Goal: Task Accomplishment & Management: Use online tool/utility

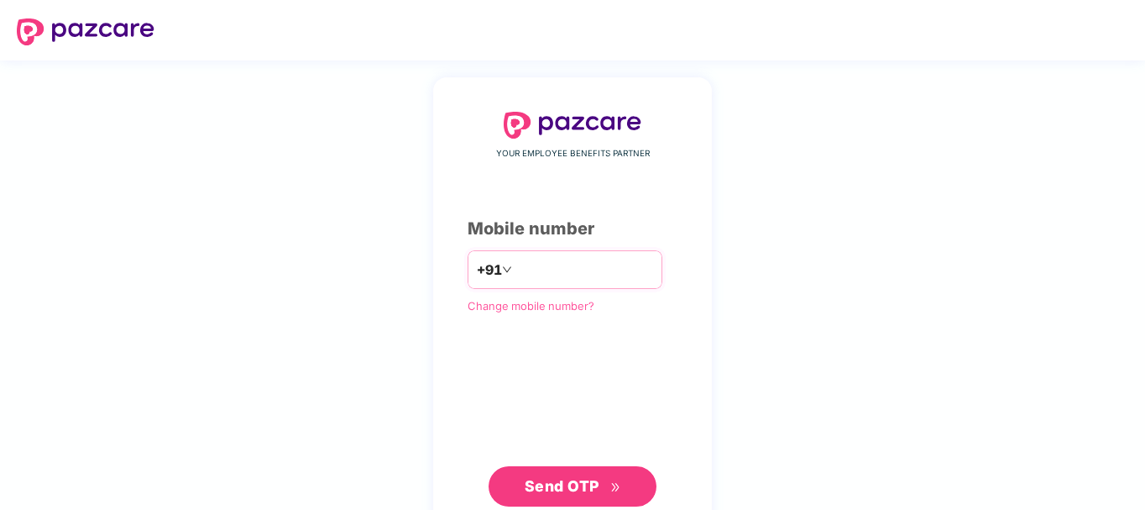
type input "**********"
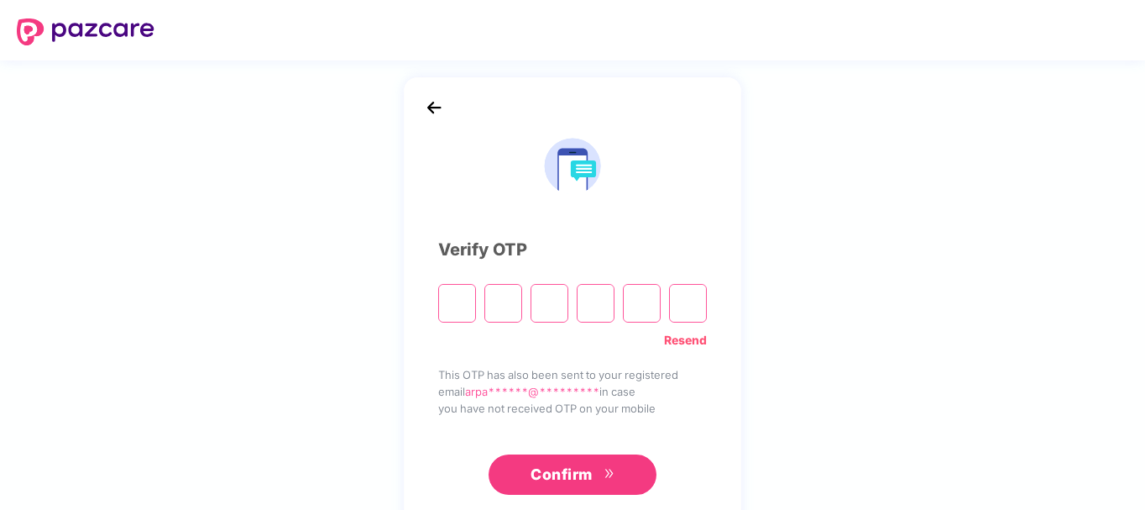
type input "*"
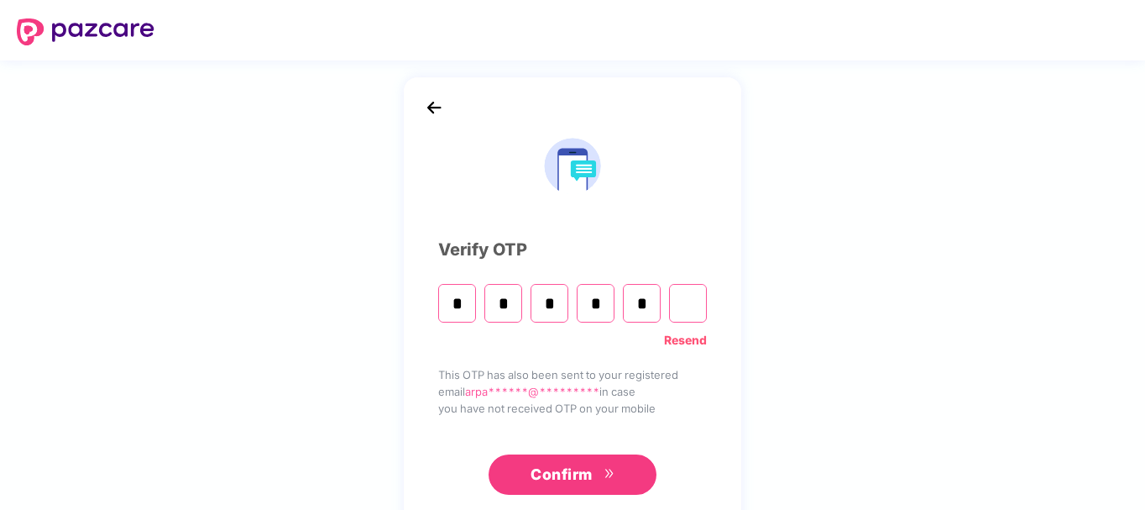
type input "*"
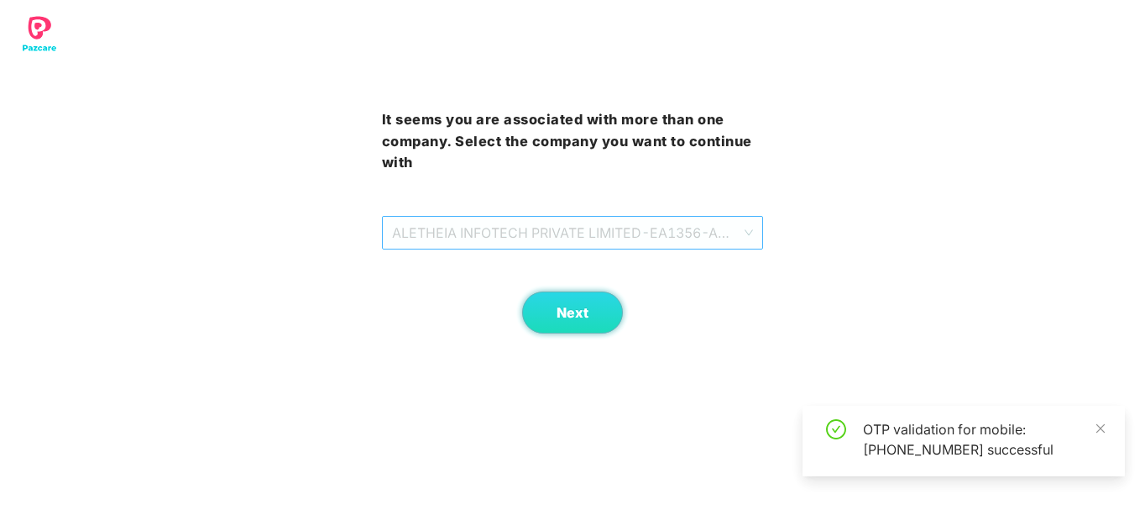
click at [651, 216] on div "ALETHEIA INFOTECH PRIVATE LIMITED - EA1356 - ADMIN" at bounding box center [573, 233] width 382 height 34
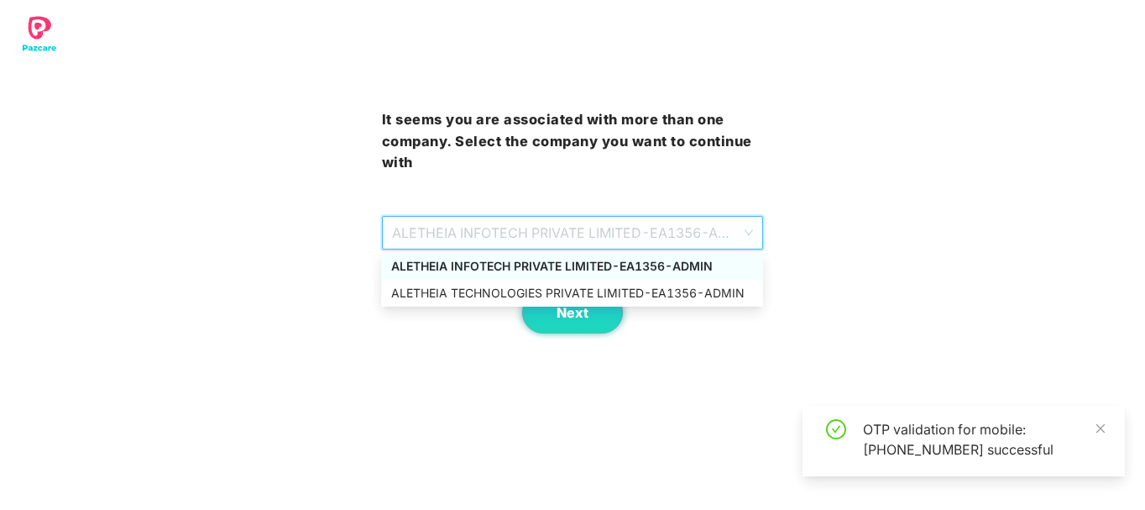
click at [603, 296] on div "ALETHEIA TECHNOLOGIES PRIVATE LIMITED - EA1356 - ADMIN" at bounding box center [572, 293] width 362 height 18
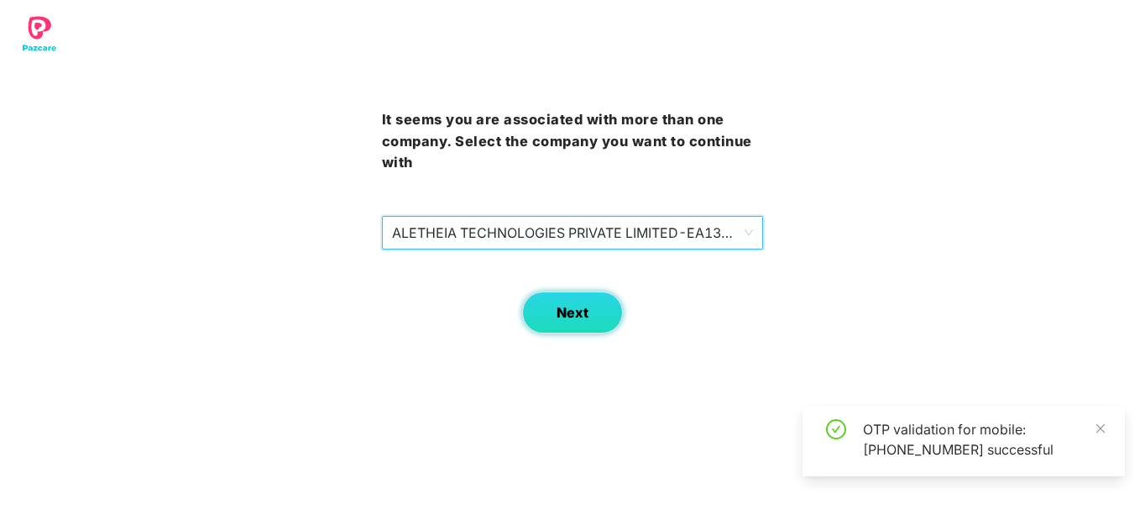
click at [579, 306] on span "Next" at bounding box center [573, 313] width 32 height 16
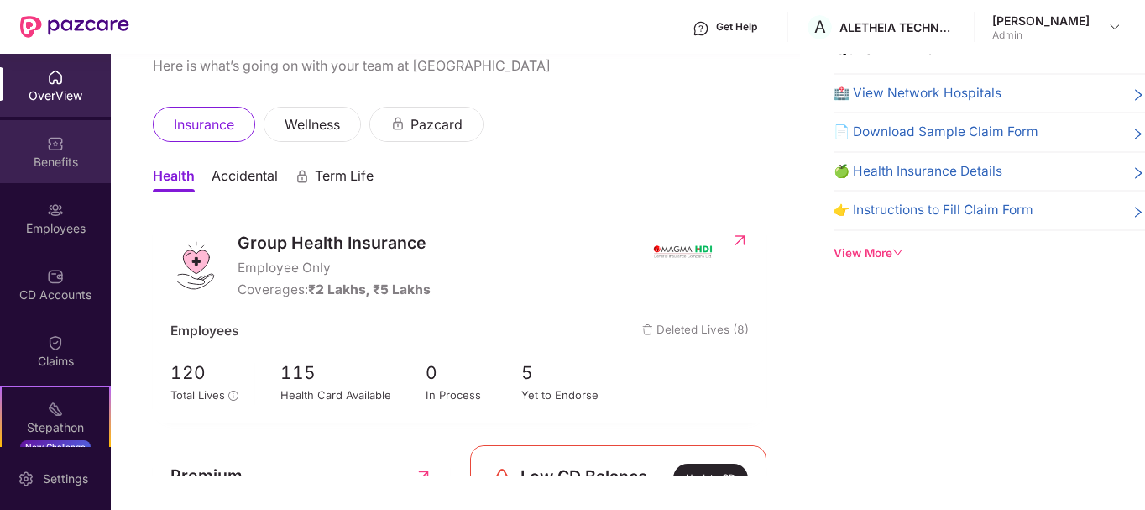
click at [45, 164] on div "Benefits" at bounding box center [55, 162] width 111 height 17
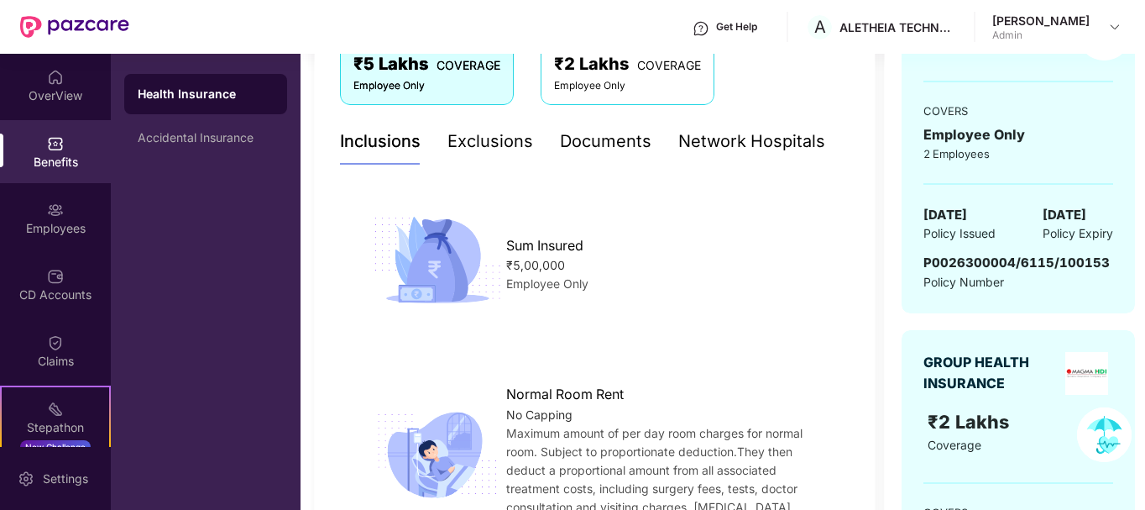
scroll to position [138, 0]
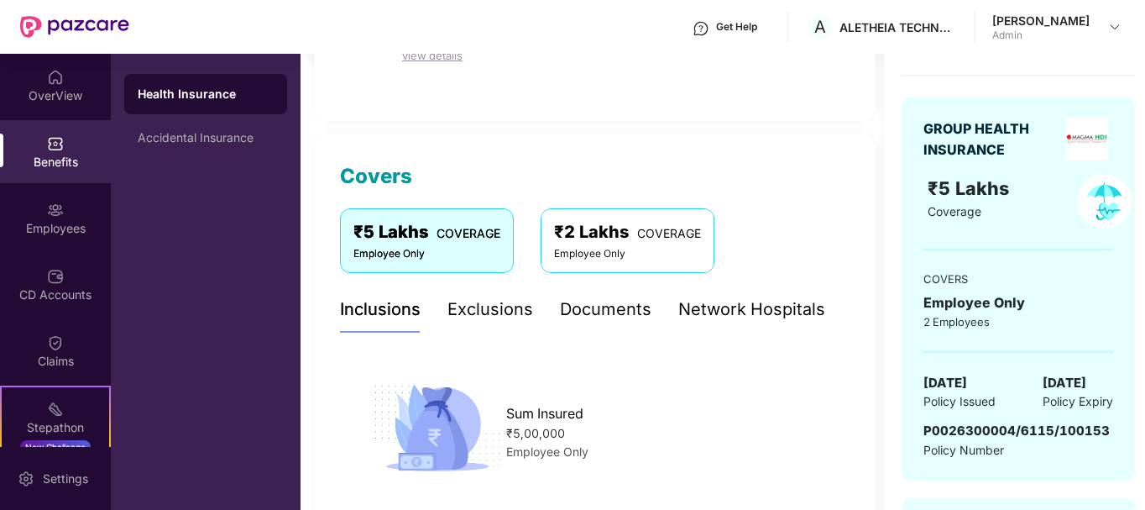
click at [636, 233] on div "₹2 Lakhs COVERAGE" at bounding box center [627, 232] width 147 height 26
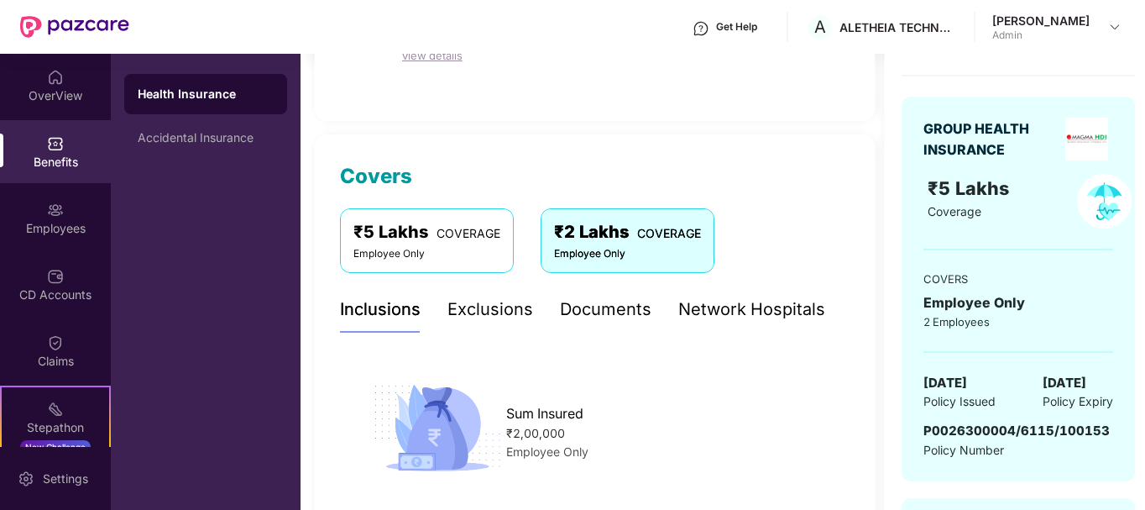
click at [465, 231] on span "COVERAGE" at bounding box center [469, 233] width 64 height 14
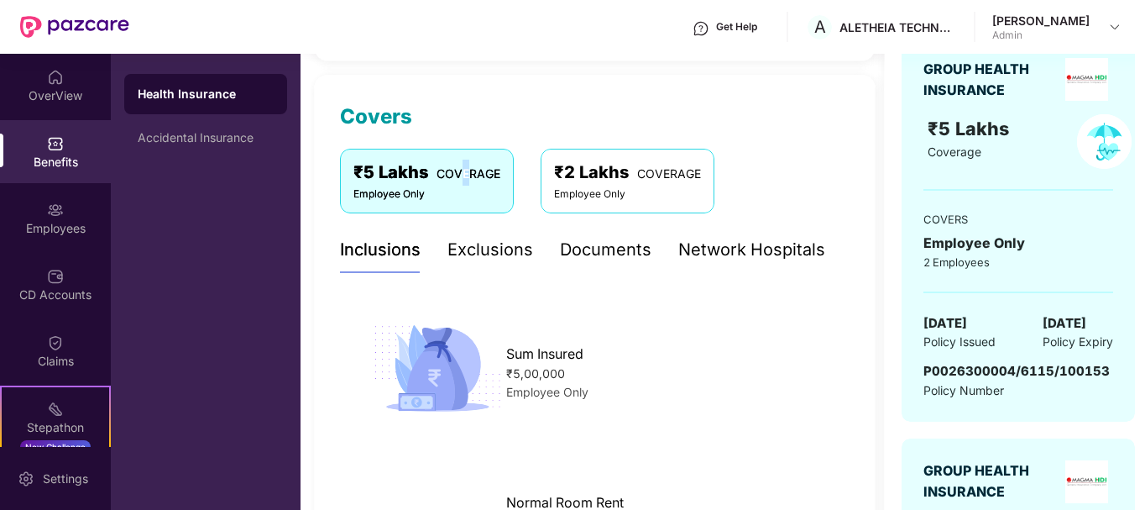
scroll to position [222, 0]
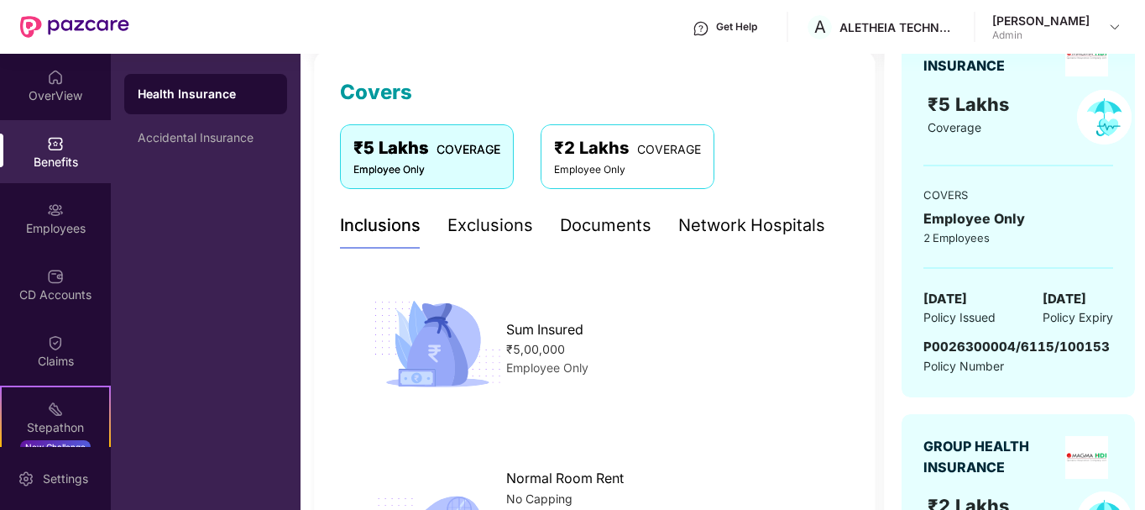
click at [621, 175] on div "Employee Only" at bounding box center [627, 170] width 147 height 16
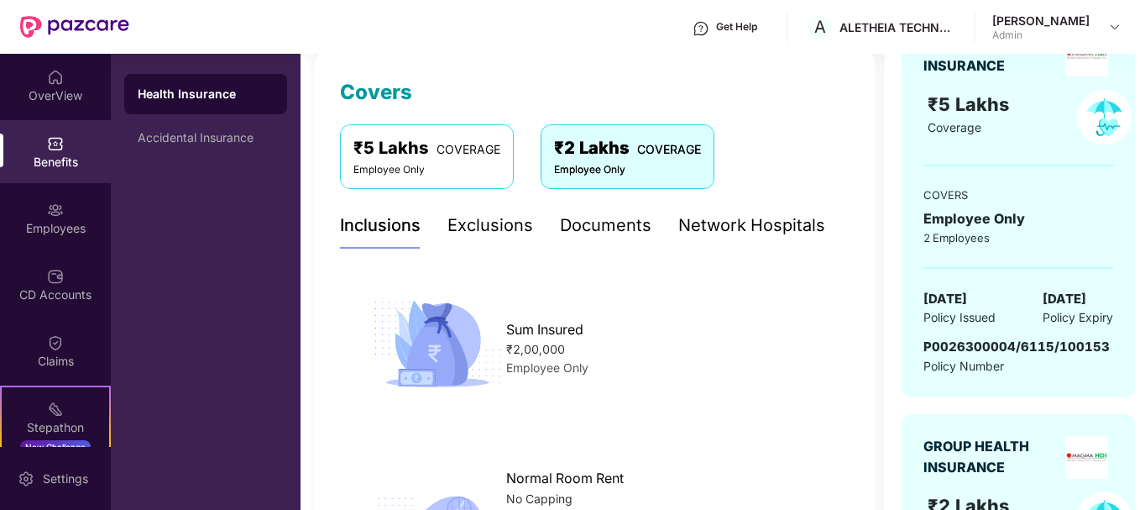
click at [421, 155] on div "₹5 Lakhs COVERAGE" at bounding box center [426, 148] width 147 height 26
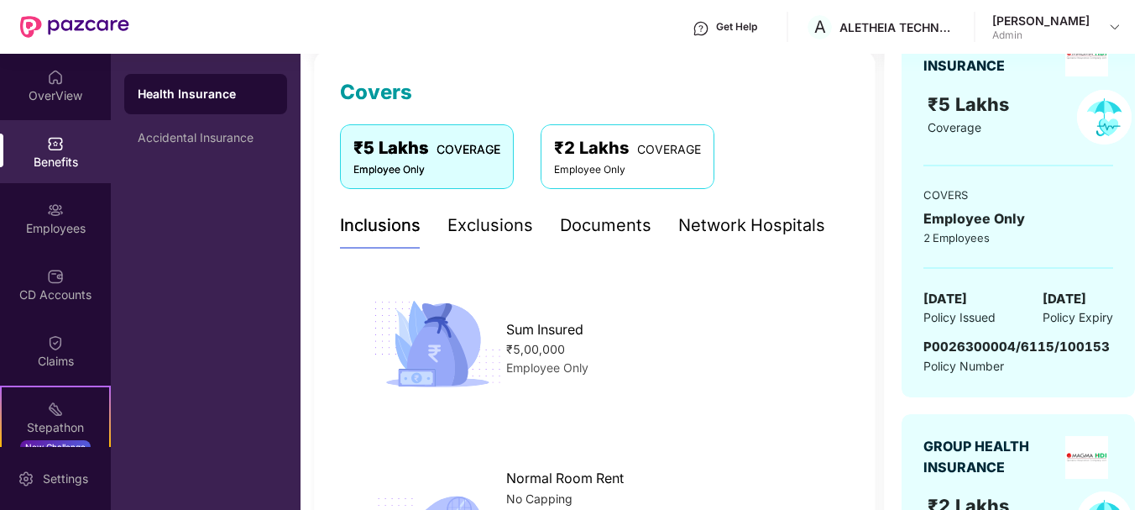
click at [657, 144] on span "COVERAGE" at bounding box center [669, 149] width 64 height 14
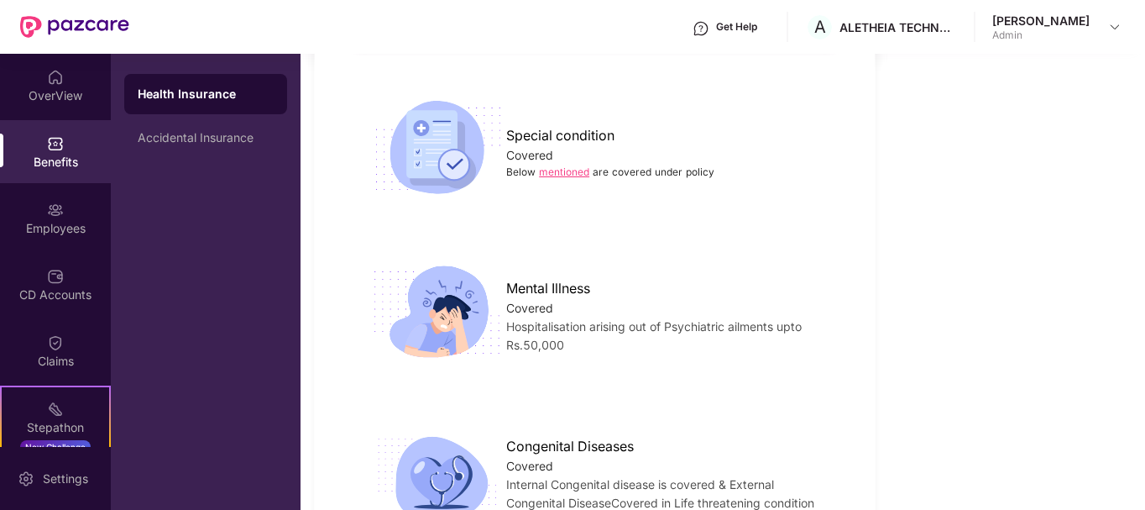
scroll to position [2487, 0]
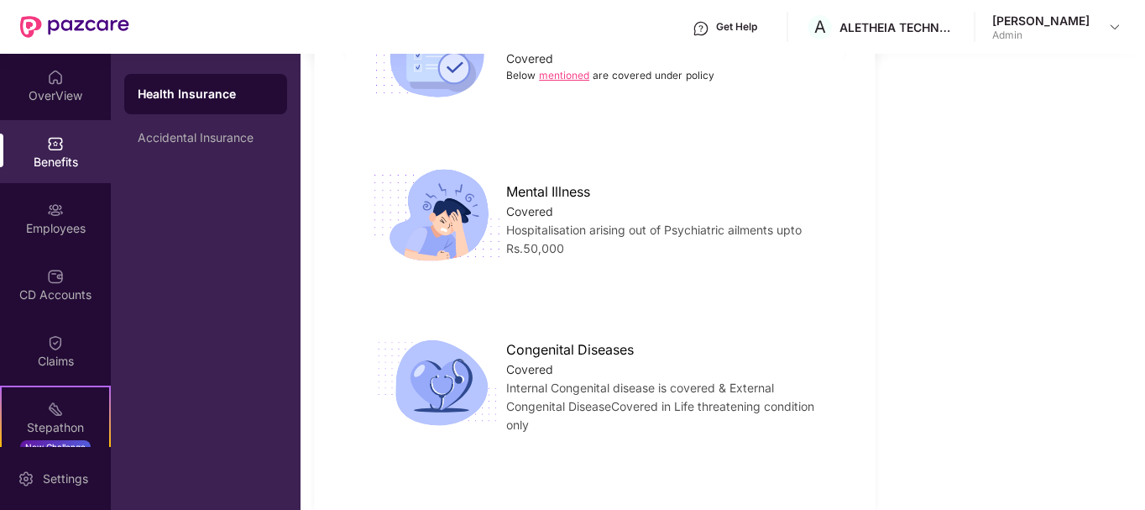
click at [446, 198] on img at bounding box center [437, 215] width 139 height 97
click at [536, 181] on span "Mental Illness" at bounding box center [548, 191] width 84 height 21
drag, startPoint x: 536, startPoint y: 155, endPoint x: 536, endPoint y: 183, distance: 27.7
click at [534, 181] on span "Mental Illness" at bounding box center [548, 191] width 84 height 21
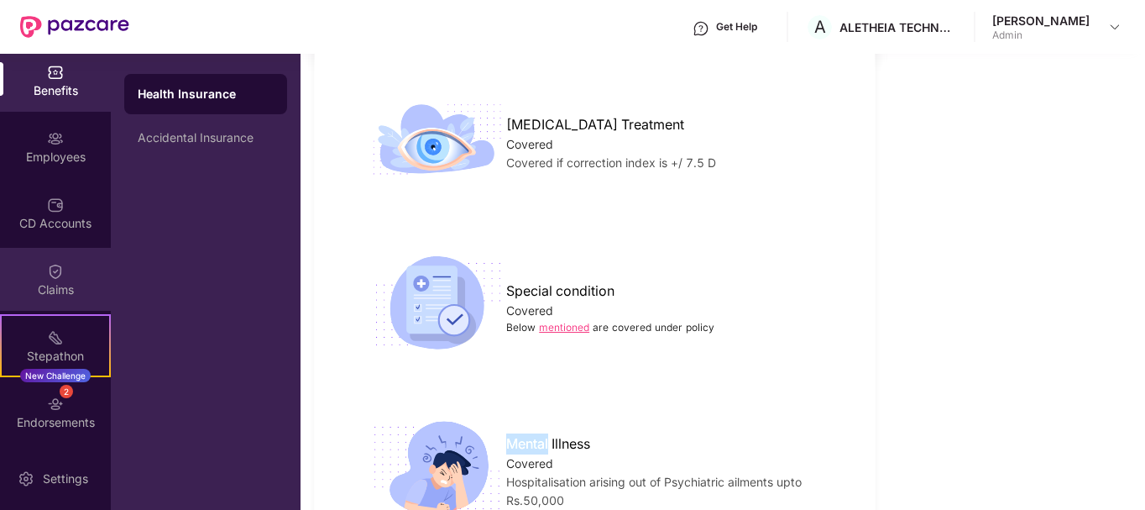
scroll to position [168, 0]
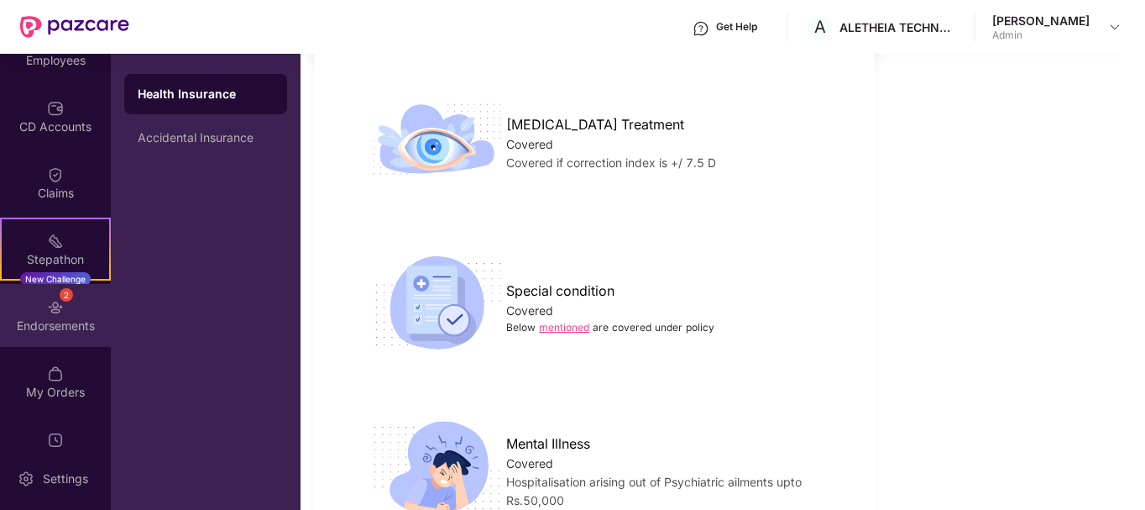
click at [60, 294] on div "2" at bounding box center [66, 294] width 13 height 13
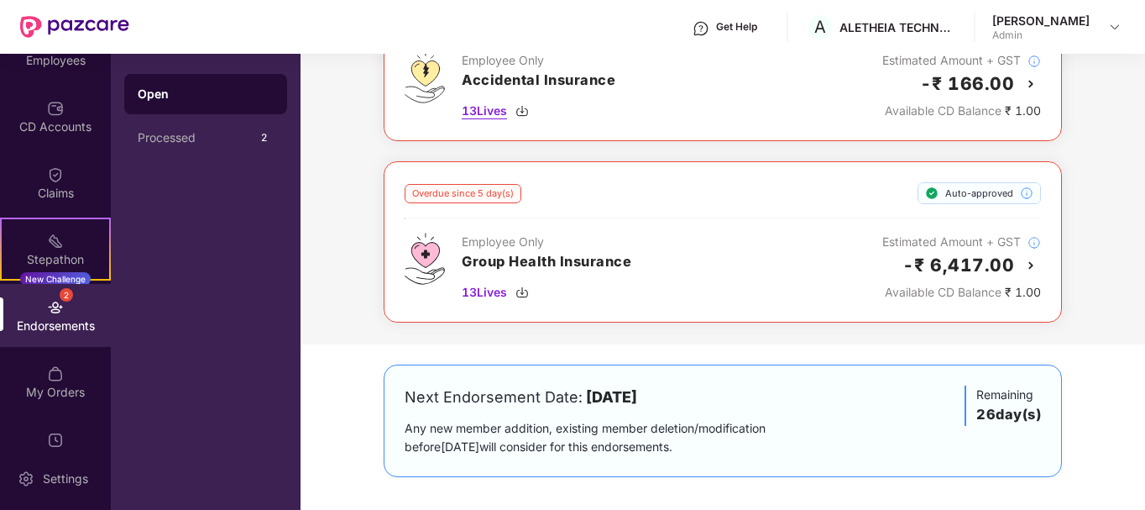
scroll to position [167, 0]
click at [60, 324] on div "Endorsements" at bounding box center [55, 325] width 111 height 17
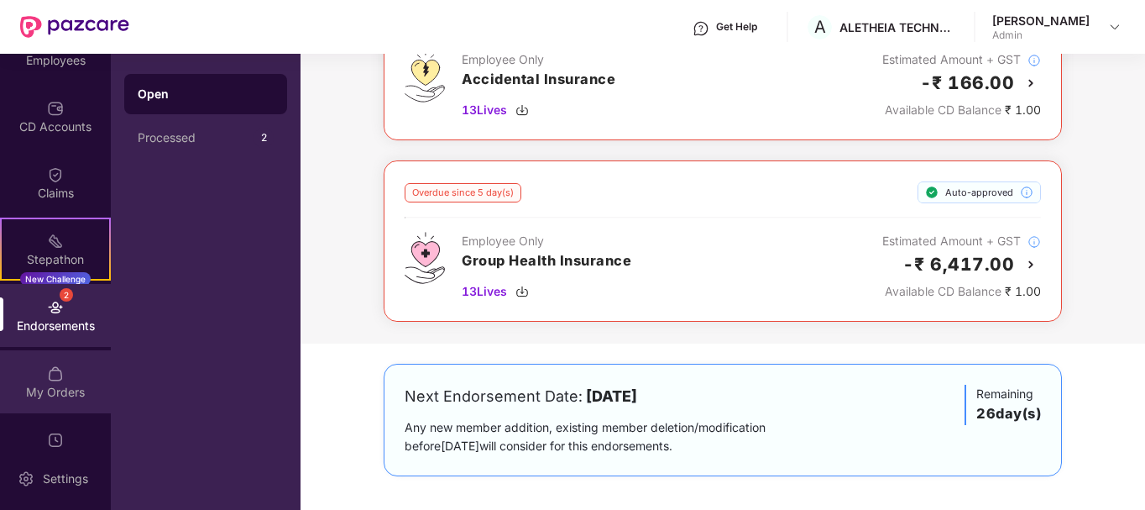
click at [65, 385] on div "My Orders" at bounding box center [55, 392] width 111 height 17
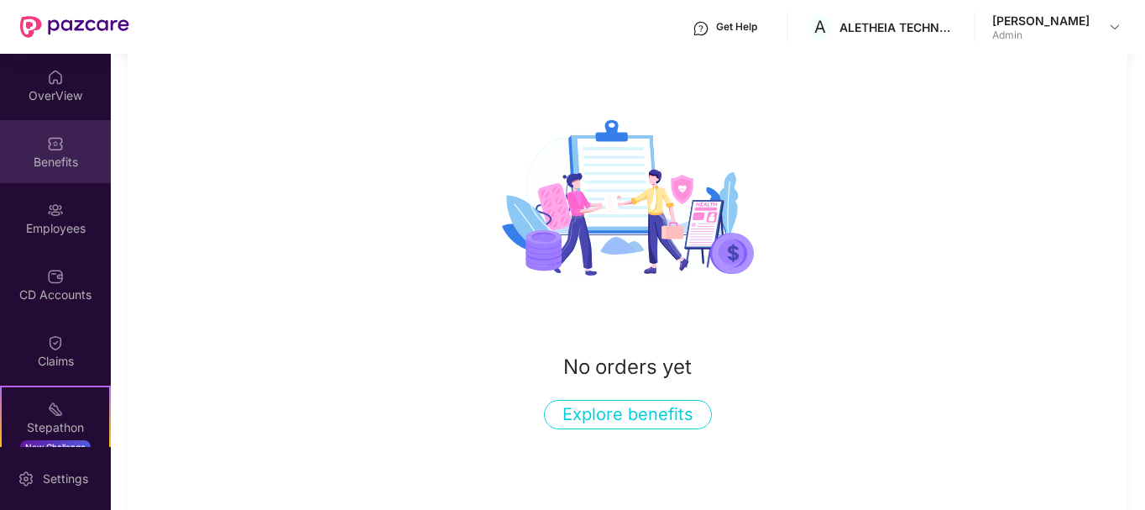
click at [58, 176] on div "Benefits" at bounding box center [55, 151] width 111 height 63
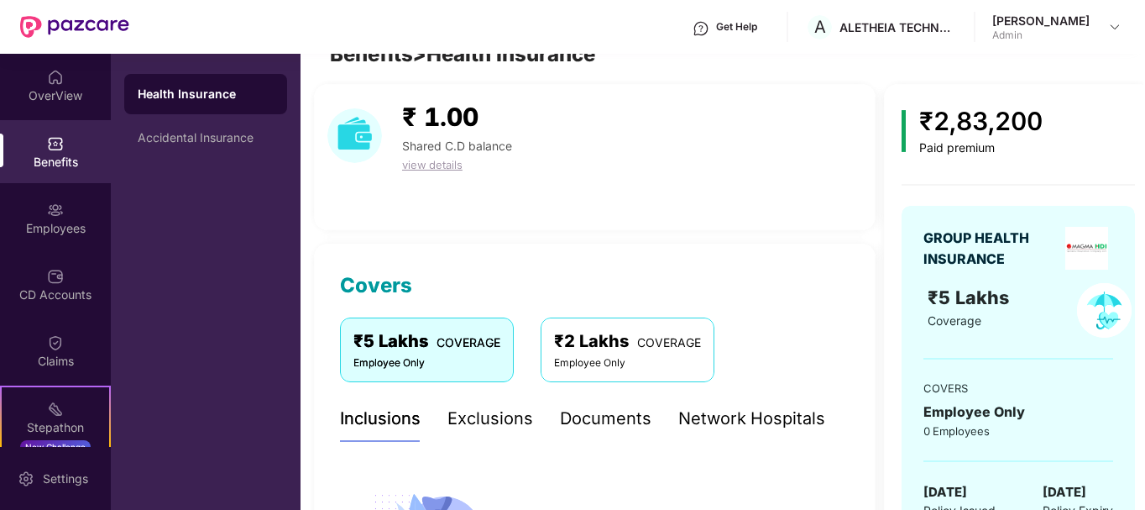
scroll to position [167, 0]
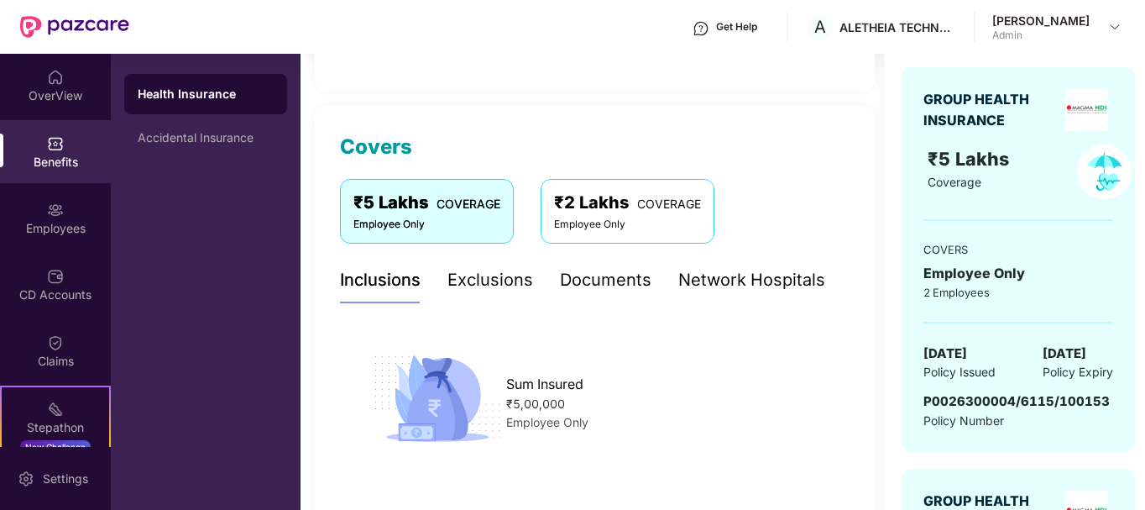
drag, startPoint x: 510, startPoint y: 280, endPoint x: 582, endPoint y: 277, distance: 72.3
click at [511, 280] on div "Exclusions" at bounding box center [491, 280] width 86 height 26
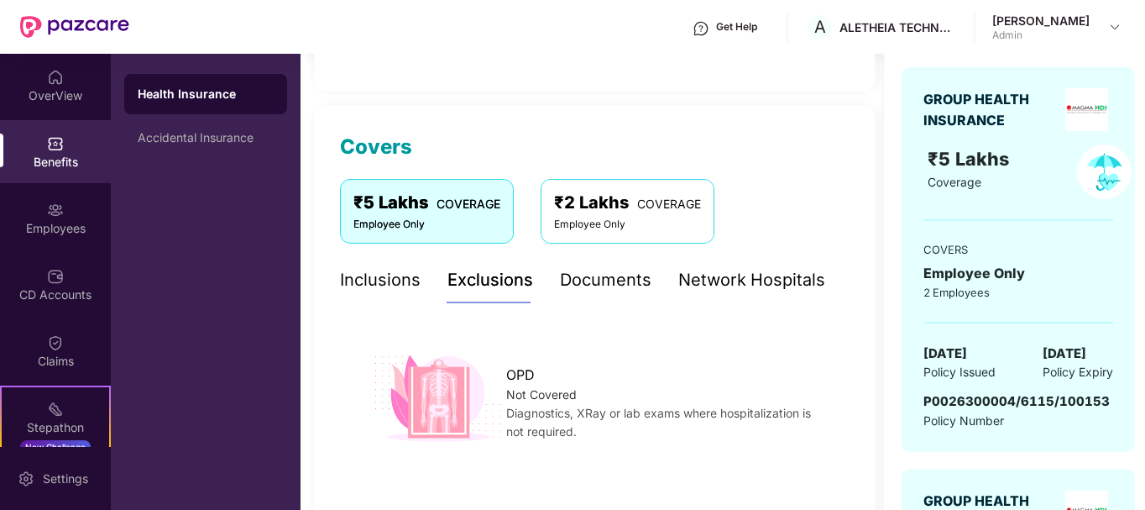
scroll to position [168, 0]
click at [380, 277] on div "Inclusions" at bounding box center [380, 279] width 81 height 26
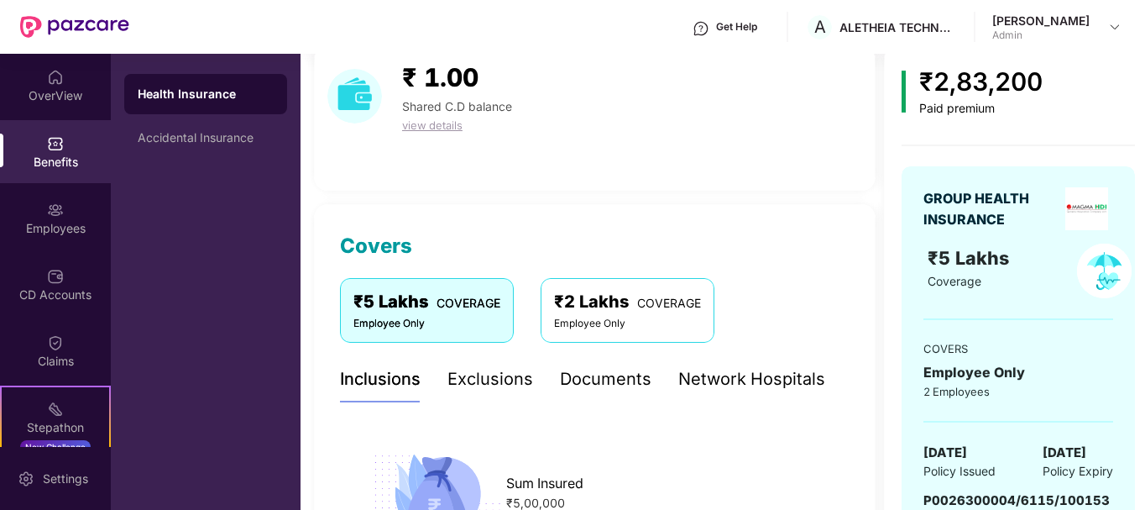
scroll to position [0, 0]
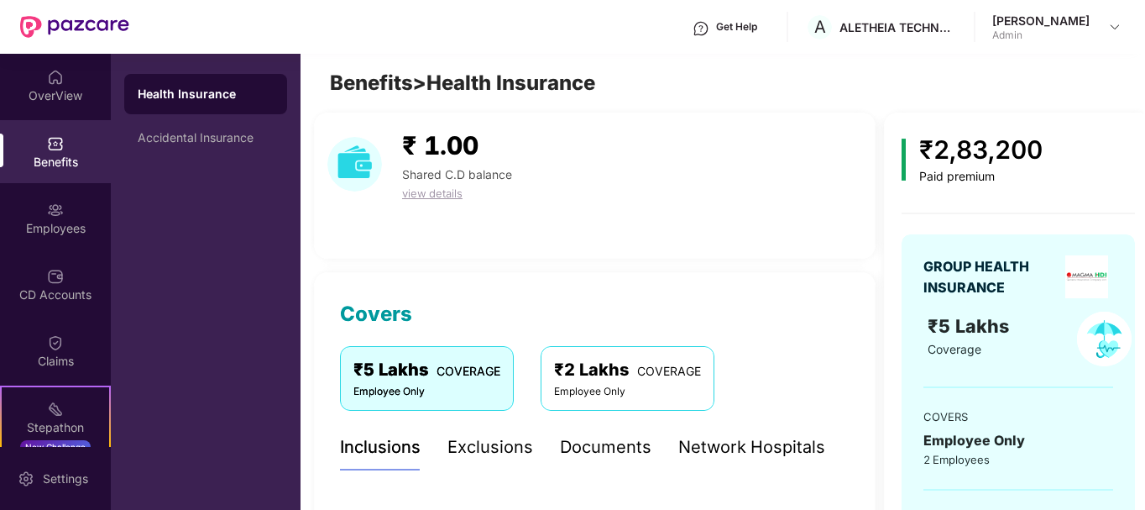
click at [1040, 36] on div "Admin" at bounding box center [1040, 35] width 97 height 13
click at [1108, 26] on img at bounding box center [1114, 26] width 13 height 13
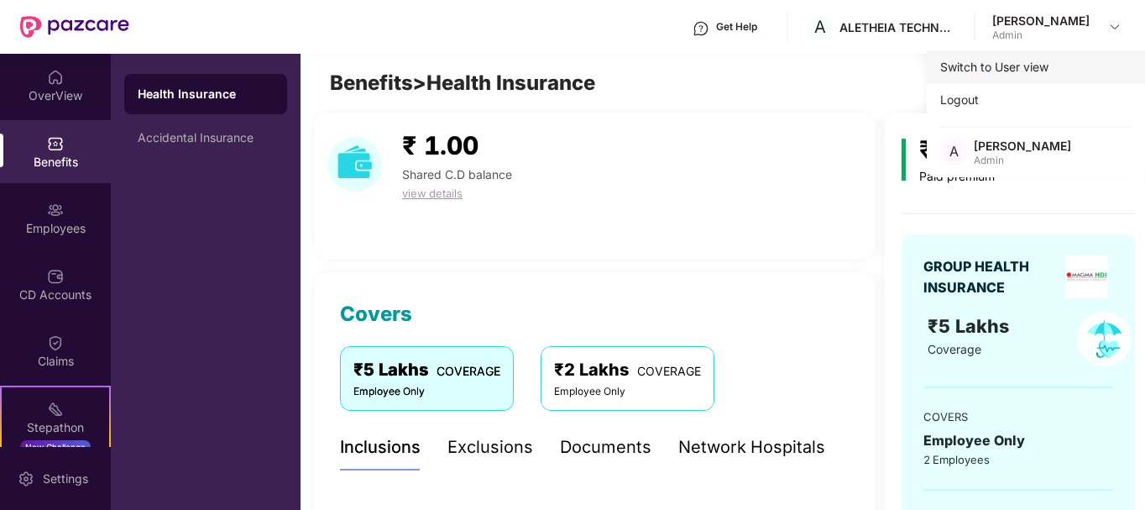
click at [1000, 65] on div "Switch to User view" at bounding box center [1036, 66] width 218 height 33
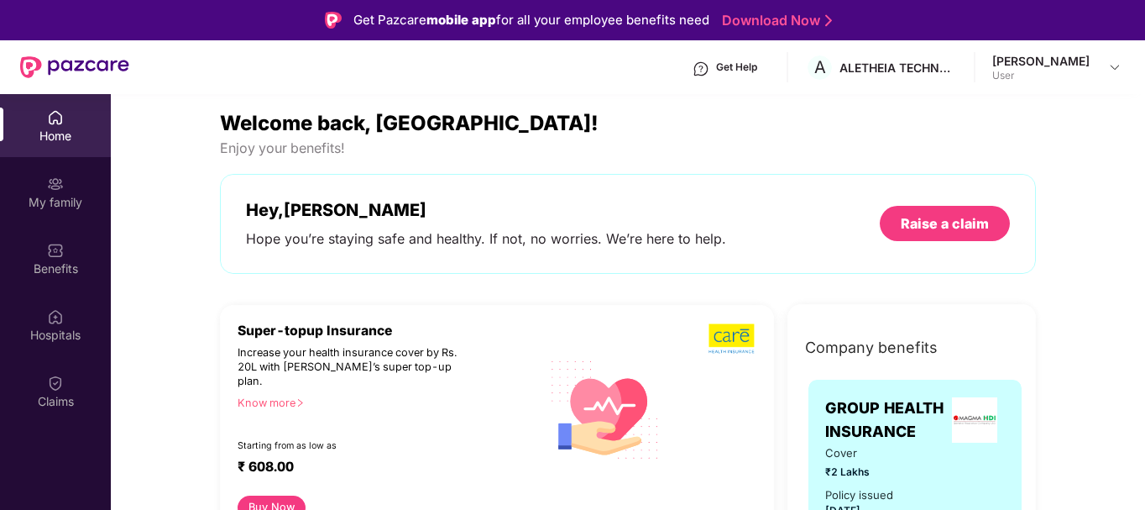
click at [39, 128] on div "Home" at bounding box center [55, 136] width 111 height 17
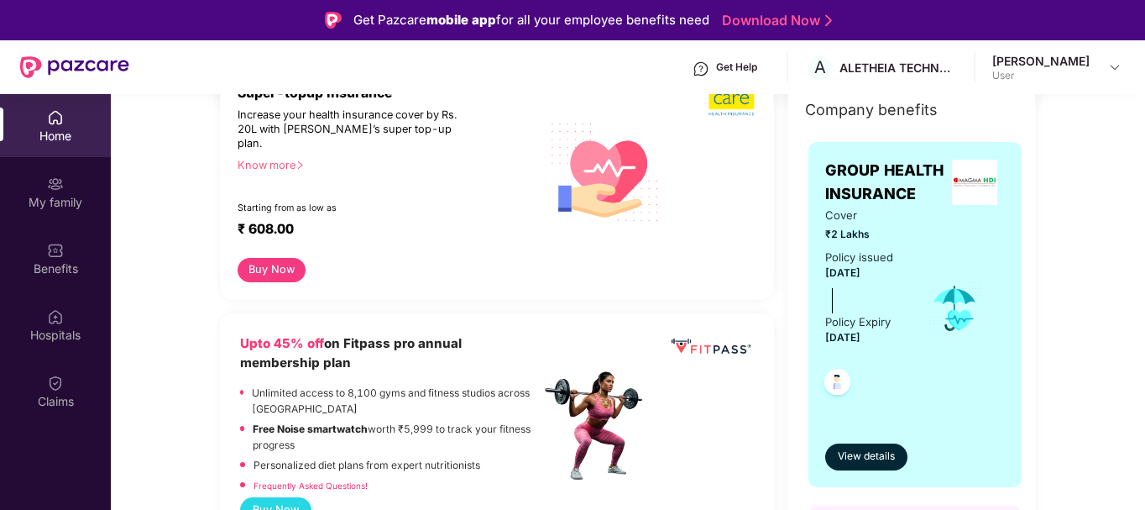
scroll to position [252, 0]
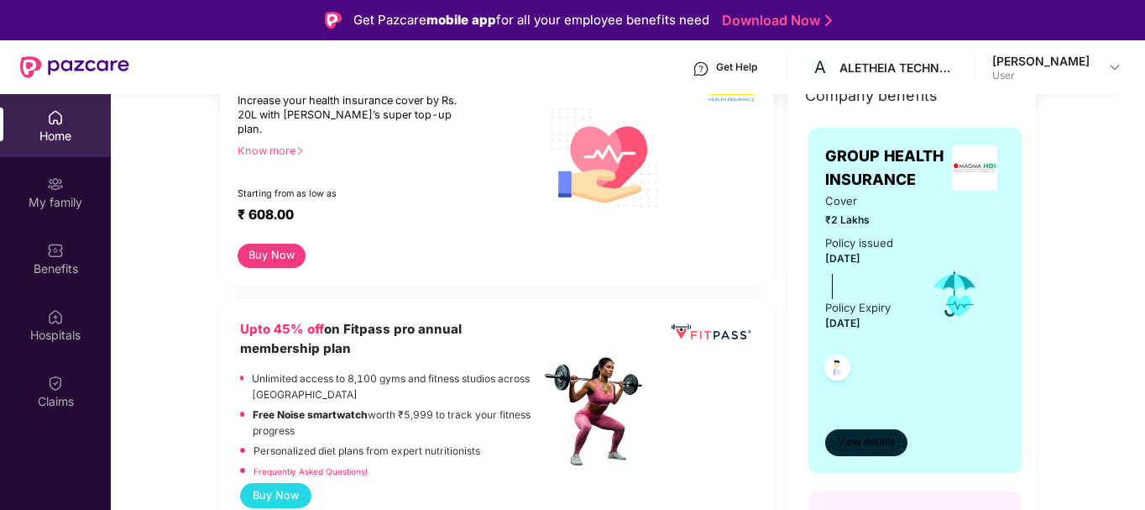
click at [872, 444] on span "View details" at bounding box center [866, 442] width 57 height 16
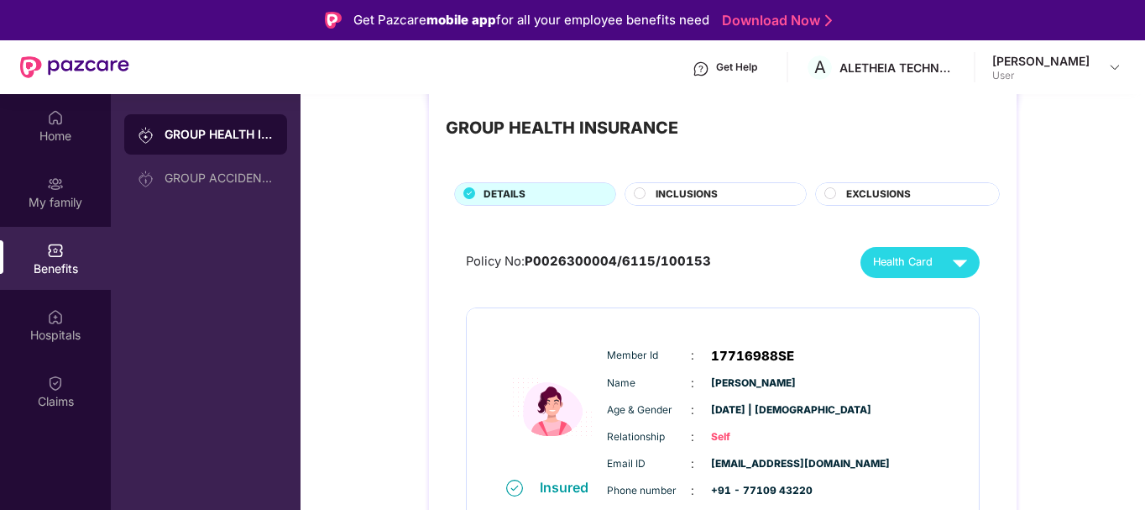
scroll to position [59, 0]
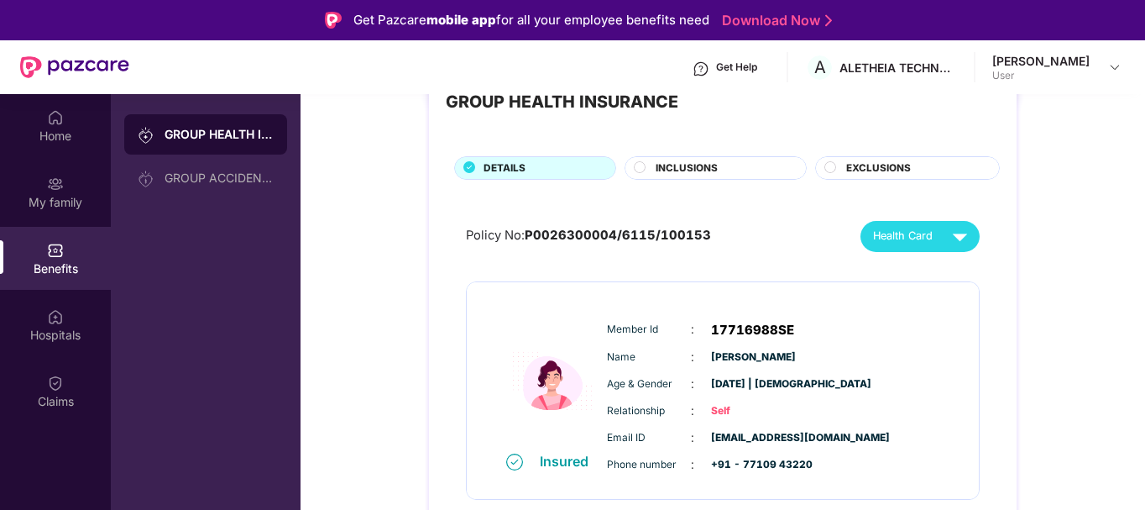
click at [736, 170] on div "INCLUSIONS" at bounding box center [722, 169] width 150 height 18
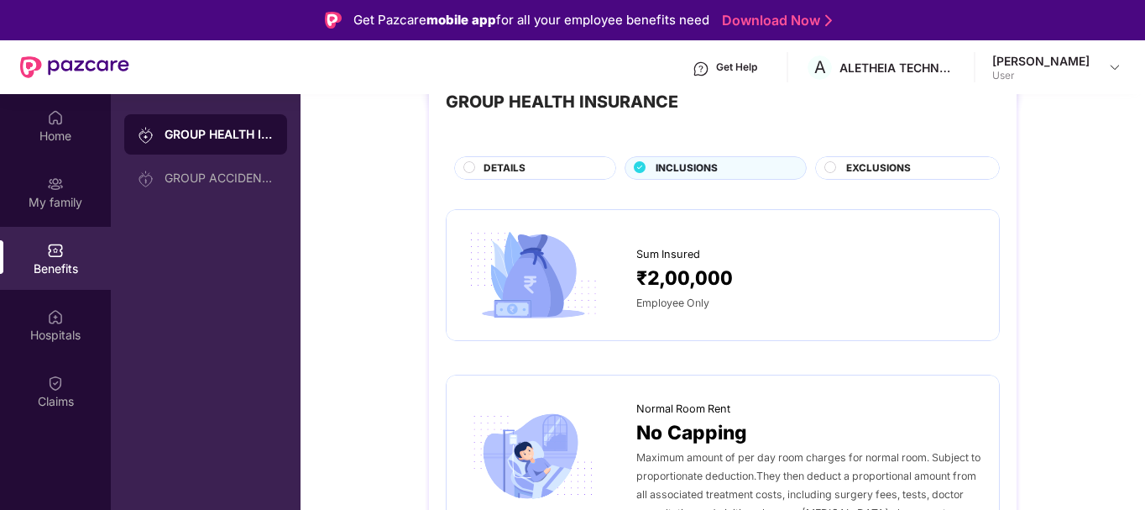
click at [867, 172] on span "EXCLUSIONS" at bounding box center [878, 168] width 65 height 16
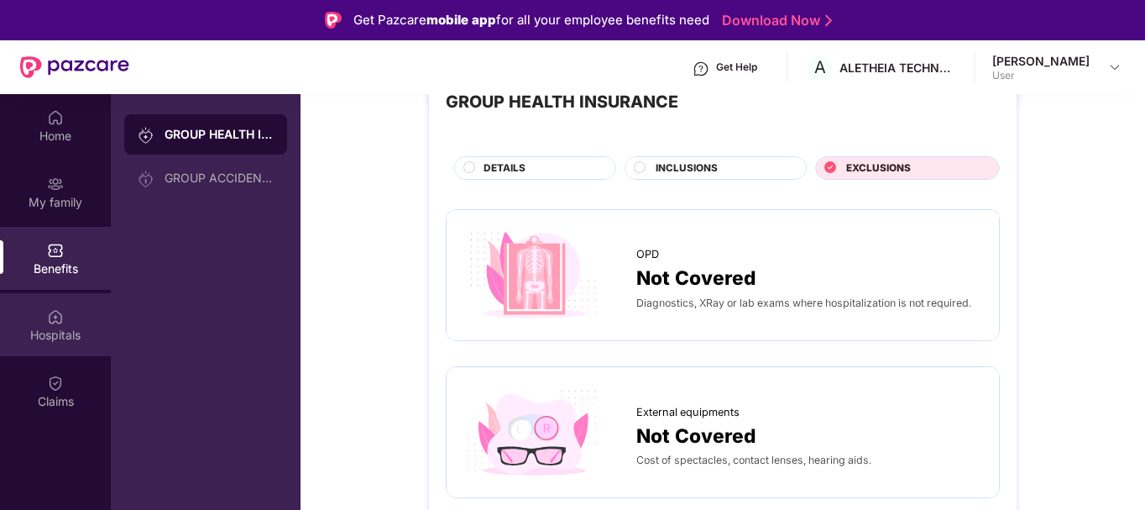
click at [71, 306] on div "Hospitals" at bounding box center [55, 324] width 111 height 63
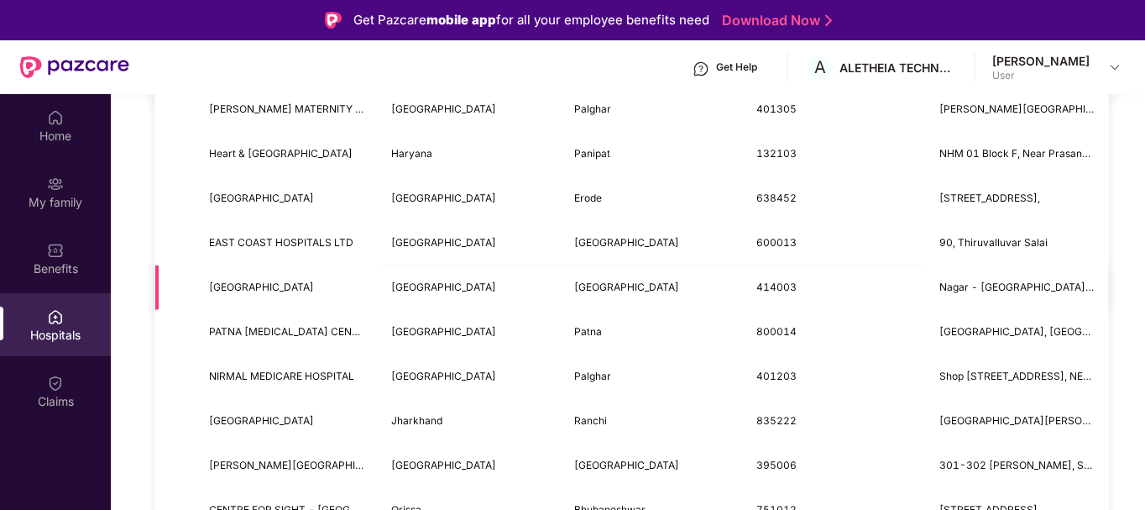
scroll to position [1427, 0]
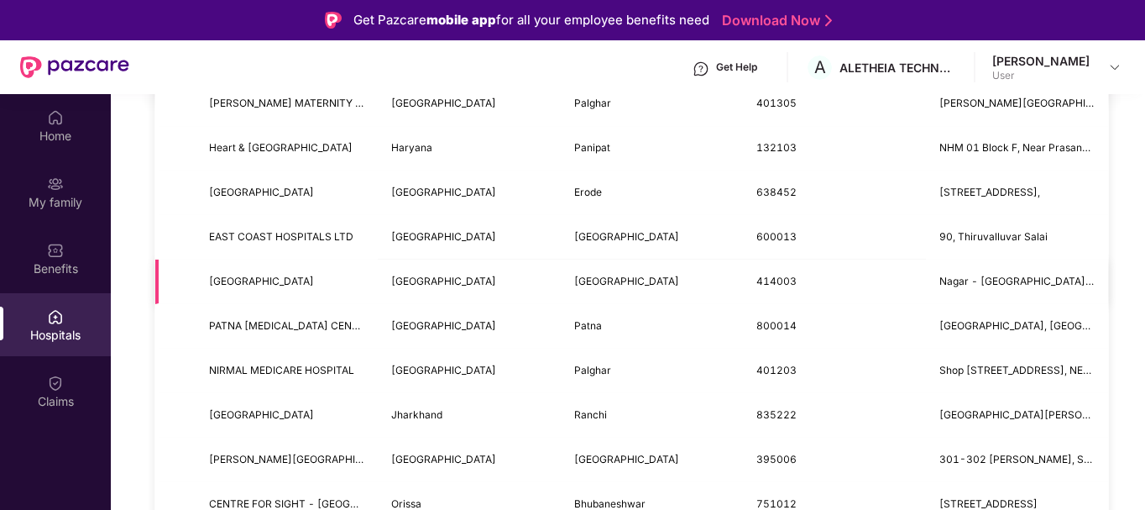
click at [1006, 274] on span "Nagar - [GEOGRAPHIC_DATA], Behind Zopadi Canteen" at bounding box center [1017, 282] width 155 height 16
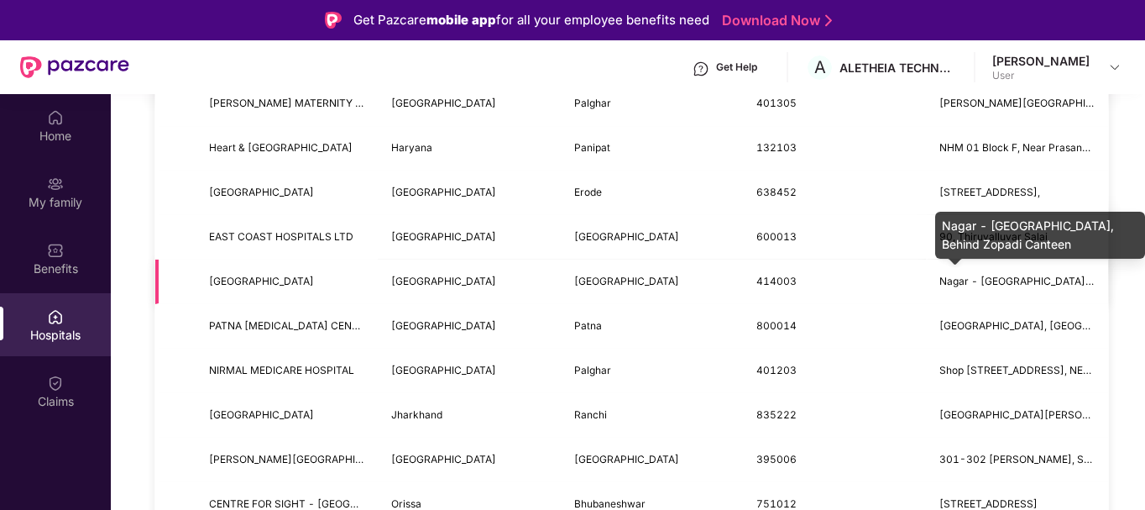
drag, startPoint x: 1011, startPoint y: 283, endPoint x: 1004, endPoint y: 289, distance: 8.9
click at [1010, 283] on span "Nagar - [GEOGRAPHIC_DATA], Behind Zopadi Canteen" at bounding box center [1071, 281] width 262 height 13
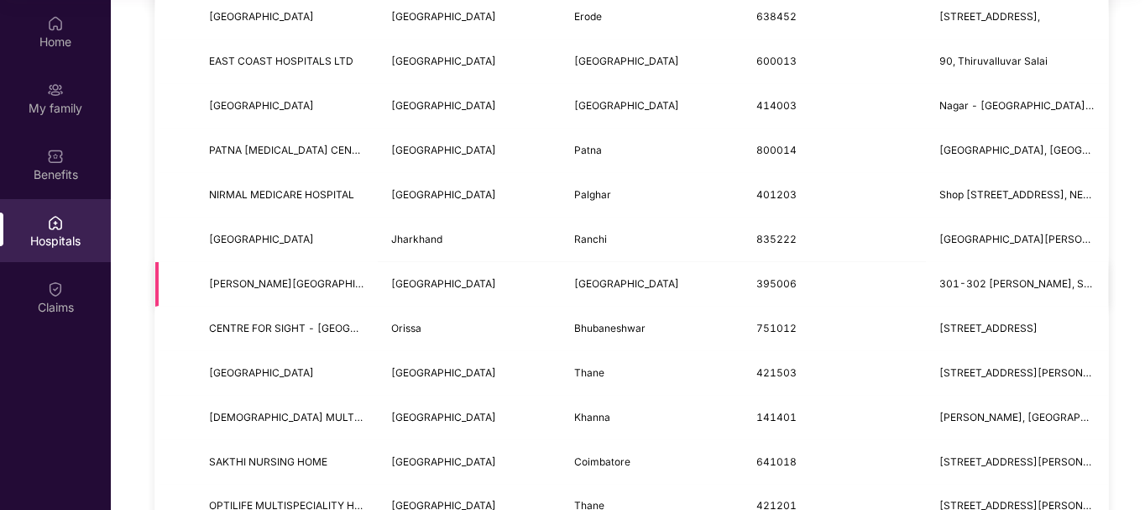
scroll to position [1491, 0]
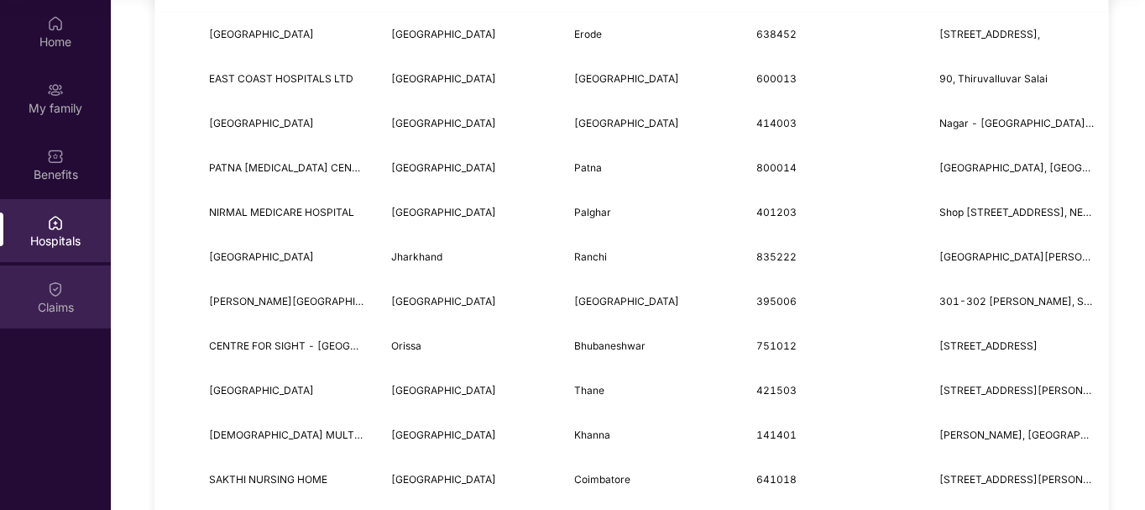
click at [33, 305] on div "Claims" at bounding box center [55, 307] width 111 height 17
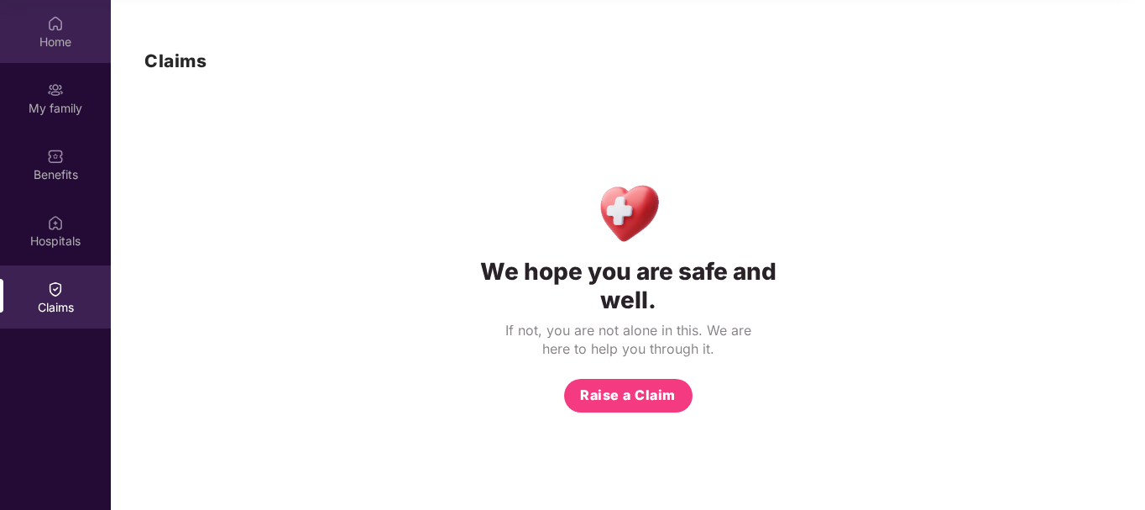
click at [76, 56] on div "Home" at bounding box center [55, 31] width 111 height 63
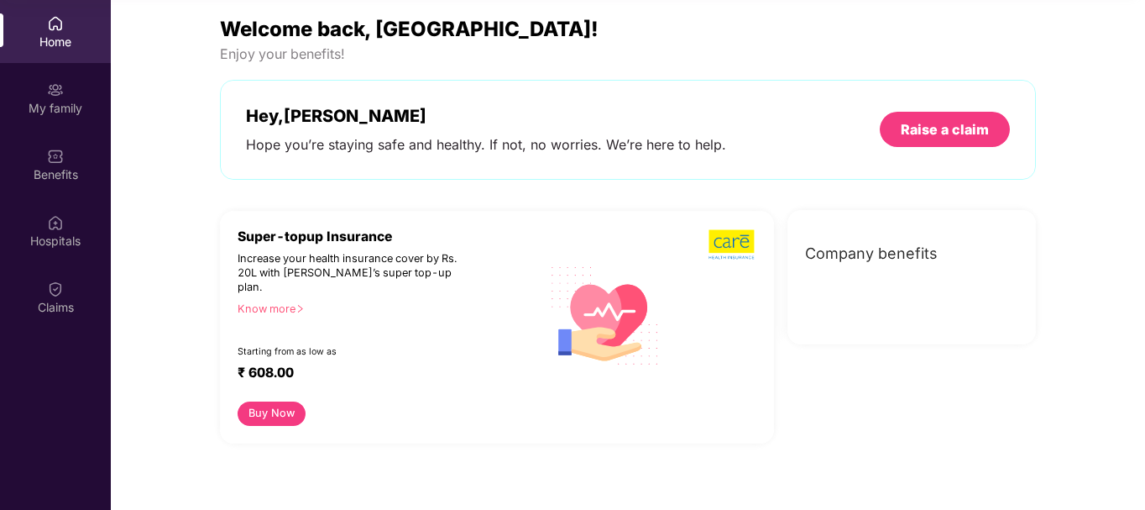
click at [916, 244] on span "Company benefits" at bounding box center [871, 254] width 133 height 24
click at [919, 254] on span "Company benefits" at bounding box center [871, 254] width 133 height 24
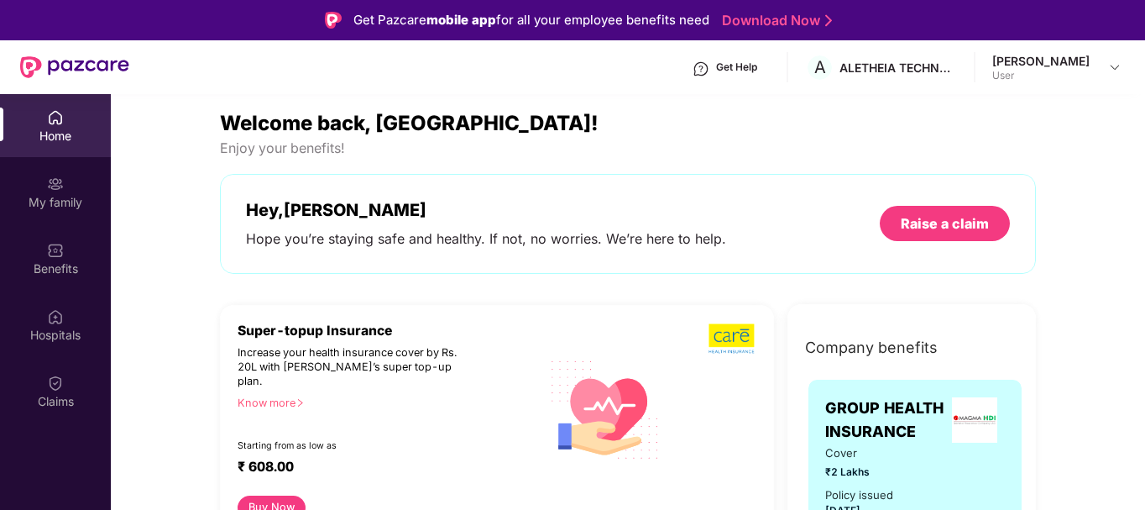
click at [55, 138] on div "Home" at bounding box center [55, 136] width 111 height 17
click at [19, 118] on div "Home" at bounding box center [55, 125] width 111 height 63
click at [45, 199] on div "My family" at bounding box center [55, 202] width 111 height 17
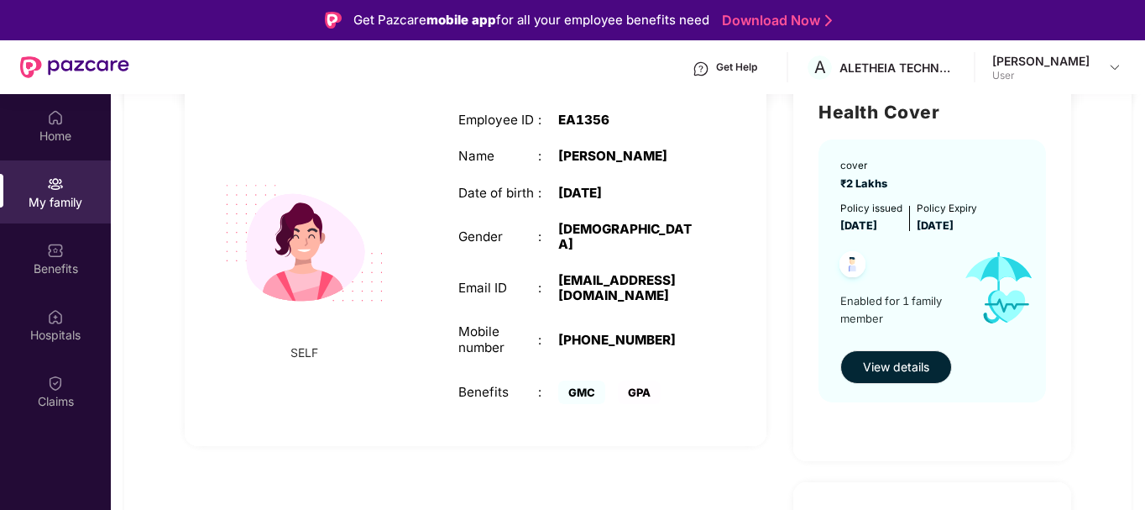
scroll to position [168, 0]
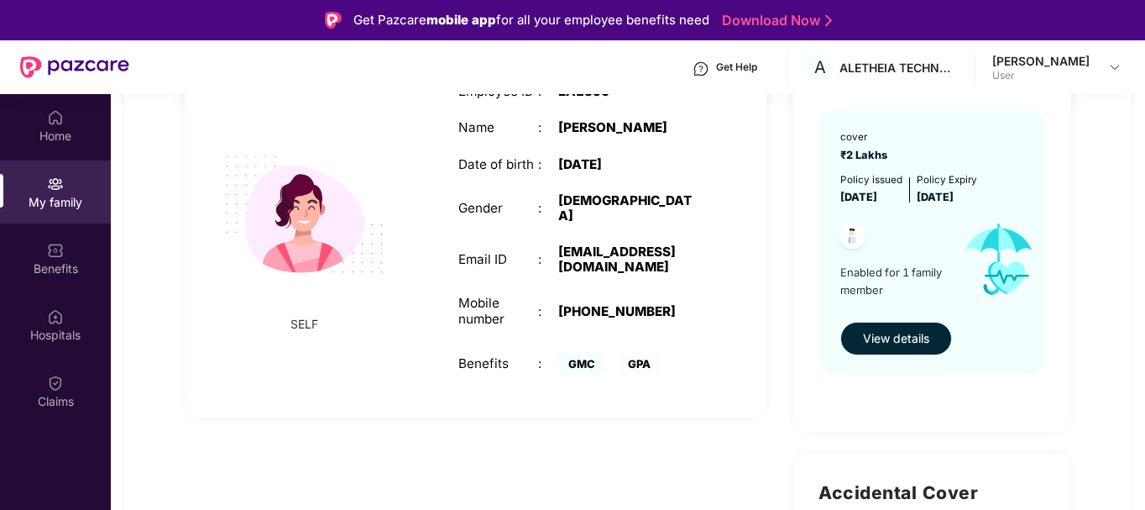
click at [902, 355] on div "cover ₹2 Lakhs Policy issued [DATE] Policy Expiry [DATE] Enabled for 1 family m…" at bounding box center [933, 242] width 228 height 262
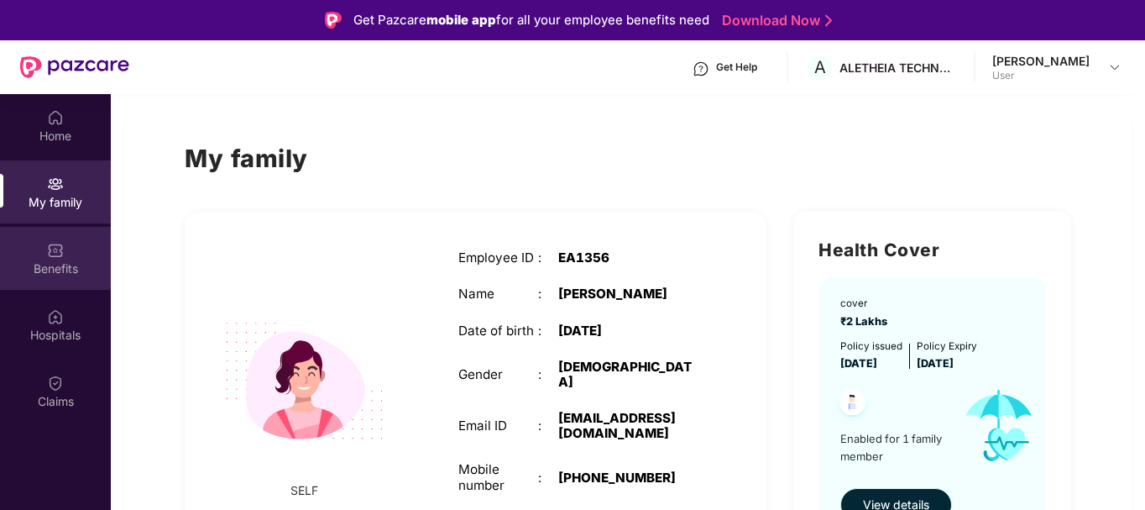
scroll to position [0, 0]
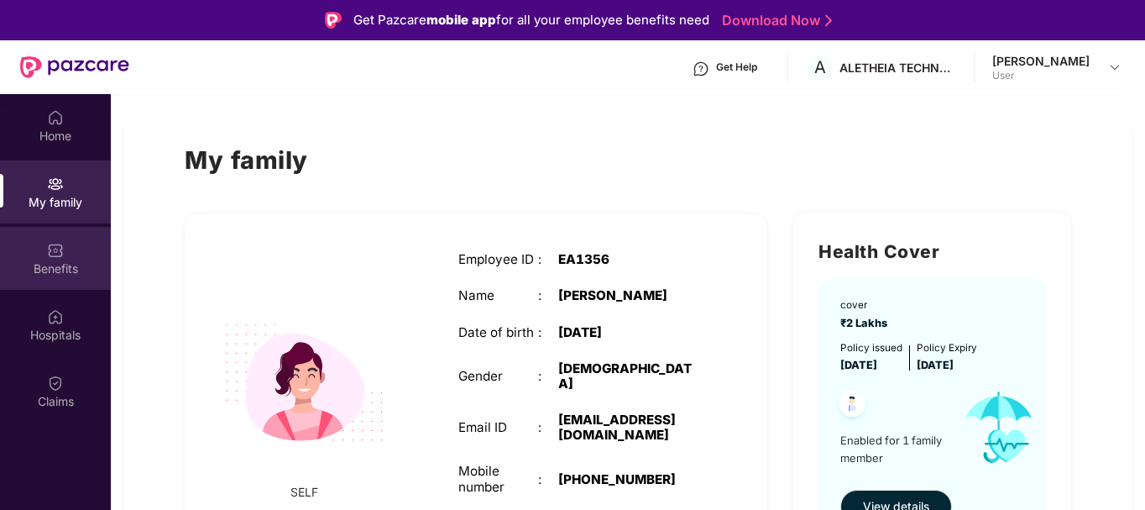
click at [56, 284] on div "Benefits" at bounding box center [55, 258] width 111 height 63
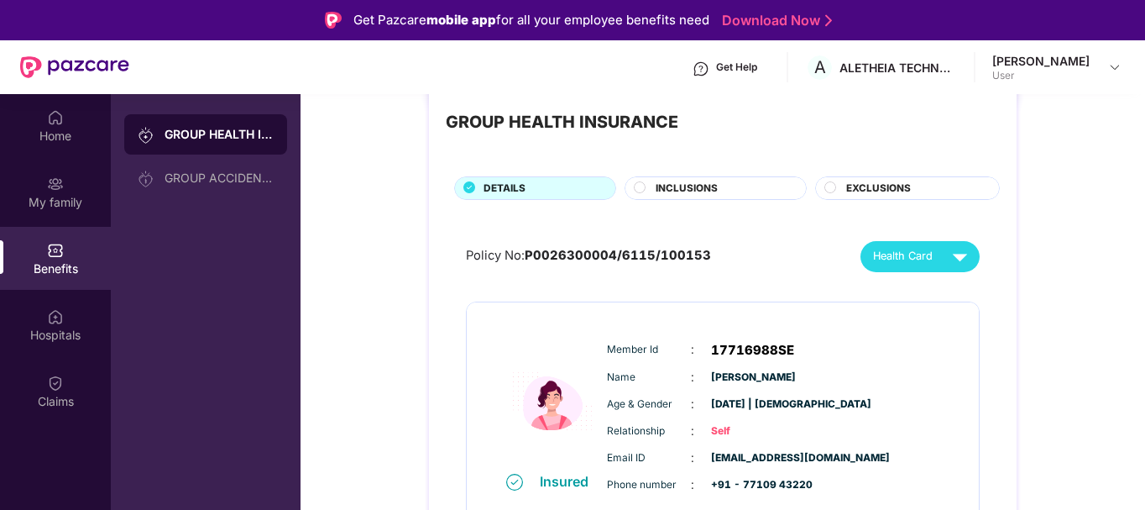
scroll to position [59, 0]
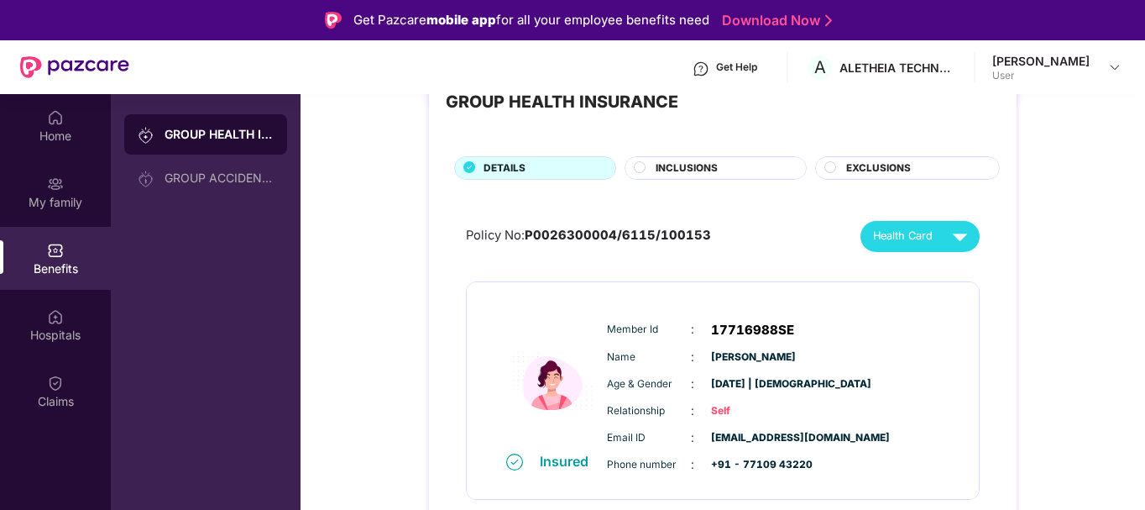
click at [228, 144] on div "GROUP HEALTH INSURANCE" at bounding box center [205, 134] width 163 height 40
click at [234, 182] on div "GROUP ACCIDENTAL INSURANCE" at bounding box center [219, 177] width 109 height 13
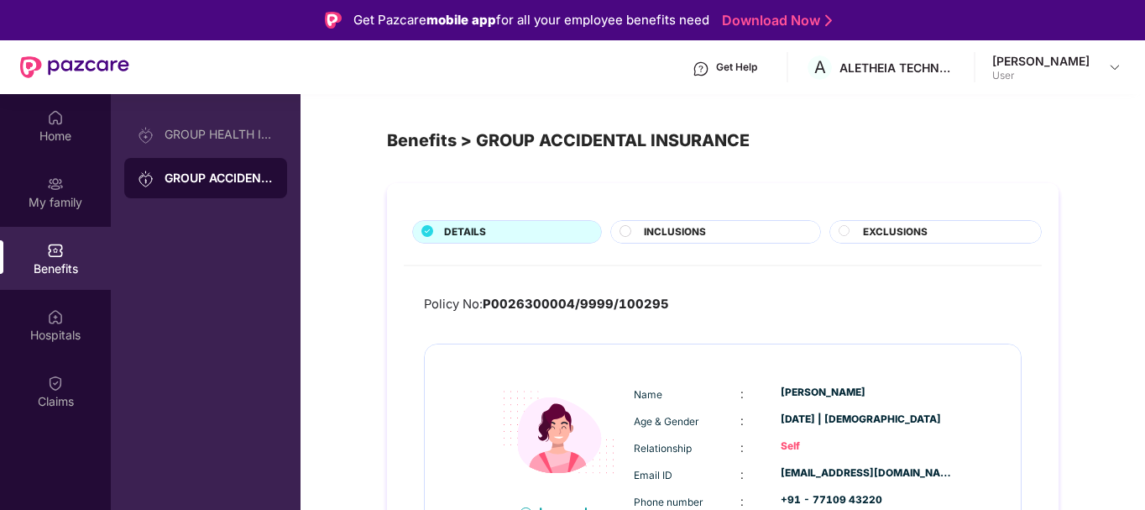
click at [735, 238] on div "INCLUSIONS" at bounding box center [723, 233] width 175 height 18
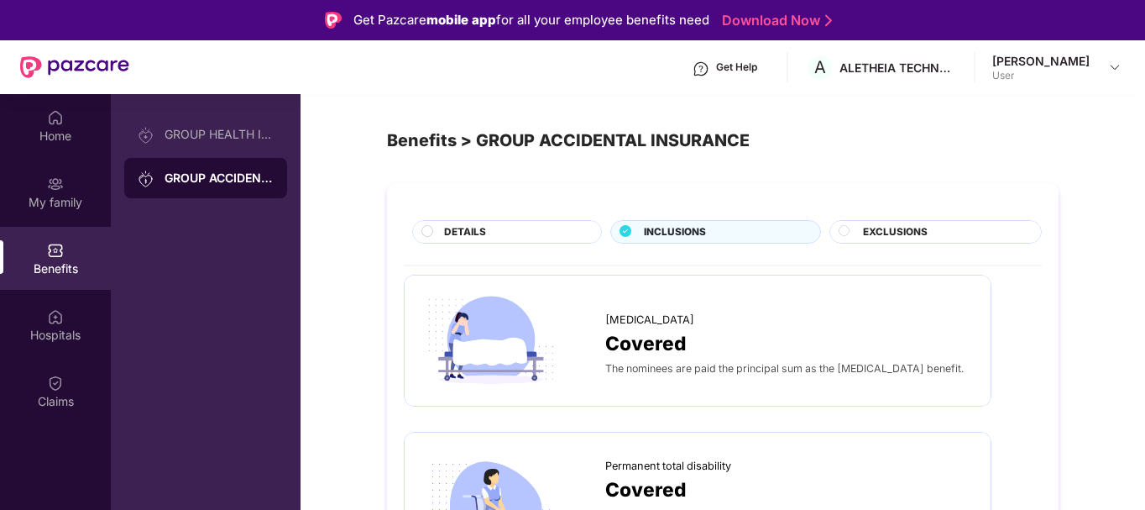
click at [905, 237] on span "EXCLUSIONS" at bounding box center [895, 232] width 65 height 16
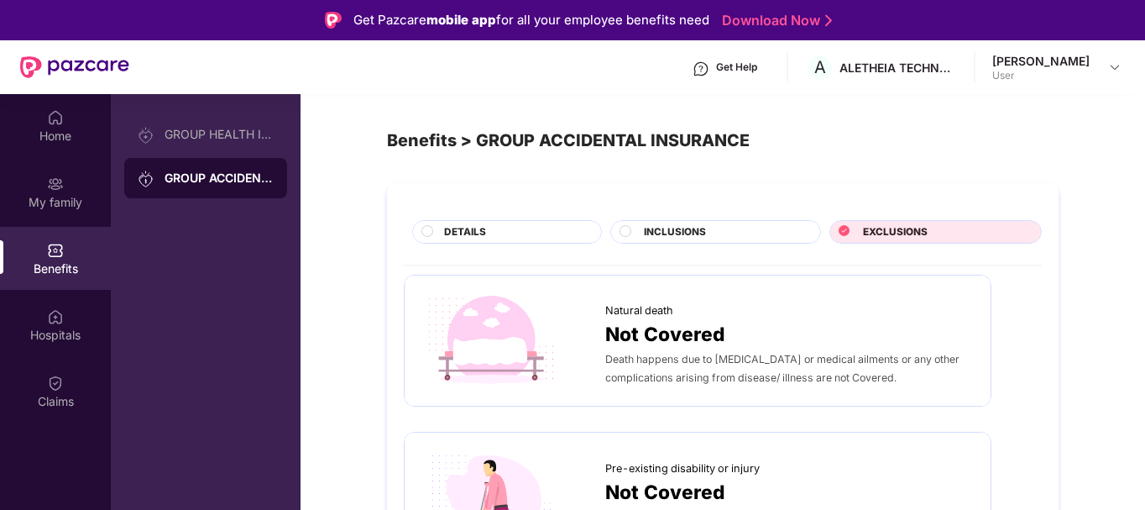
click at [696, 235] on span "INCLUSIONS" at bounding box center [675, 232] width 62 height 16
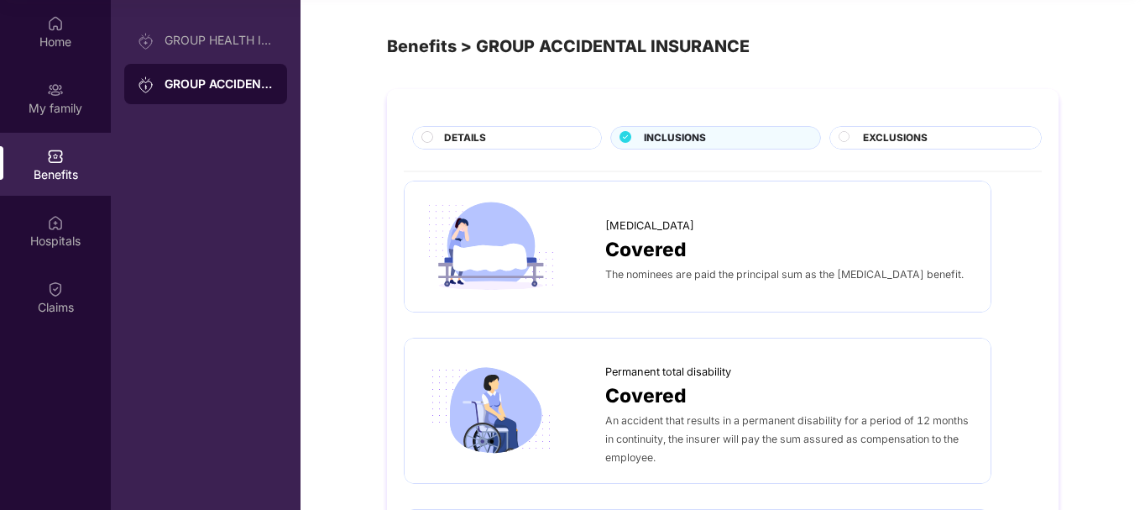
click at [519, 140] on div "DETAILS" at bounding box center [514, 139] width 157 height 18
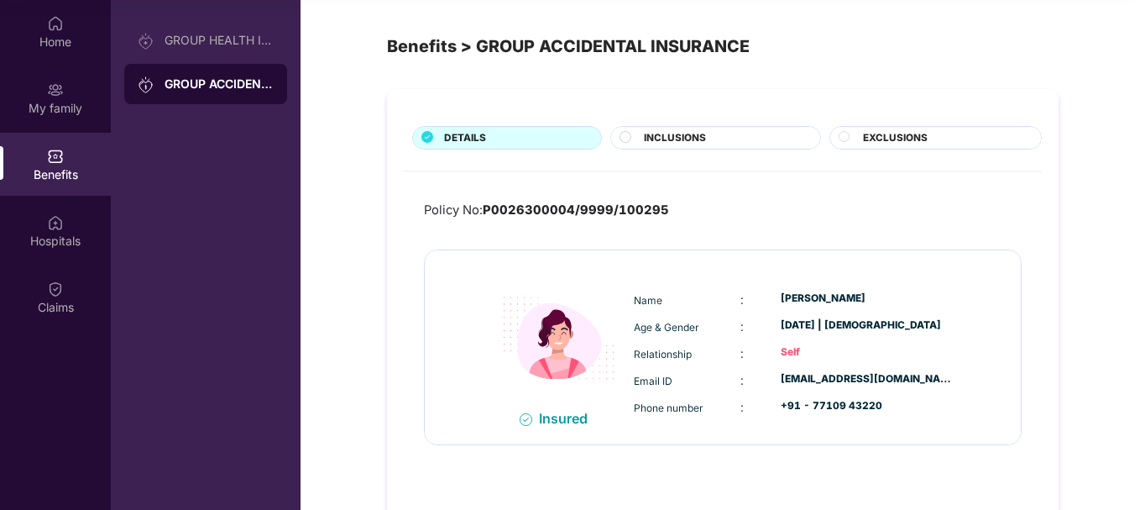
click at [727, 143] on div "INCLUSIONS" at bounding box center [723, 139] width 175 height 18
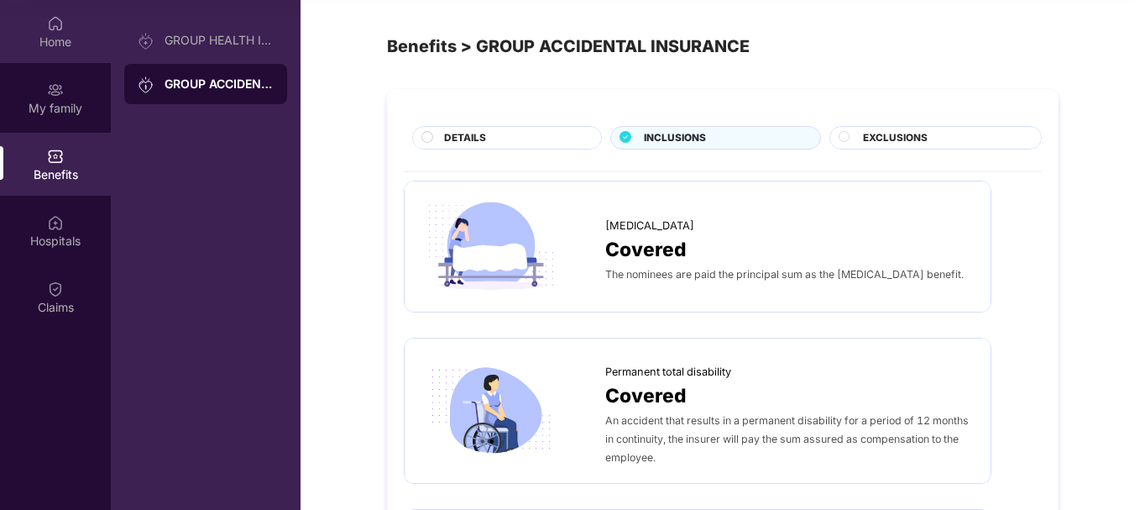
click at [70, 44] on div "Home" at bounding box center [55, 42] width 111 height 17
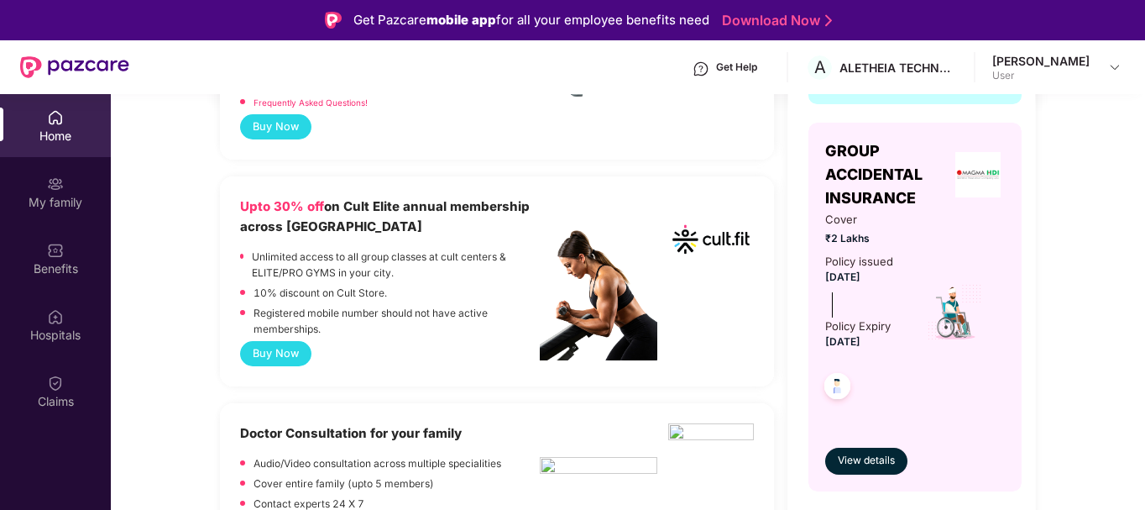
scroll to position [201, 0]
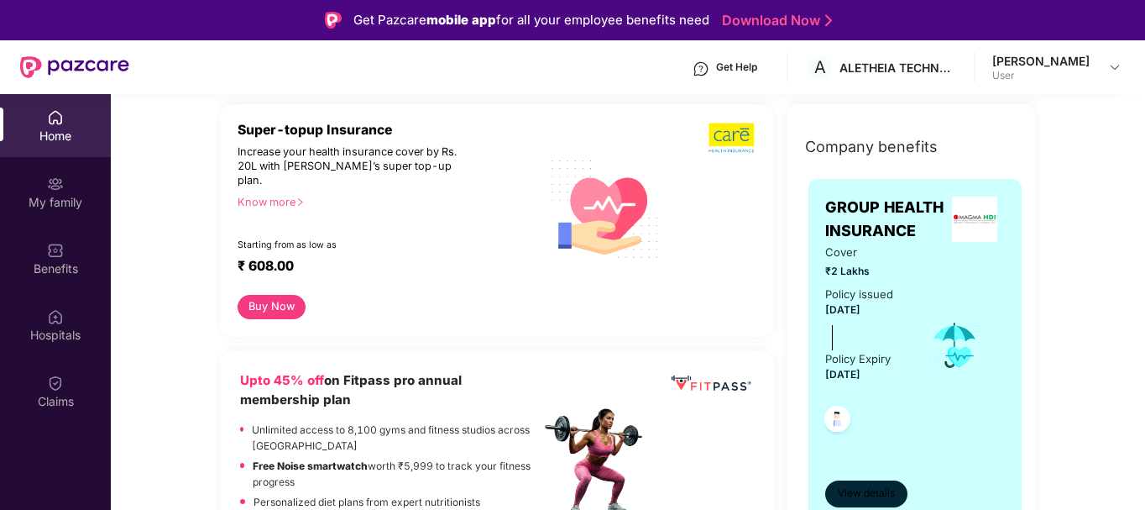
click at [863, 495] on span "View details" at bounding box center [866, 493] width 57 height 16
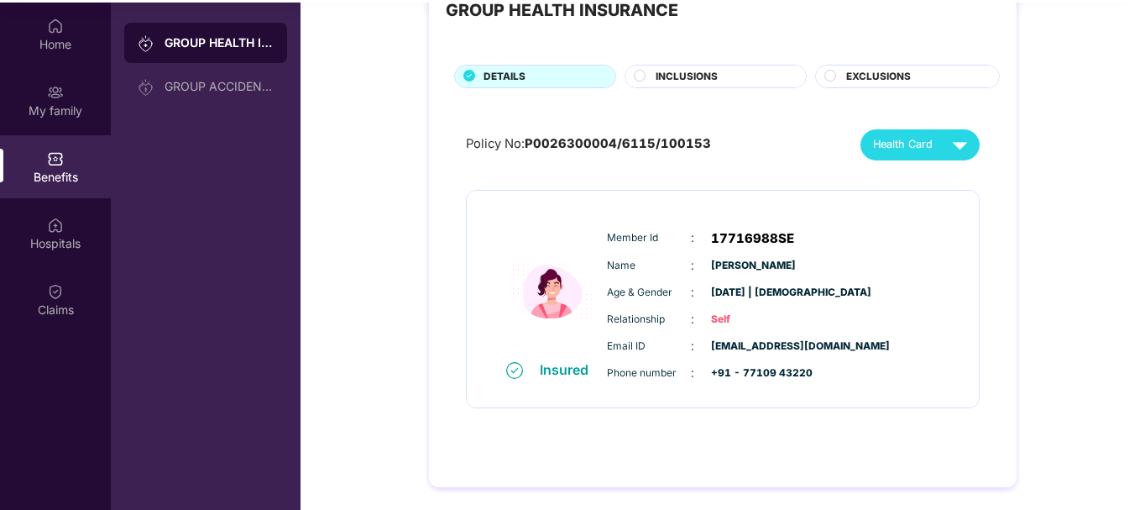
scroll to position [94, 0]
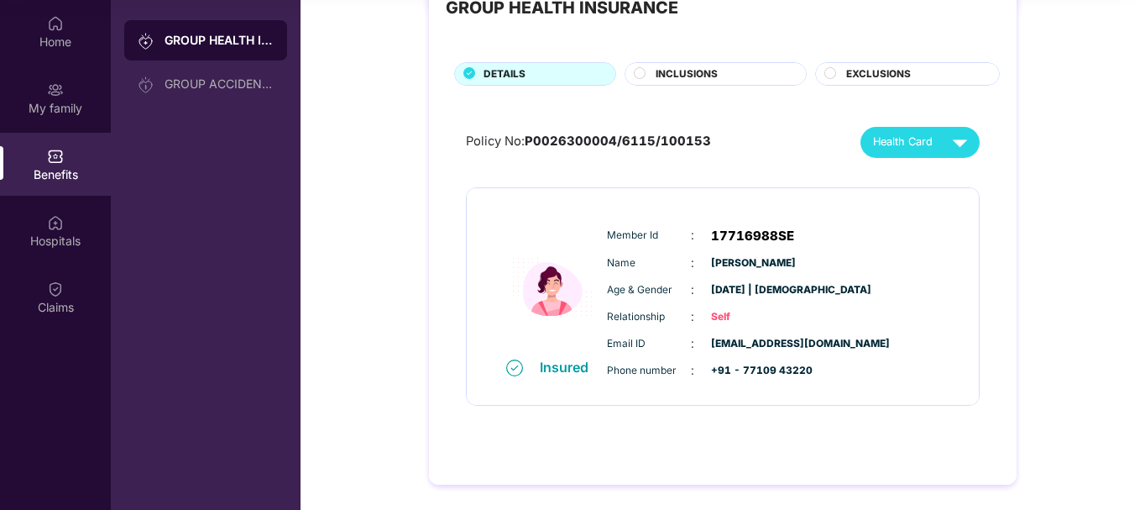
click at [708, 76] on span "INCLUSIONS" at bounding box center [687, 74] width 62 height 16
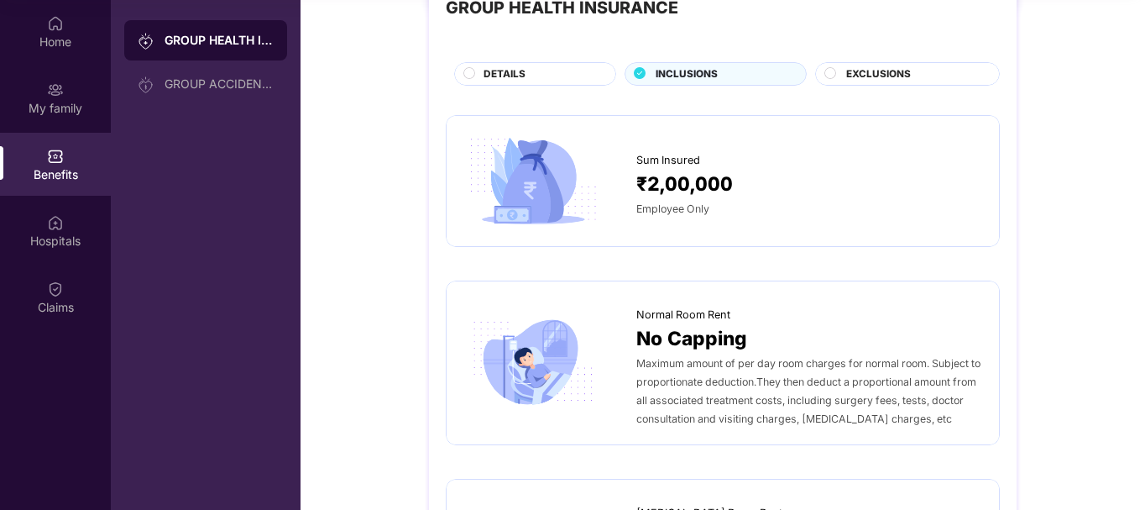
click at [856, 76] on span "EXCLUSIONS" at bounding box center [878, 74] width 65 height 16
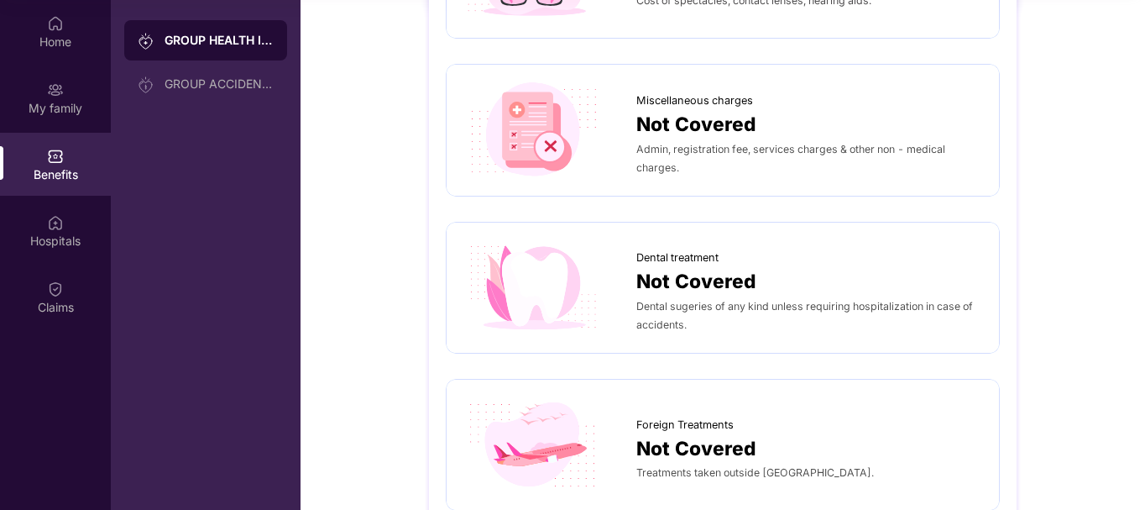
scroll to position [479, 0]
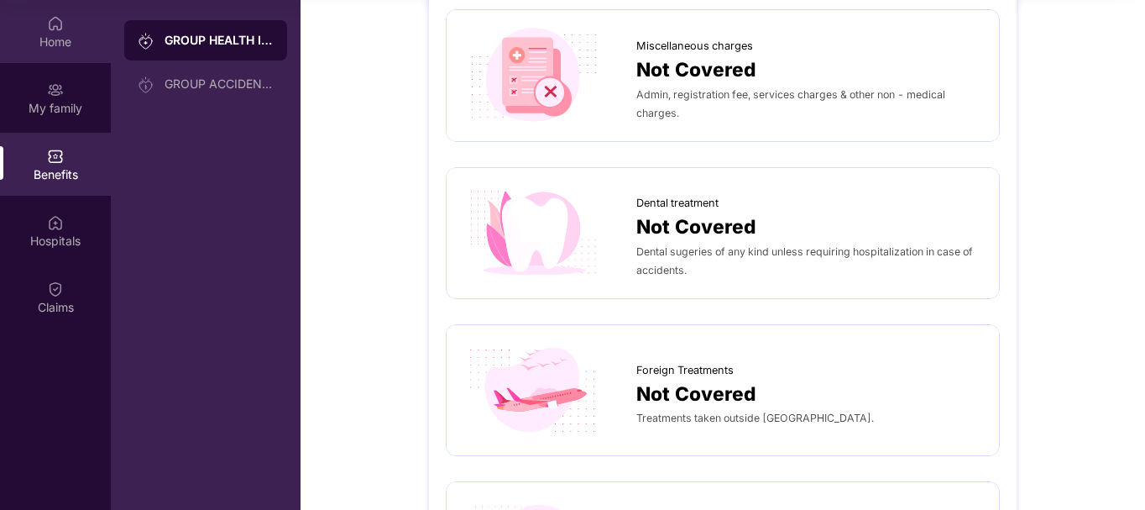
click at [51, 45] on div "Home" at bounding box center [55, 42] width 111 height 17
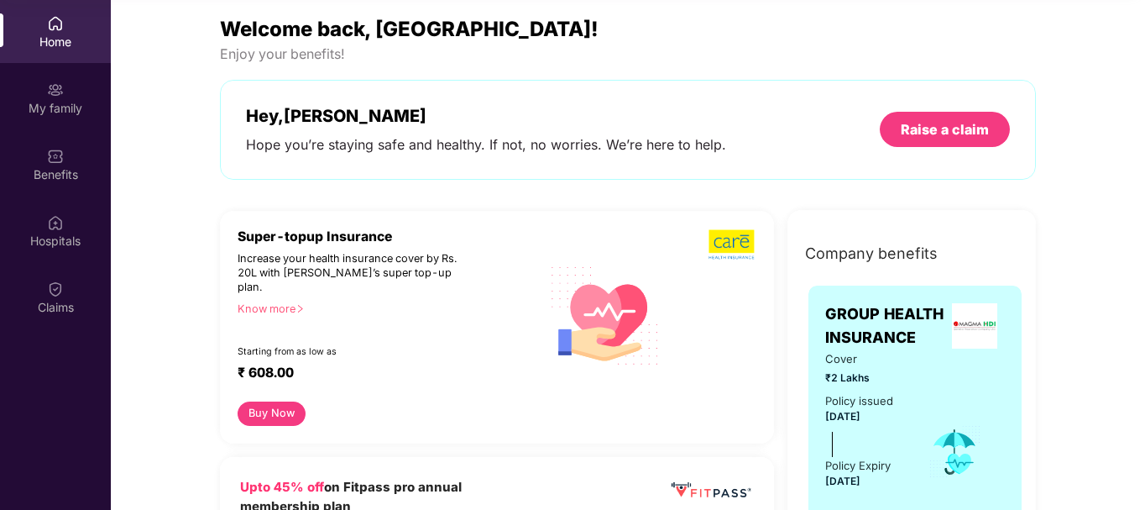
click at [927, 149] on div "Hey, [PERSON_NAME] you’re staying safe and healthy. If not, no worries. We’re h…" at bounding box center [628, 130] width 764 height 48
click at [930, 127] on div "Raise a claim" at bounding box center [945, 129] width 88 height 18
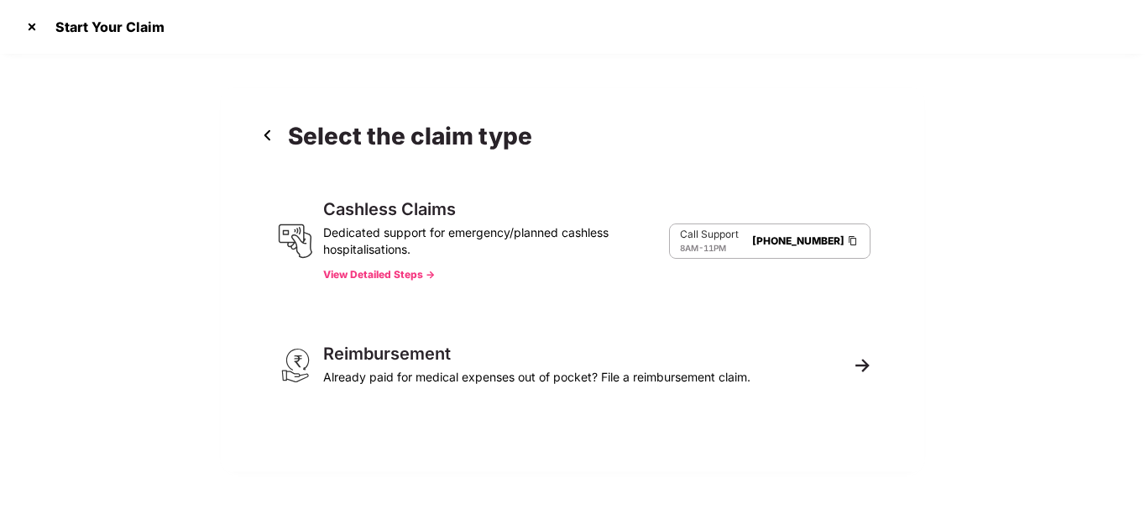
scroll to position [40, 0]
click at [25, 33] on div at bounding box center [31, 26] width 27 height 27
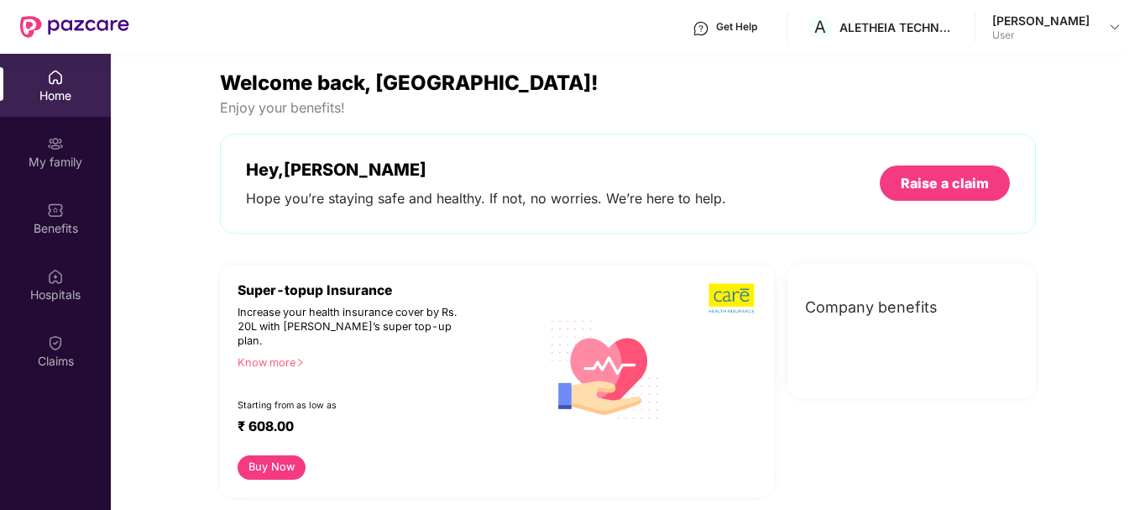
scroll to position [94, 0]
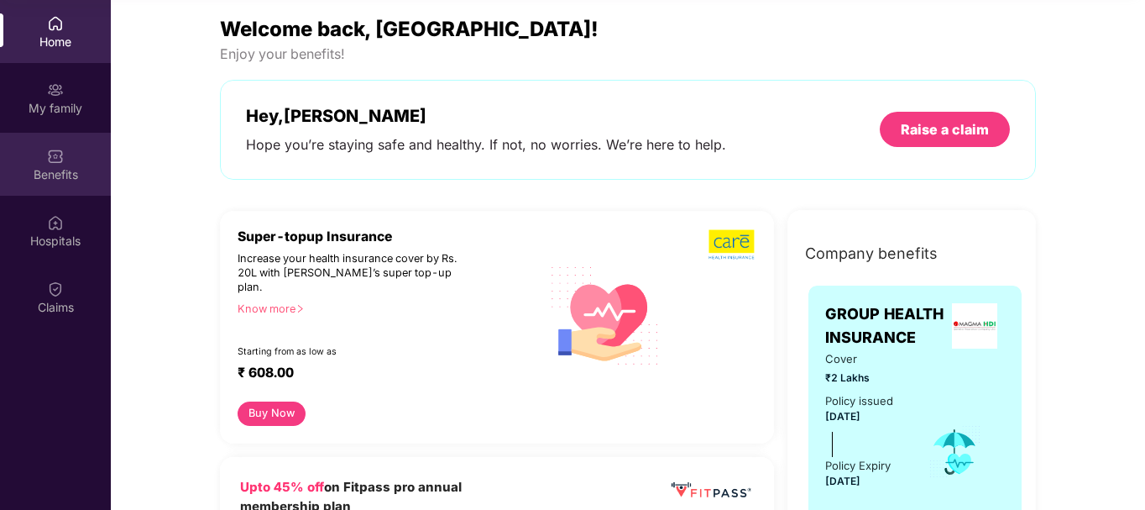
click at [46, 177] on div "Benefits" at bounding box center [55, 174] width 111 height 17
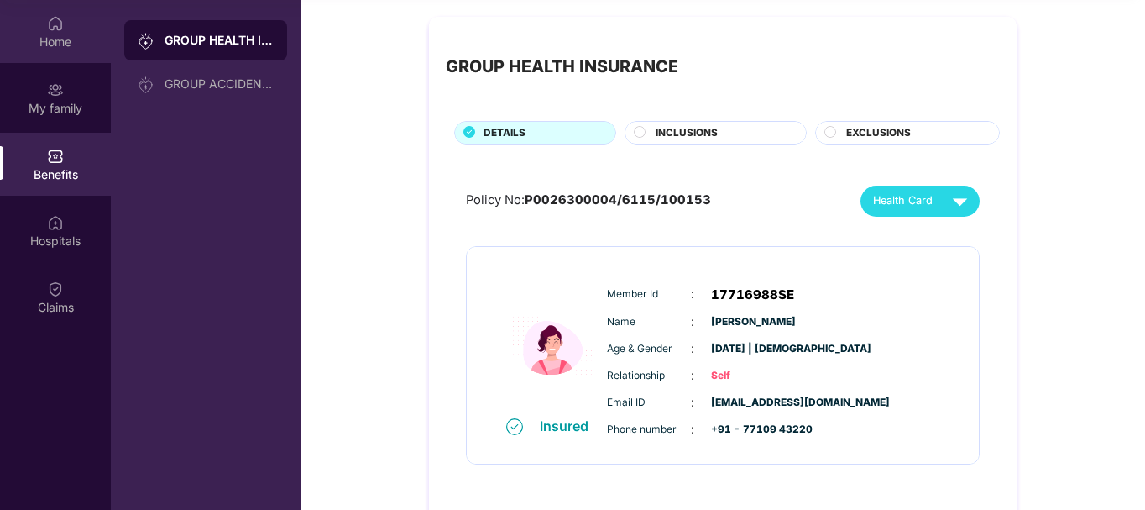
click at [39, 34] on div "Home" at bounding box center [55, 42] width 111 height 17
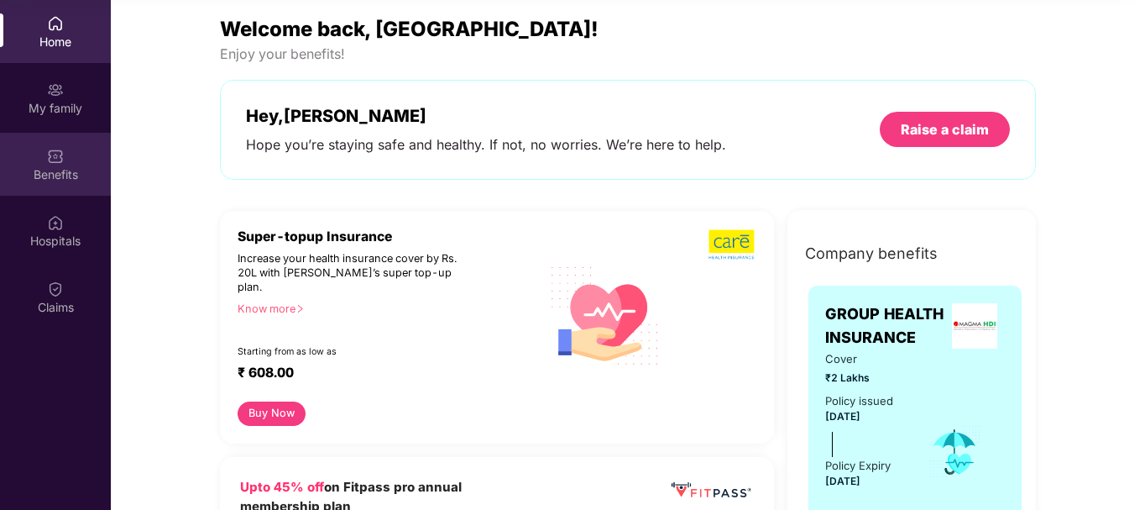
click at [68, 166] on div "Benefits" at bounding box center [55, 164] width 111 height 63
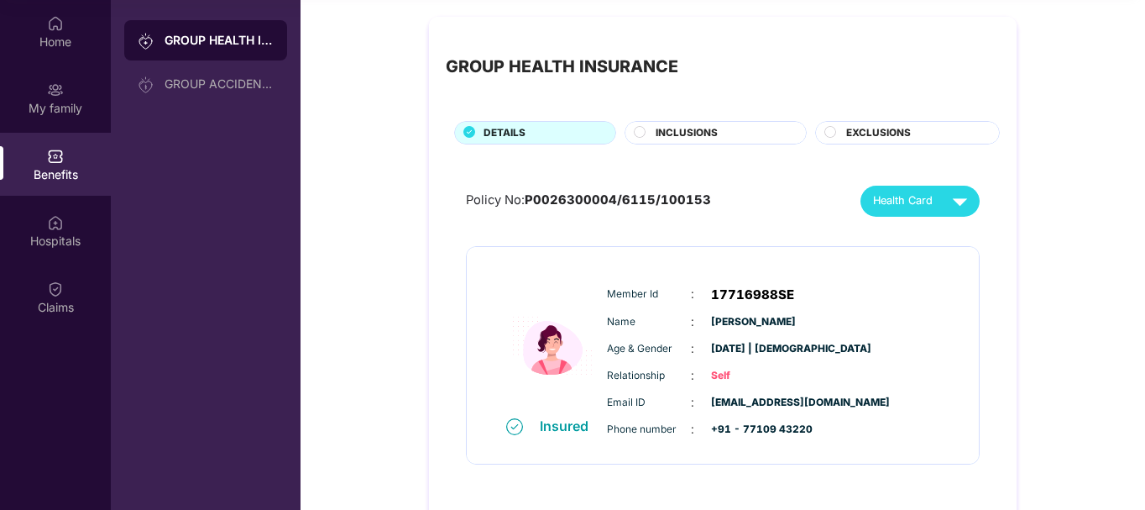
click at [683, 126] on span "INCLUSIONS" at bounding box center [687, 133] width 62 height 16
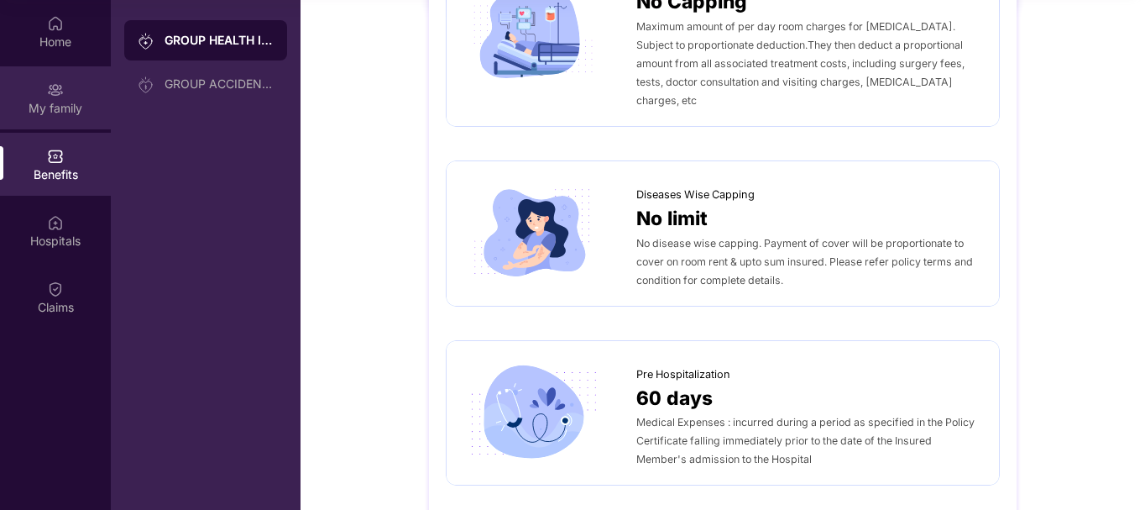
scroll to position [588, 0]
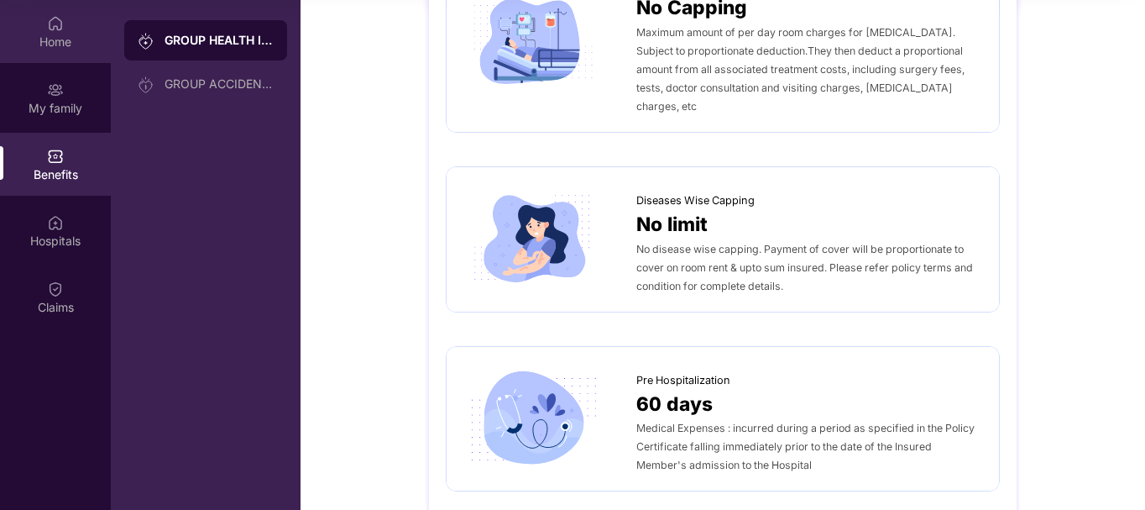
click at [48, 39] on div "Home" at bounding box center [55, 42] width 111 height 17
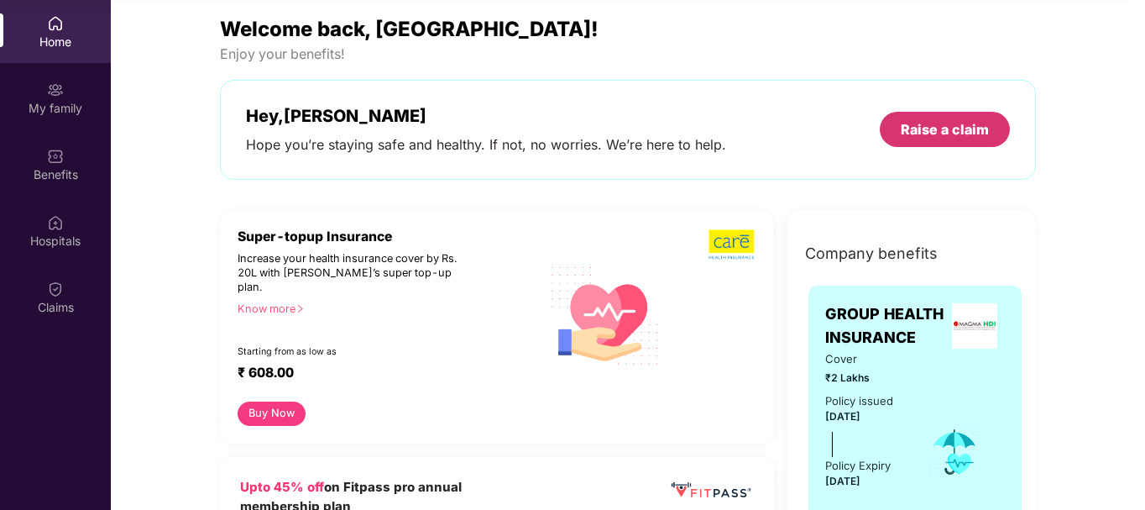
click at [970, 127] on div "Raise a claim" at bounding box center [945, 129] width 88 height 18
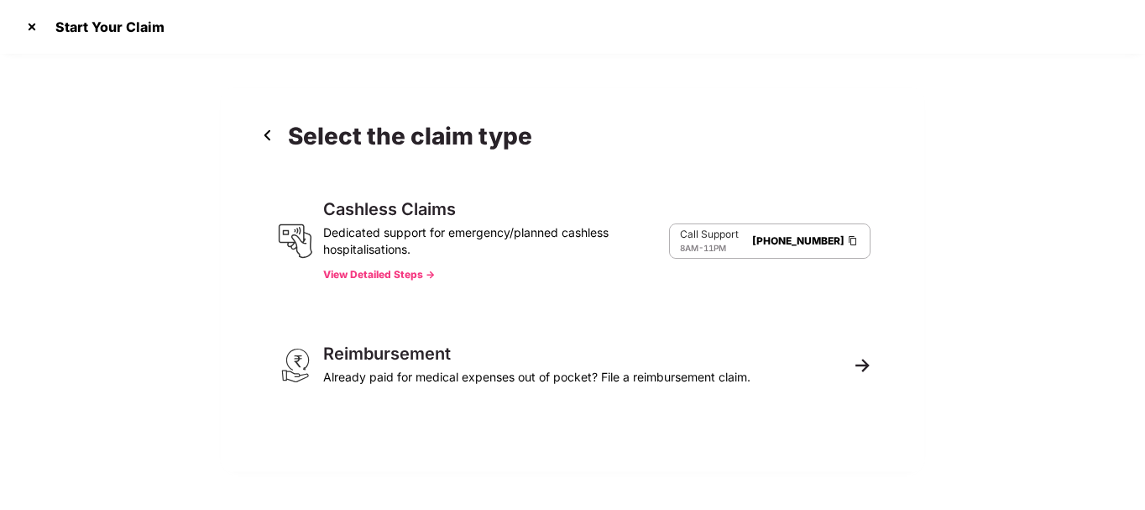
scroll to position [40, 0]
click at [388, 268] on div "Cashless Claims Dedicated support for emergency/planned cashless hospitalisatio…" at bounding box center [496, 241] width 346 height 81
click at [388, 276] on button "View Detailed Steps ->" at bounding box center [379, 274] width 112 height 13
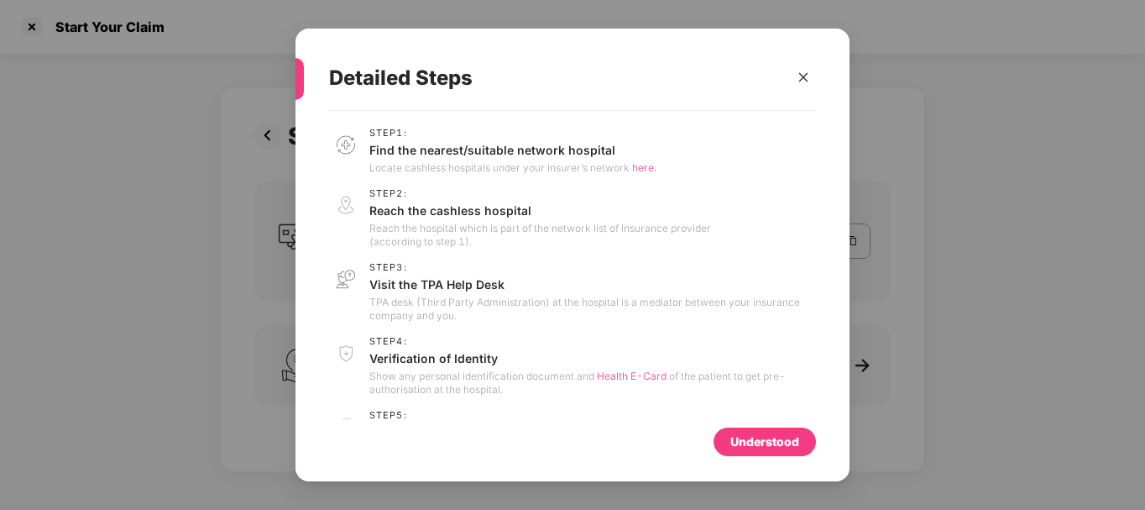
scroll to position [58, 0]
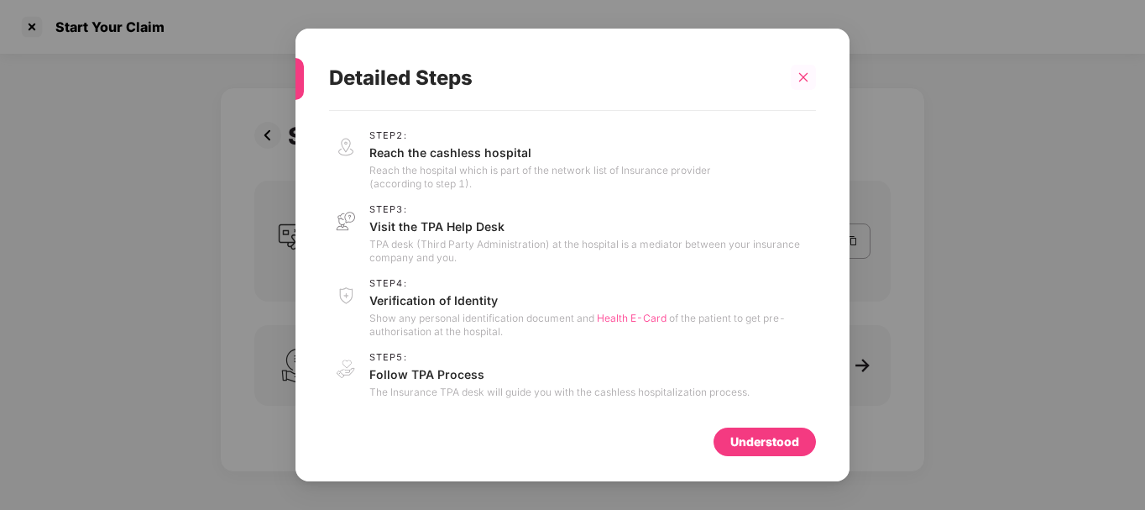
click at [811, 77] on div at bounding box center [803, 77] width 25 height 25
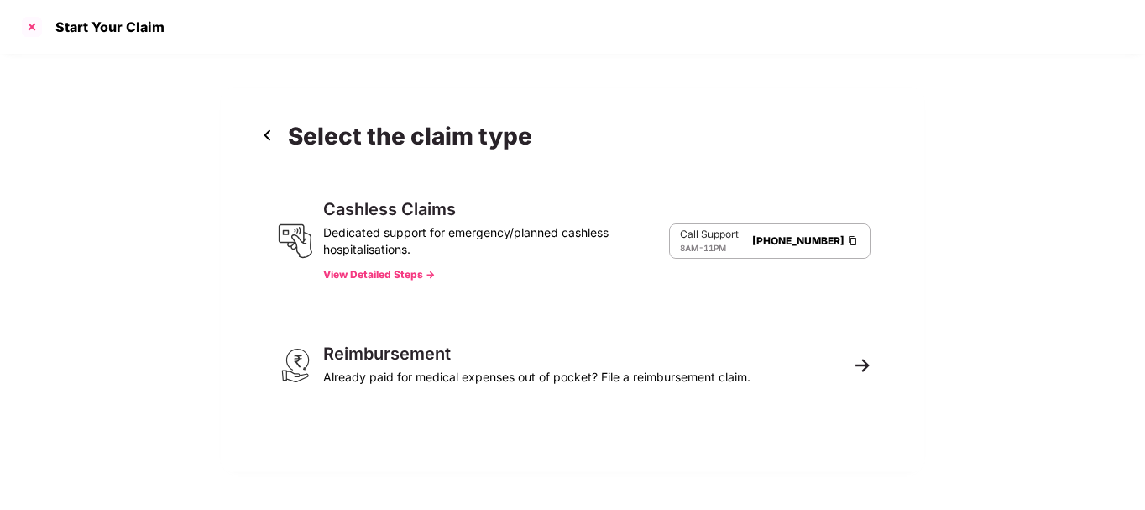
click at [34, 34] on div at bounding box center [31, 26] width 27 height 27
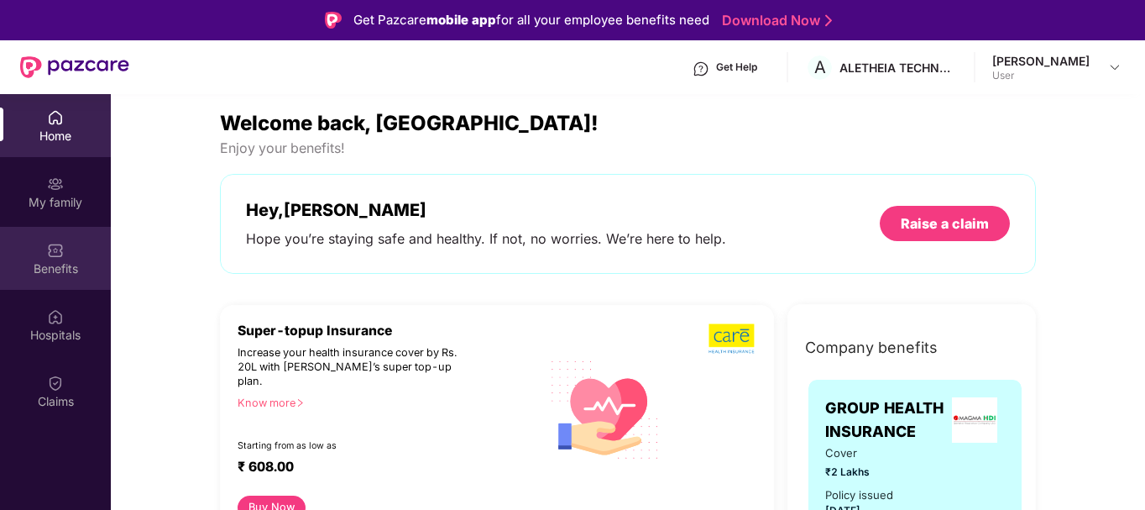
click at [65, 259] on div "Benefits" at bounding box center [55, 258] width 111 height 63
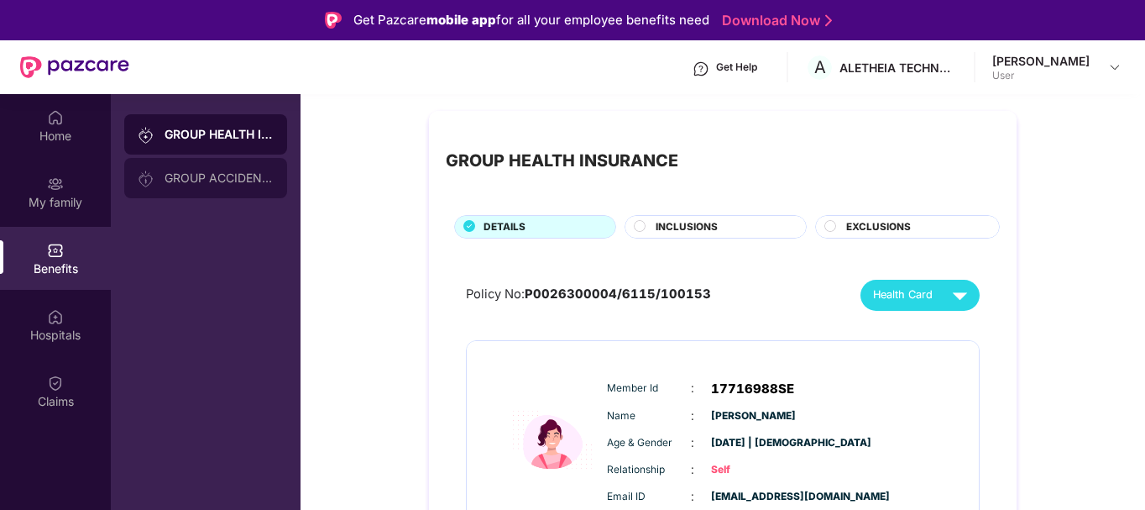
click at [196, 182] on div "GROUP ACCIDENTAL INSURANCE" at bounding box center [219, 177] width 109 height 13
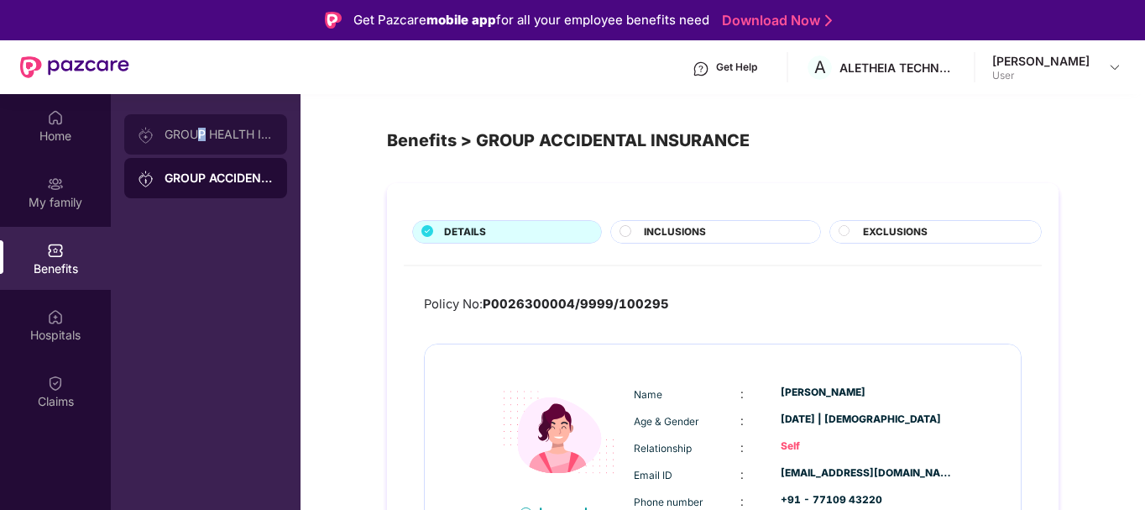
click at [203, 135] on div "GROUP HEALTH INSURANCE" at bounding box center [219, 134] width 109 height 13
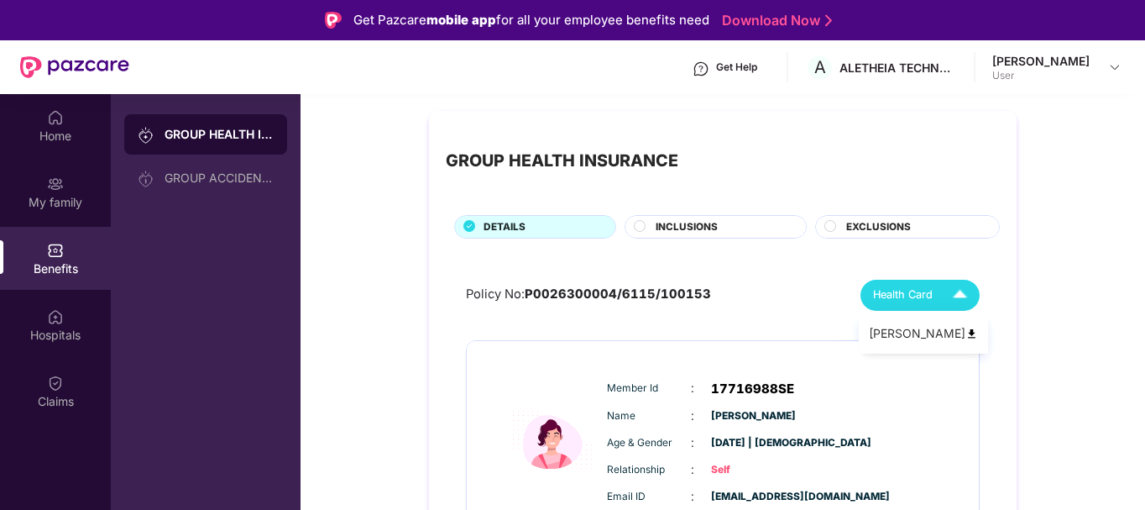
click at [940, 305] on div "Health Card" at bounding box center [924, 294] width 102 height 29
click at [681, 227] on span "INCLUSIONS" at bounding box center [687, 227] width 62 height 16
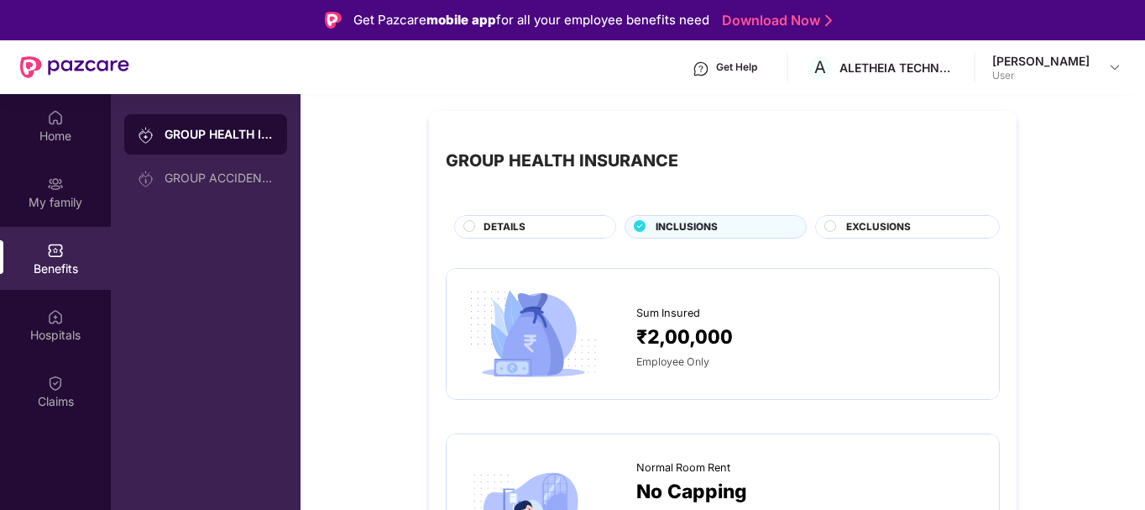
drag, startPoint x: 879, startPoint y: 228, endPoint x: 763, endPoint y: 254, distance: 118.8
click at [879, 228] on span "EXCLUSIONS" at bounding box center [878, 227] width 65 height 16
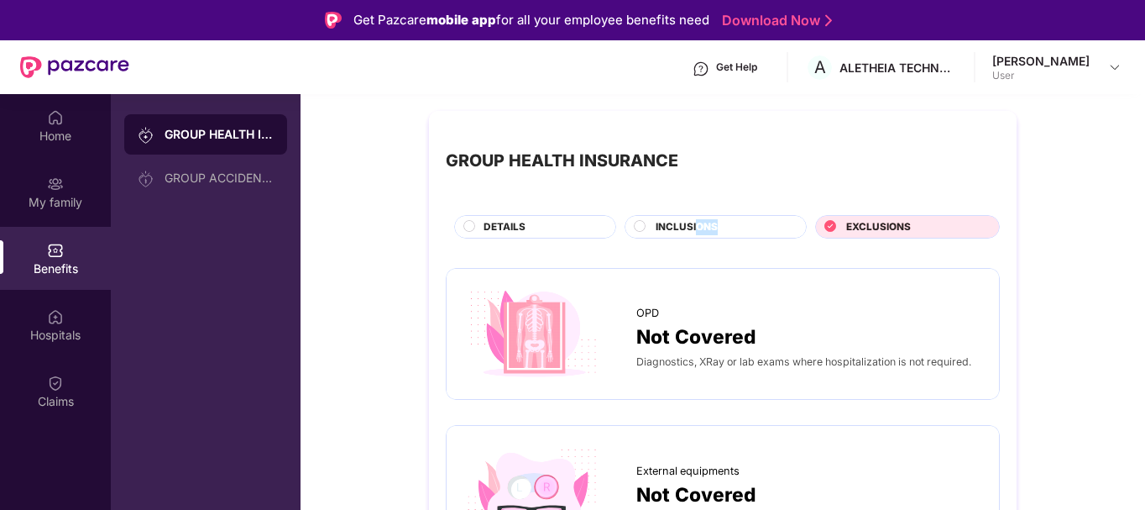
click at [699, 233] on div "INCLUSIONS" at bounding box center [722, 228] width 150 height 18
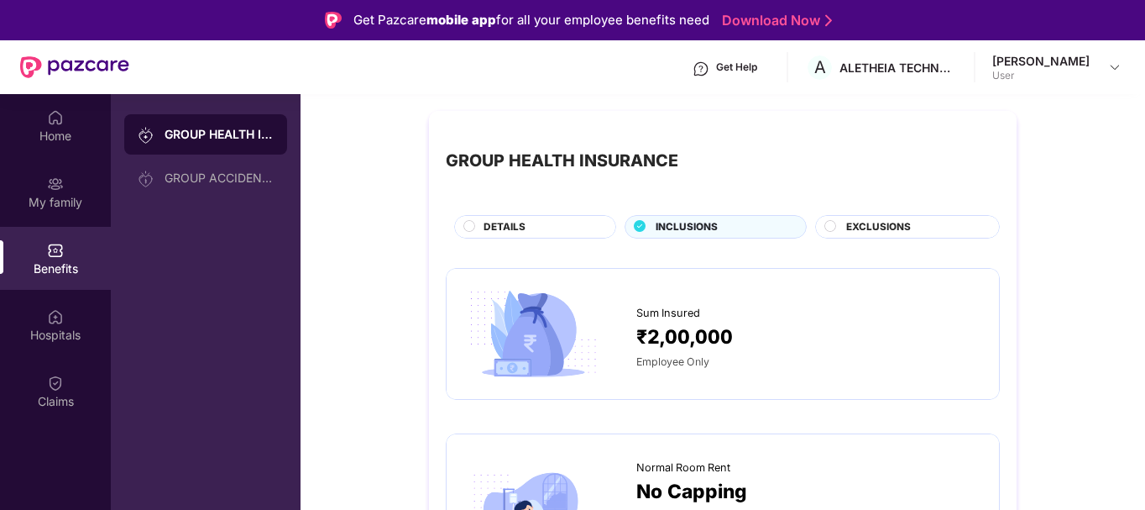
click at [521, 222] on span "DETAILS" at bounding box center [505, 227] width 42 height 16
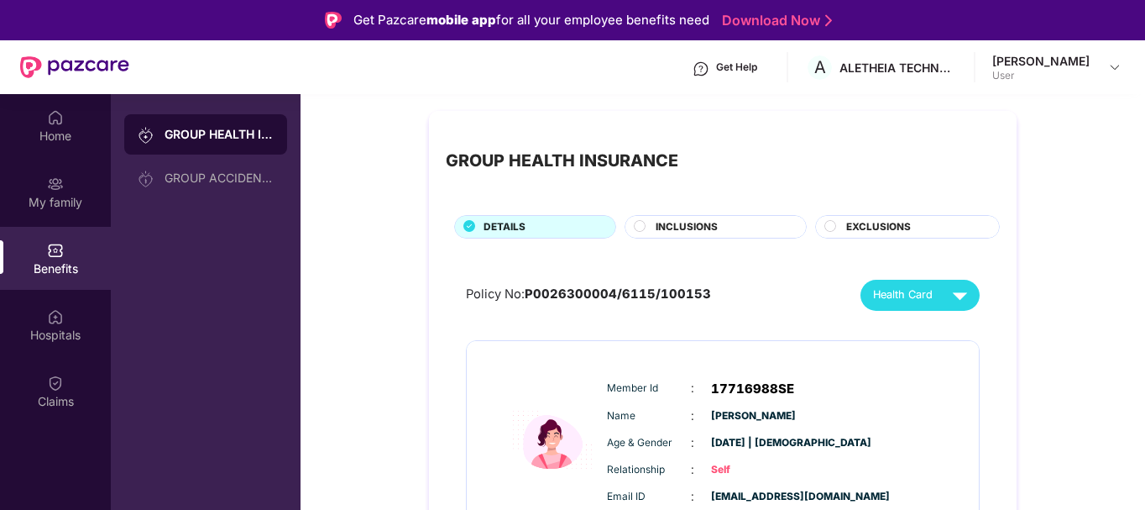
click at [710, 228] on span "INCLUSIONS" at bounding box center [687, 227] width 62 height 16
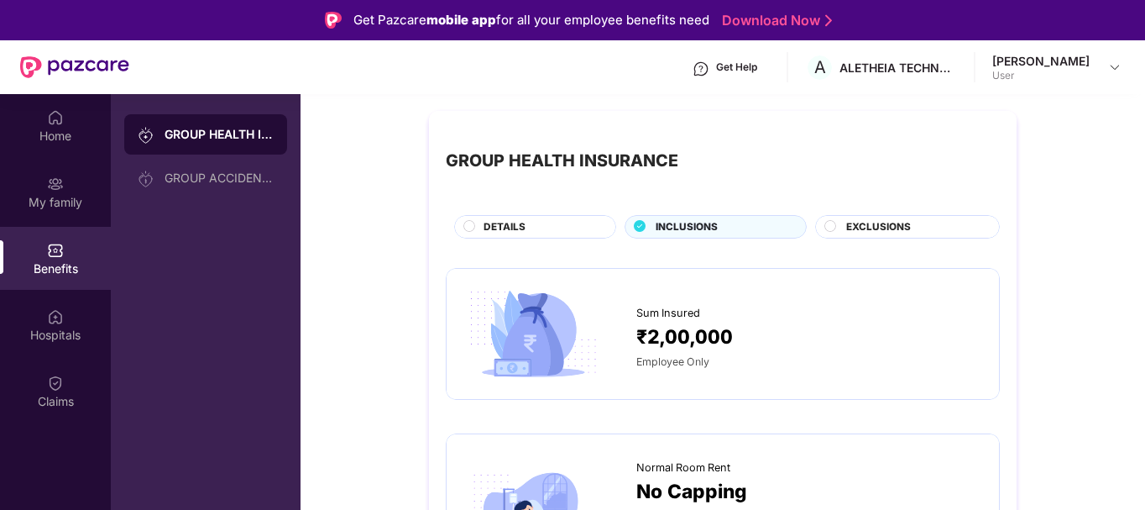
click at [865, 223] on span "EXCLUSIONS" at bounding box center [878, 227] width 65 height 16
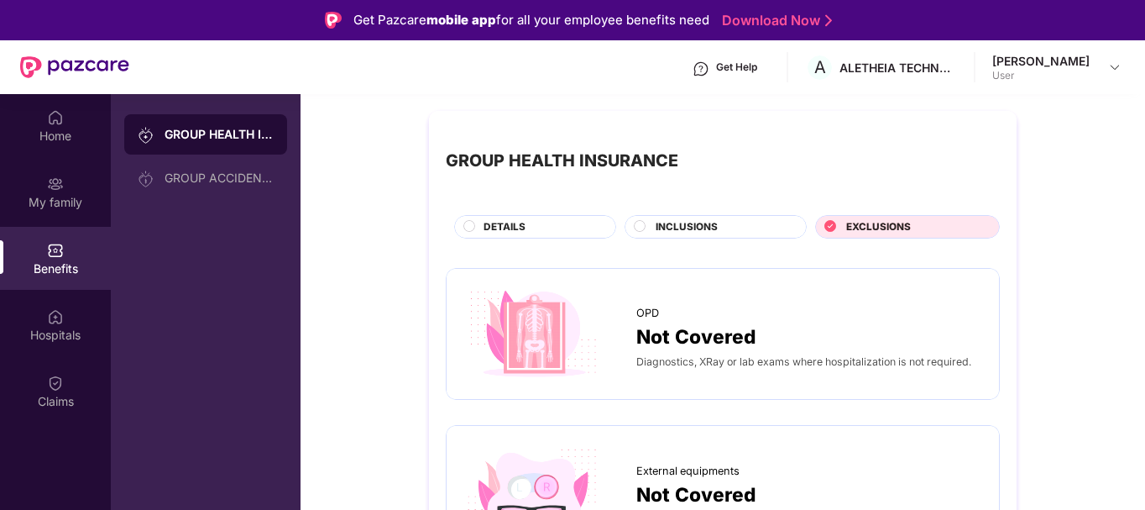
drag, startPoint x: 737, startPoint y: 225, endPoint x: 720, endPoint y: 220, distance: 17.5
click at [736, 225] on div "INCLUSIONS" at bounding box center [722, 228] width 150 height 18
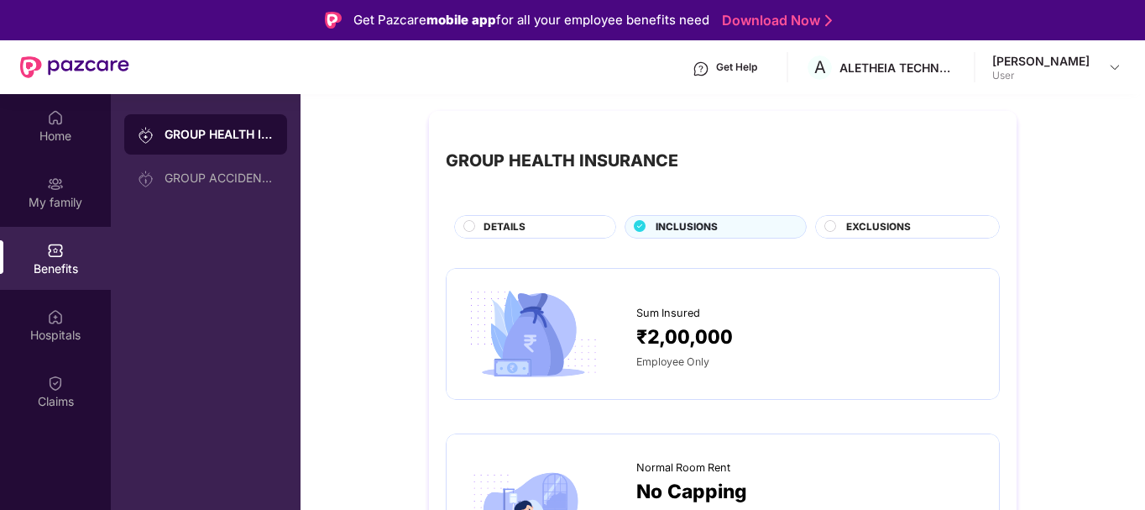
click at [567, 223] on div "DETAILS" at bounding box center [541, 228] width 132 height 18
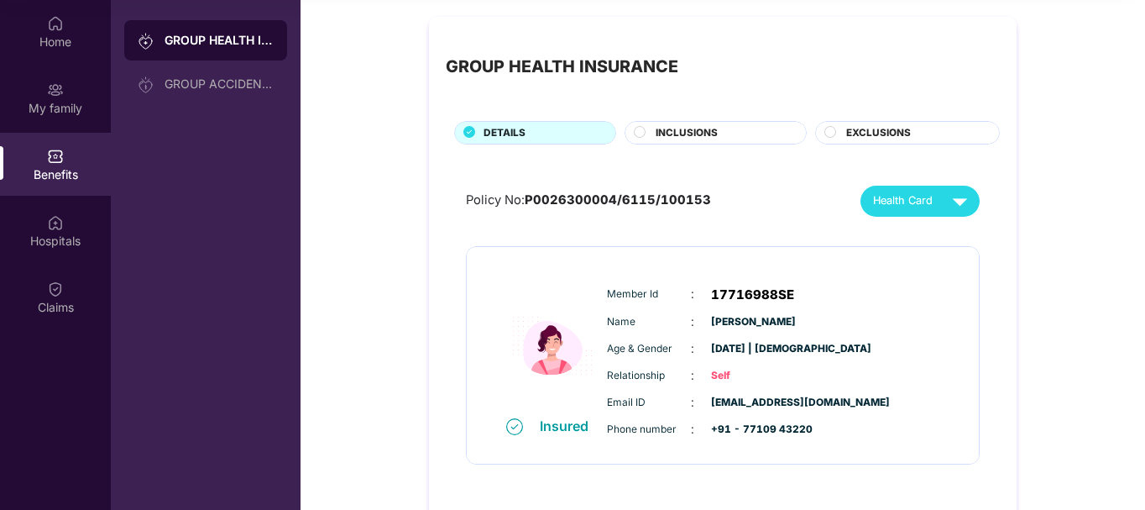
click at [713, 134] on span "INCLUSIONS" at bounding box center [687, 133] width 62 height 16
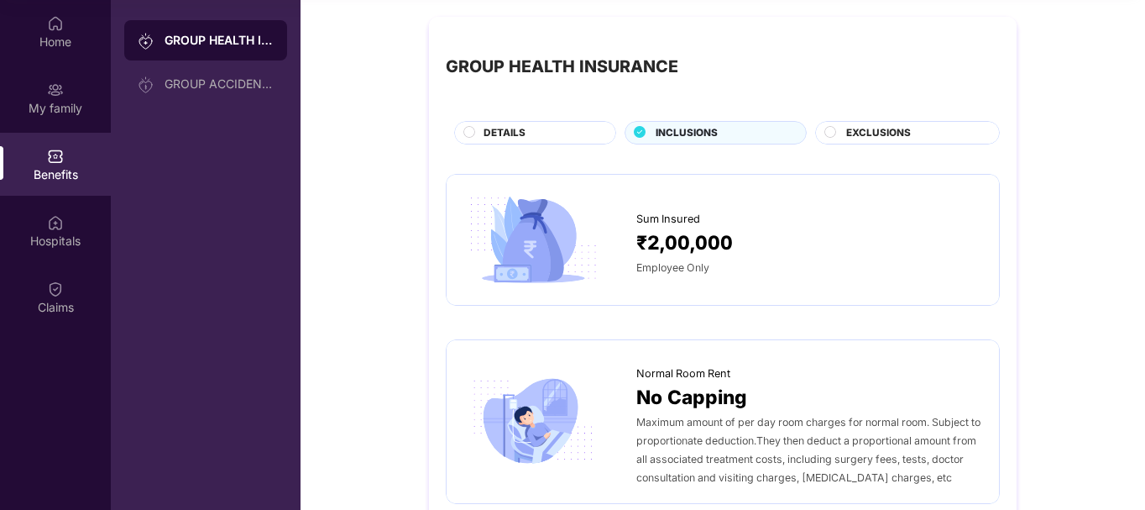
click at [890, 140] on span "EXCLUSIONS" at bounding box center [878, 133] width 65 height 16
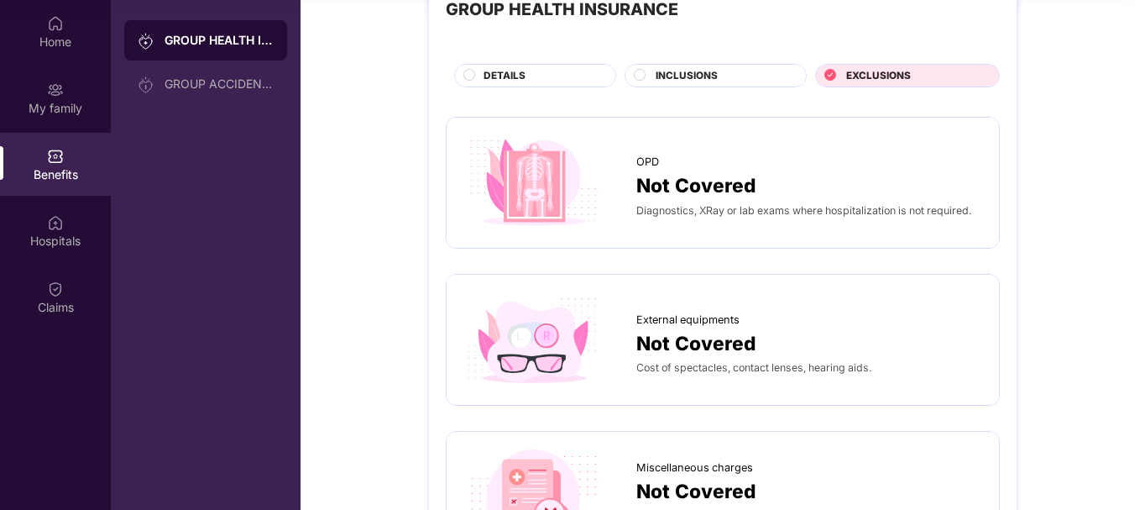
scroll to position [84, 0]
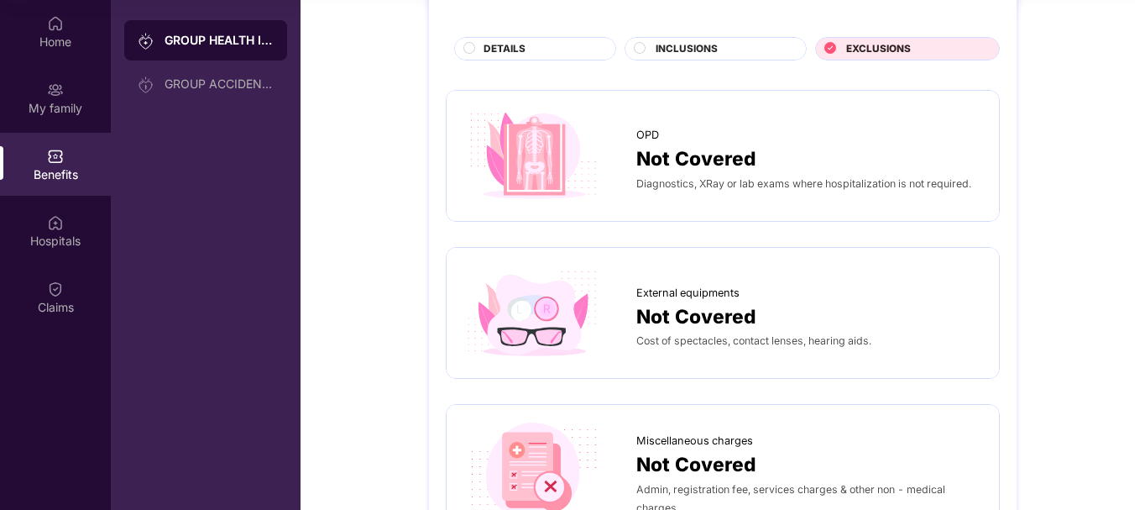
click at [728, 50] on div "INCLUSIONS" at bounding box center [722, 50] width 150 height 18
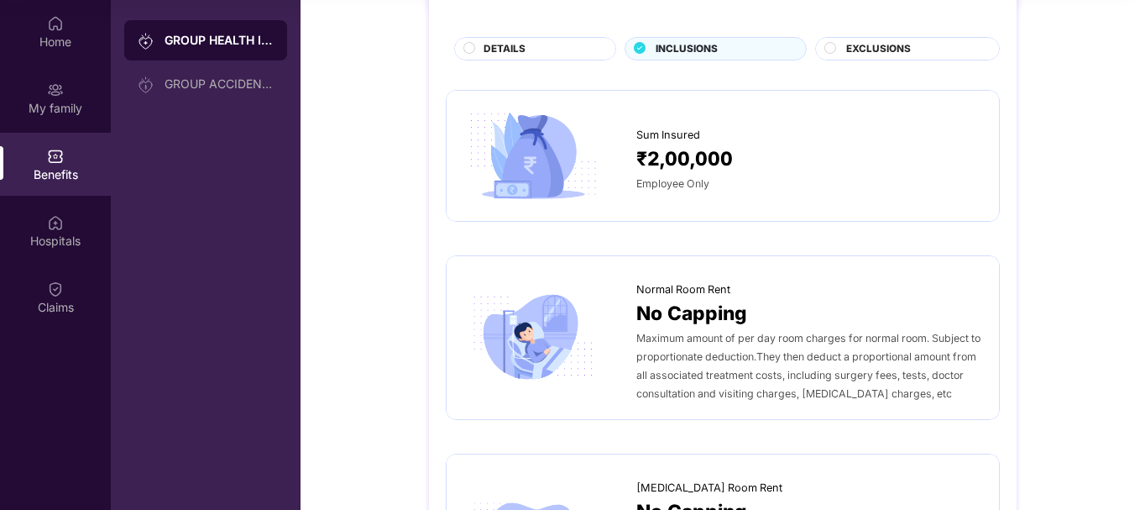
click at [852, 55] on span "EXCLUSIONS" at bounding box center [878, 49] width 65 height 16
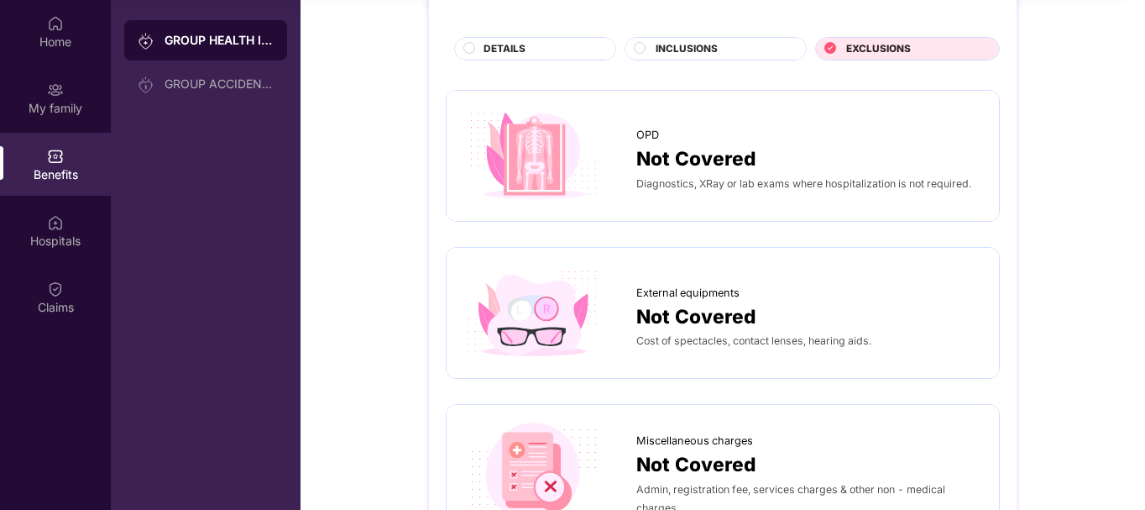
click at [688, 54] on span "INCLUSIONS" at bounding box center [687, 49] width 62 height 16
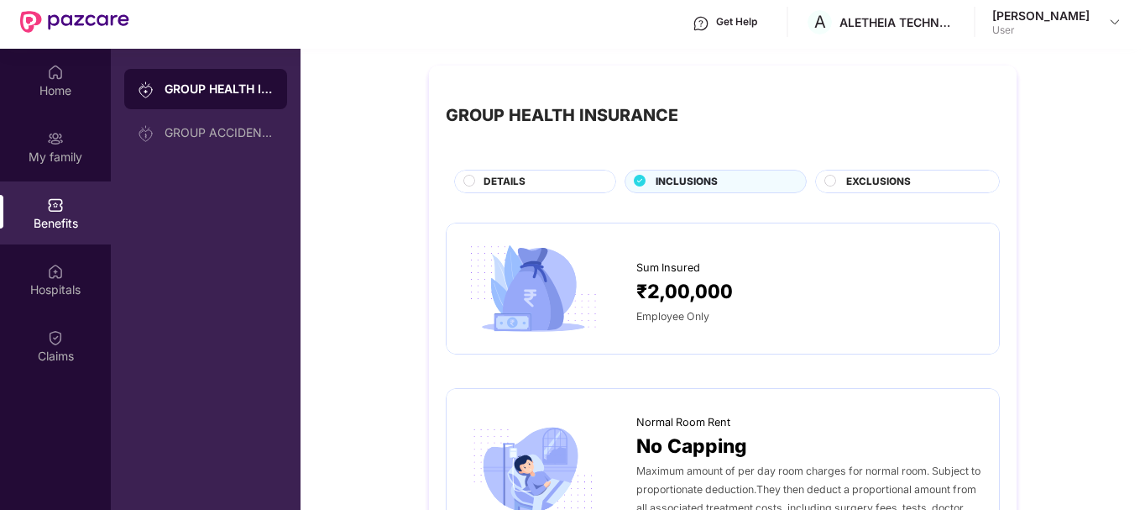
scroll to position [0, 0]
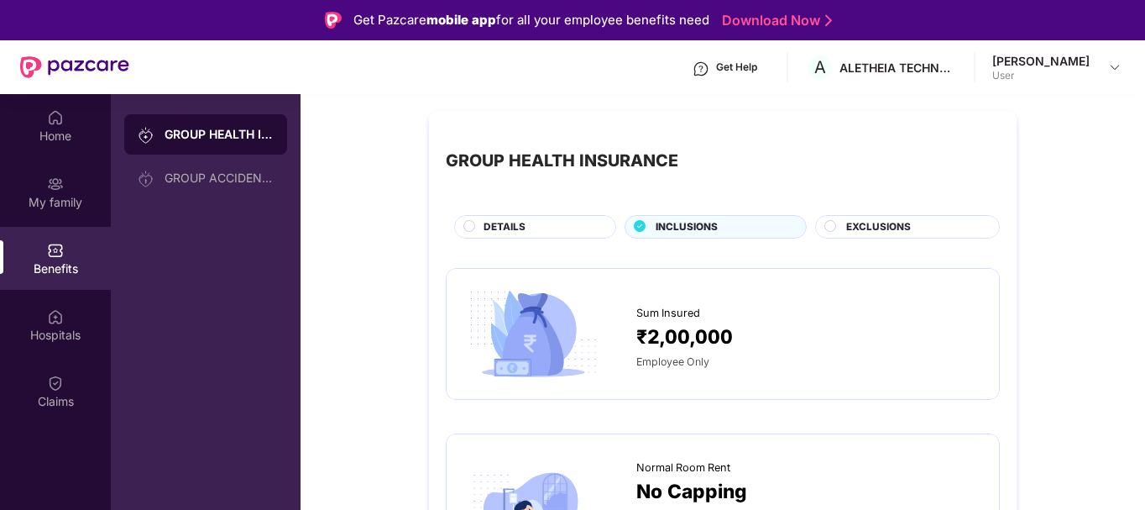
click at [877, 217] on div "EXCLUSIONS" at bounding box center [907, 227] width 185 height 24
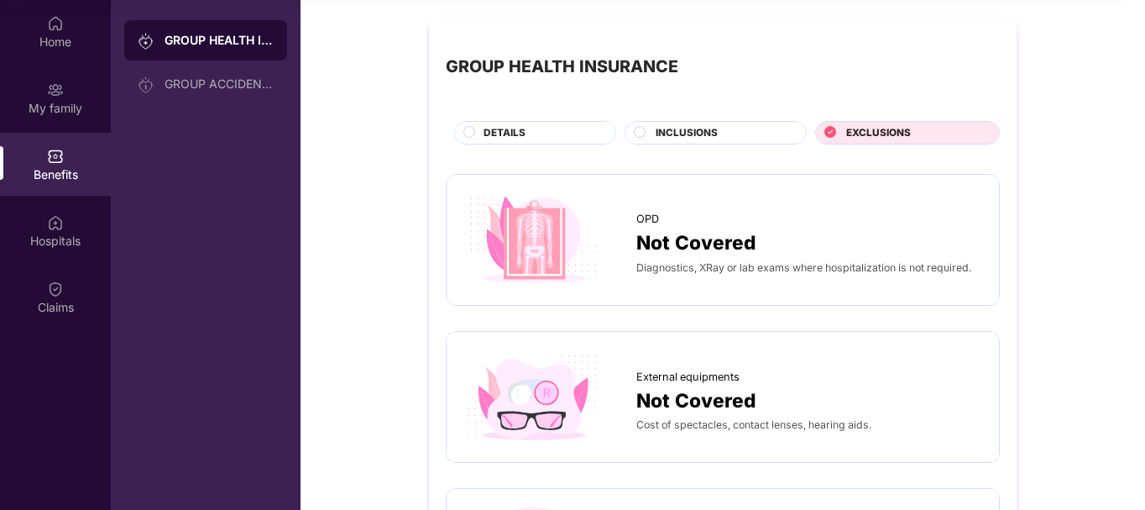
click at [516, 121] on div "DETAILS" at bounding box center [535, 133] width 162 height 24
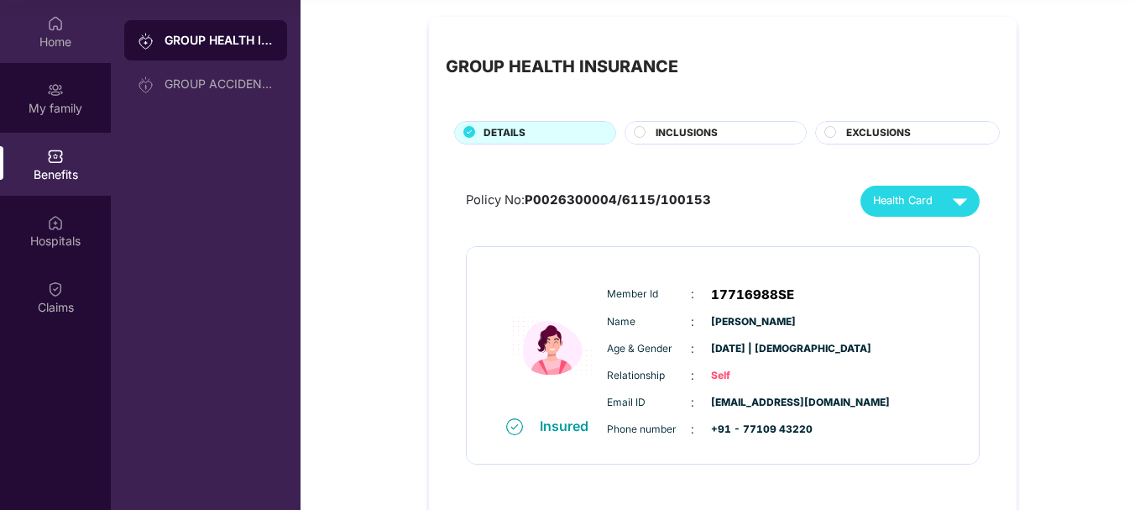
click at [13, 37] on div "Home" at bounding box center [55, 42] width 111 height 17
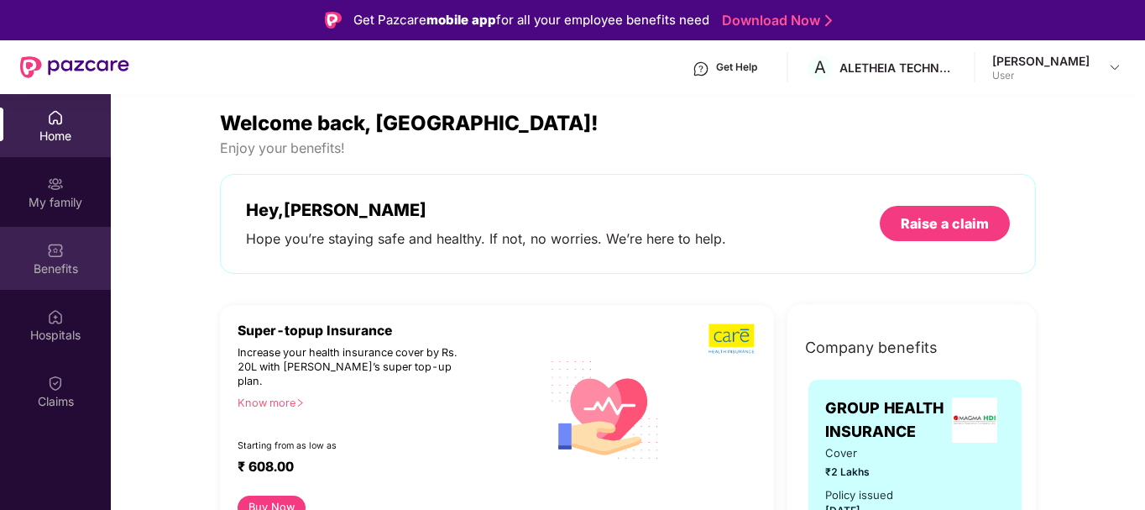
click at [39, 277] on div "Benefits" at bounding box center [55, 258] width 111 height 63
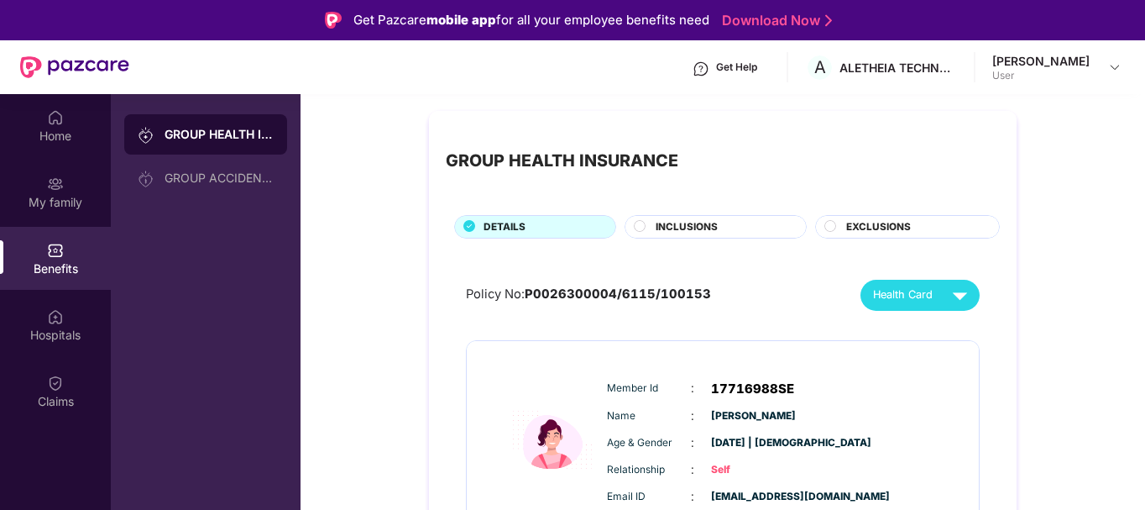
click at [661, 231] on span "INCLUSIONS" at bounding box center [687, 227] width 62 height 16
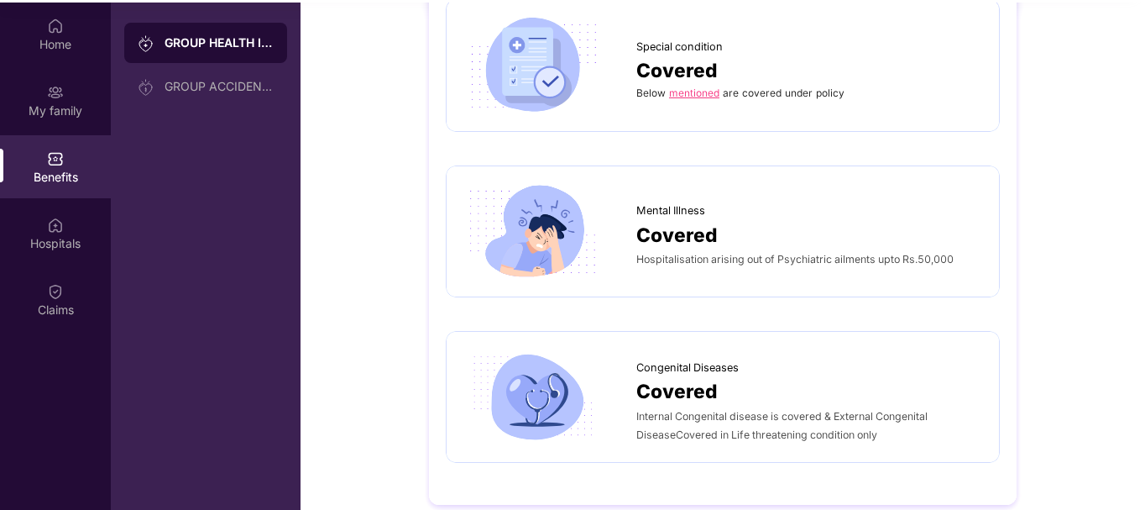
scroll to position [94, 0]
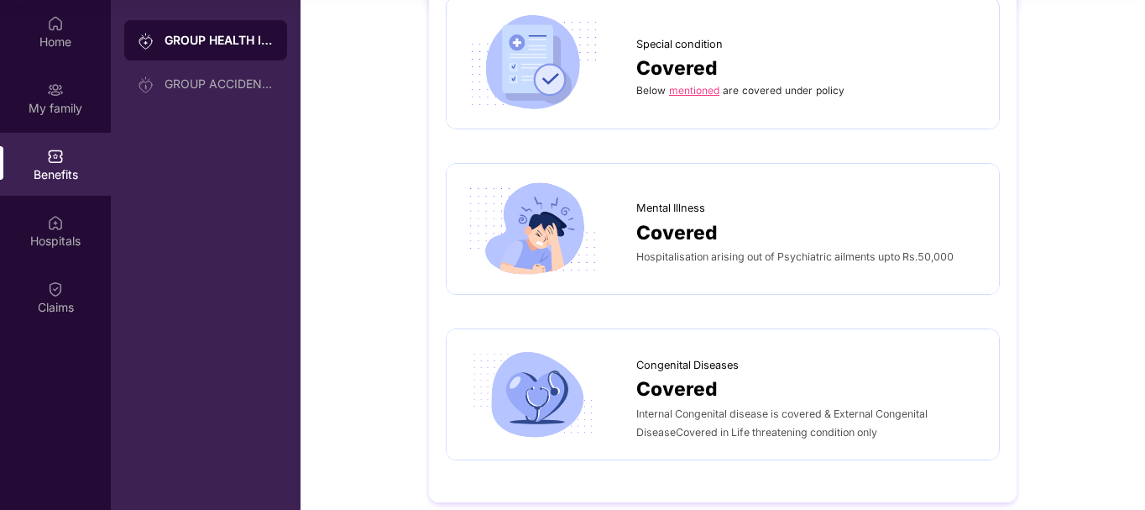
click at [662, 376] on span "Covered" at bounding box center [676, 389] width 81 height 30
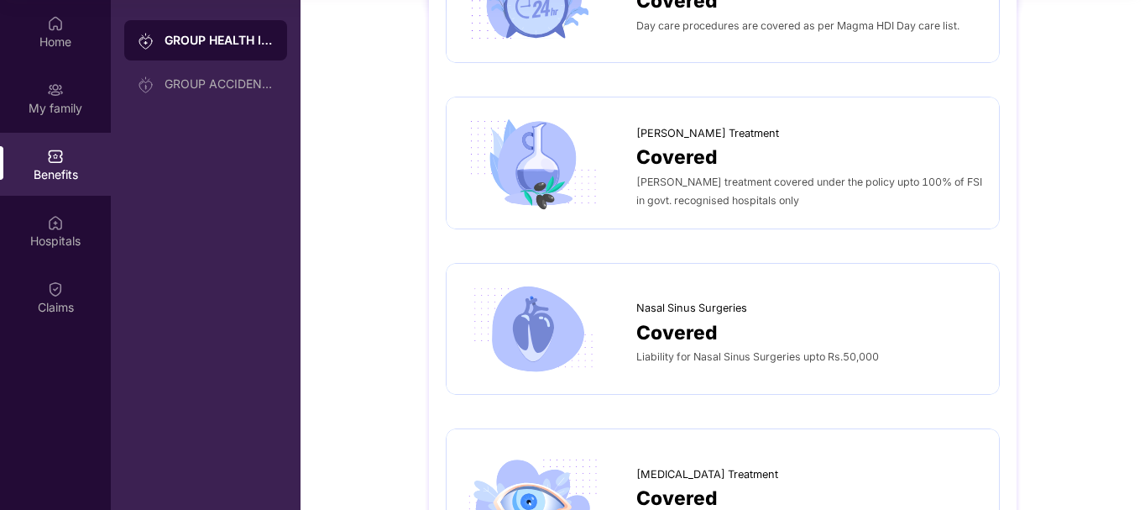
scroll to position [1466, 0]
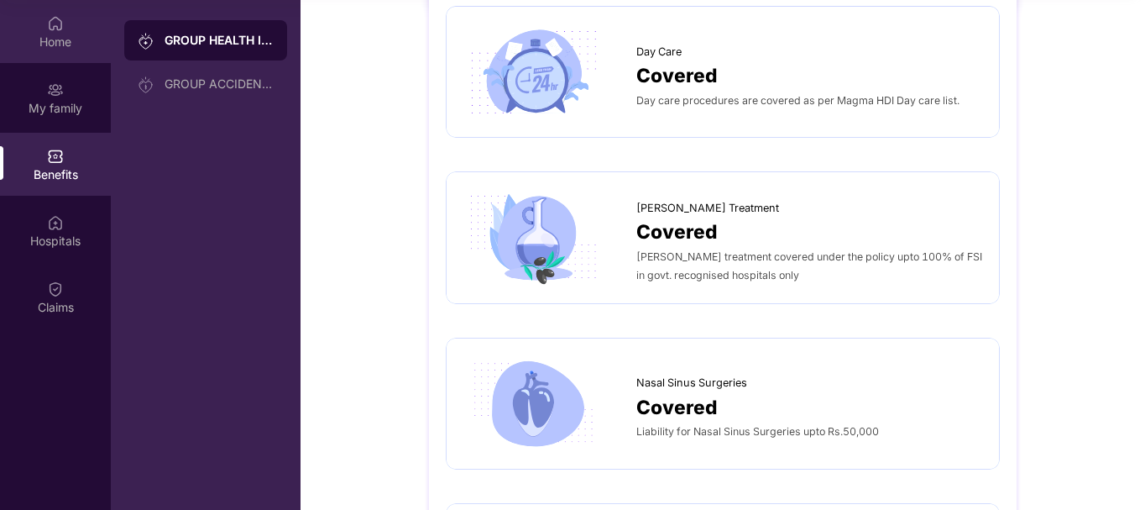
click at [79, 52] on div "Home" at bounding box center [55, 31] width 111 height 63
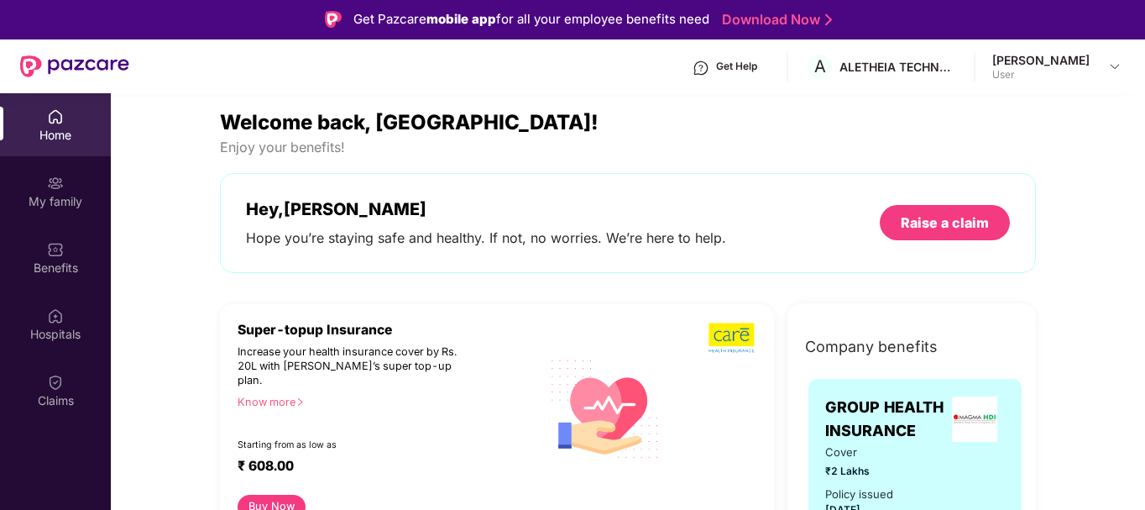
scroll to position [0, 0]
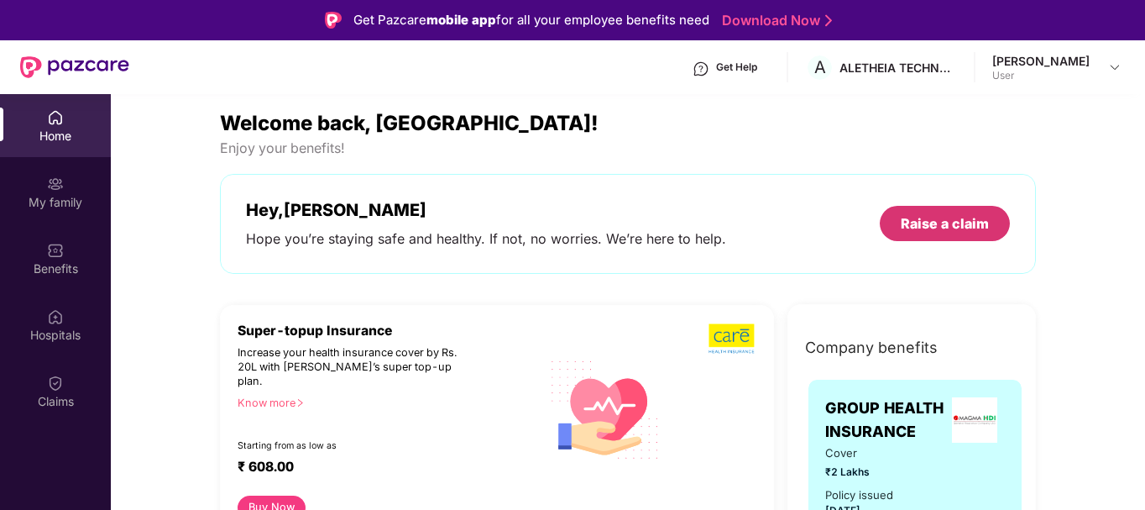
click at [909, 230] on div "Raise a claim" at bounding box center [945, 223] width 88 height 18
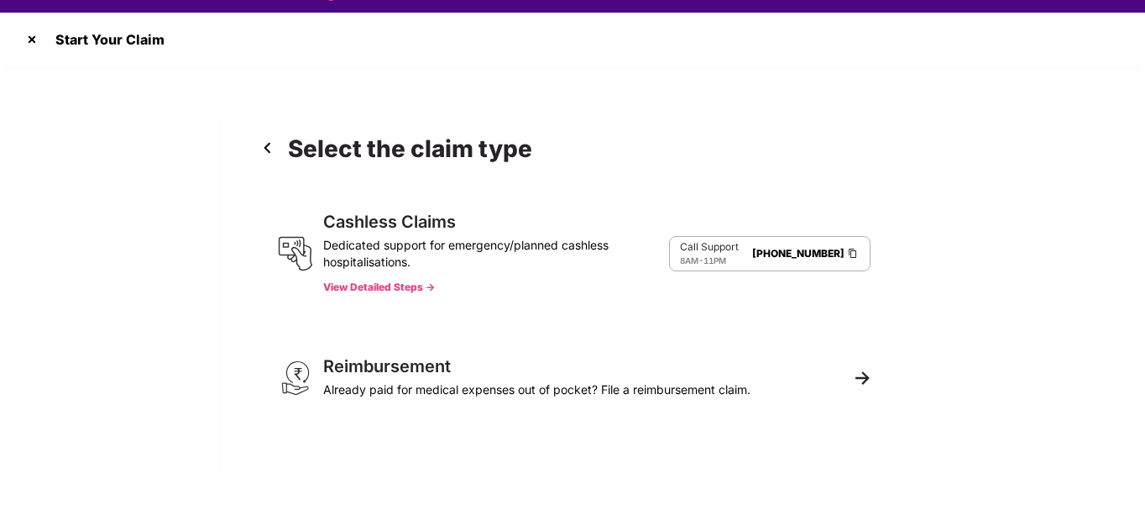
scroll to position [40, 0]
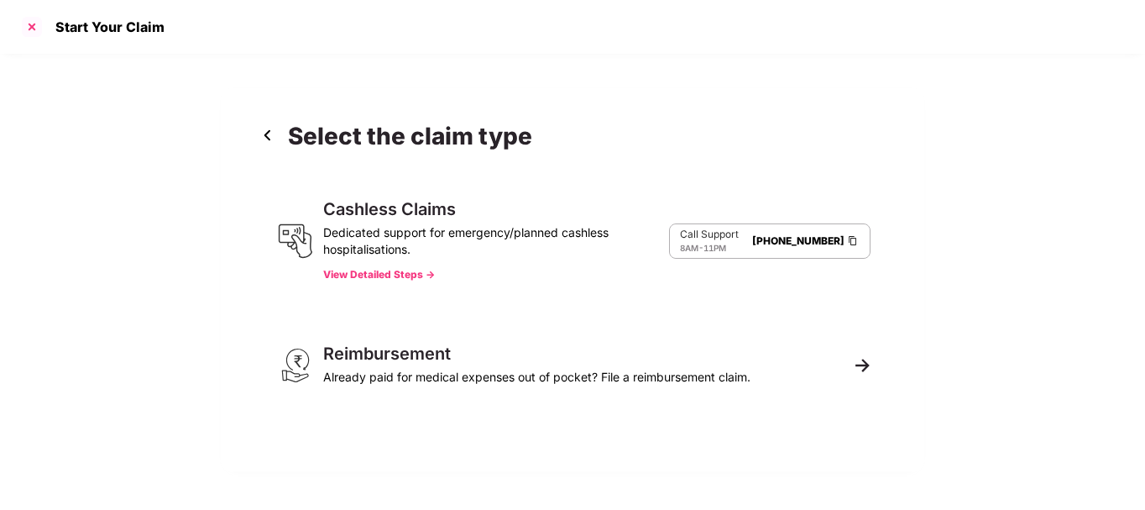
click at [30, 33] on div at bounding box center [31, 26] width 27 height 27
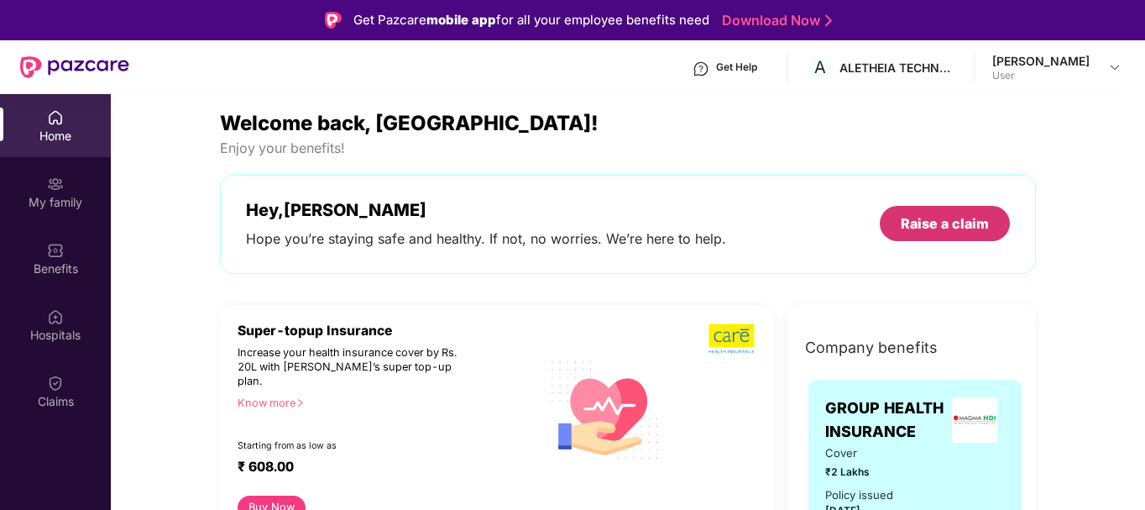
click at [903, 226] on div "Raise a claim" at bounding box center [945, 223] width 88 height 18
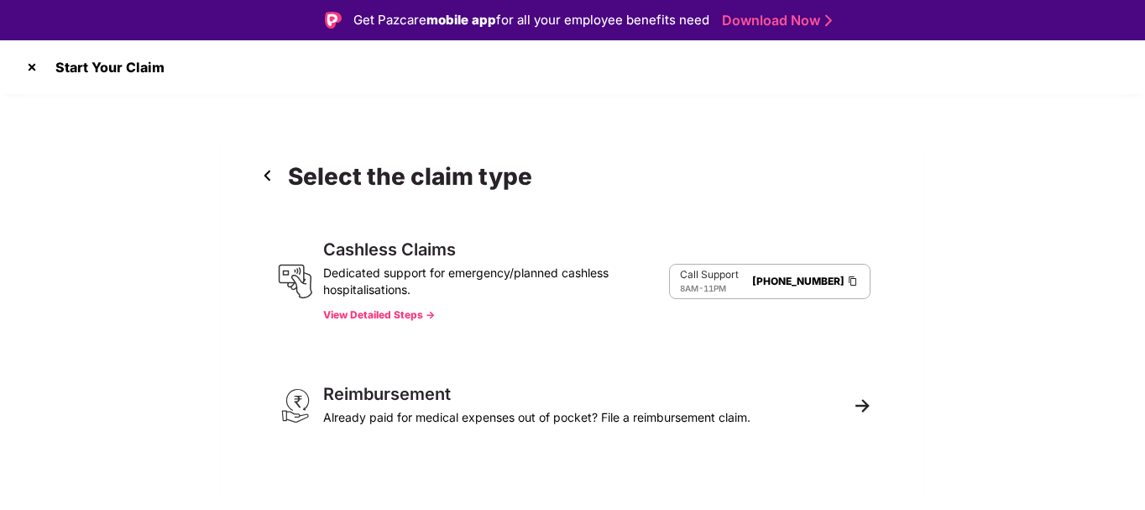
scroll to position [40, 0]
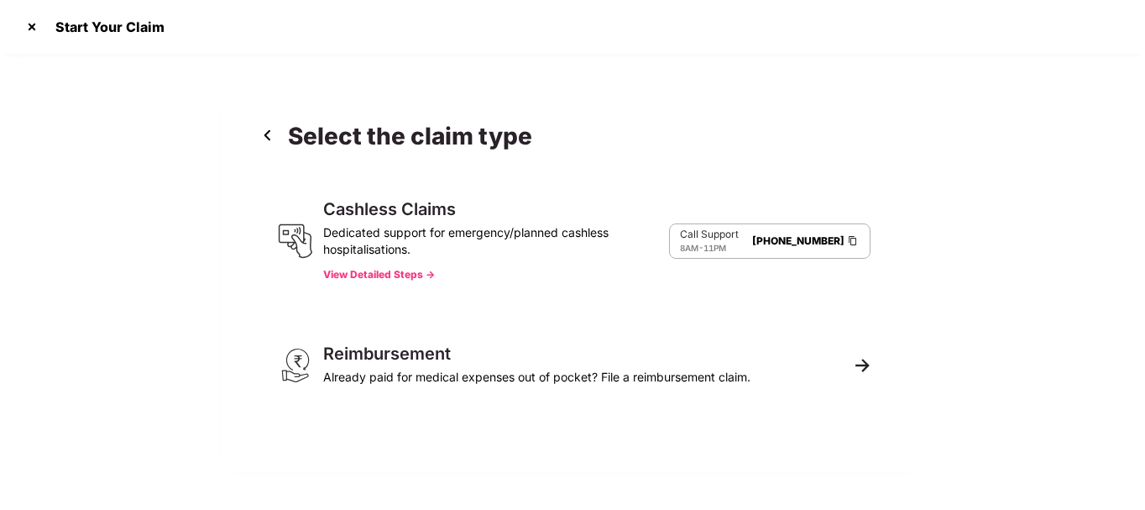
click at [375, 276] on button "View Detailed Steps ->" at bounding box center [379, 274] width 112 height 13
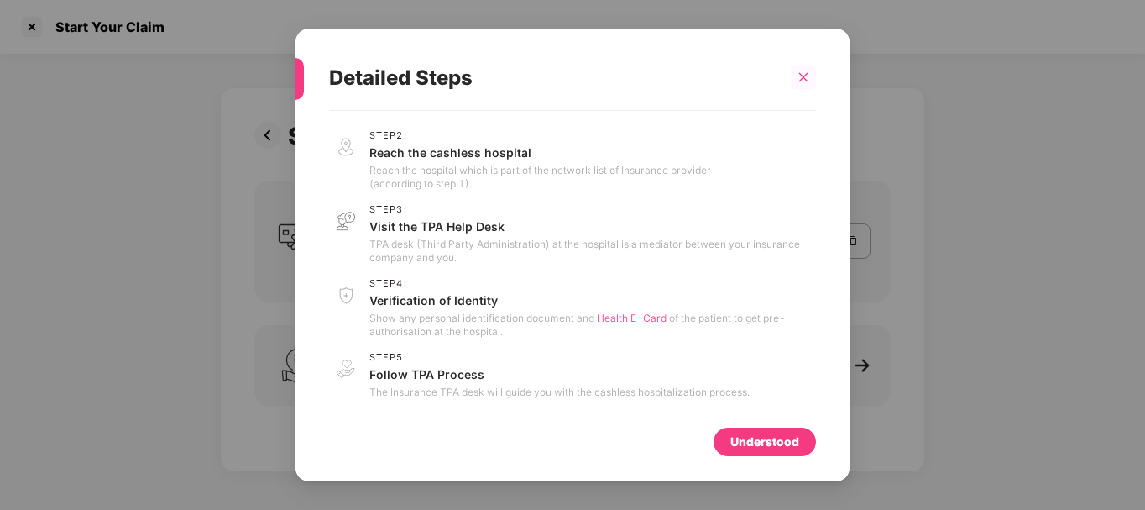
click at [809, 76] on div at bounding box center [803, 77] width 25 height 25
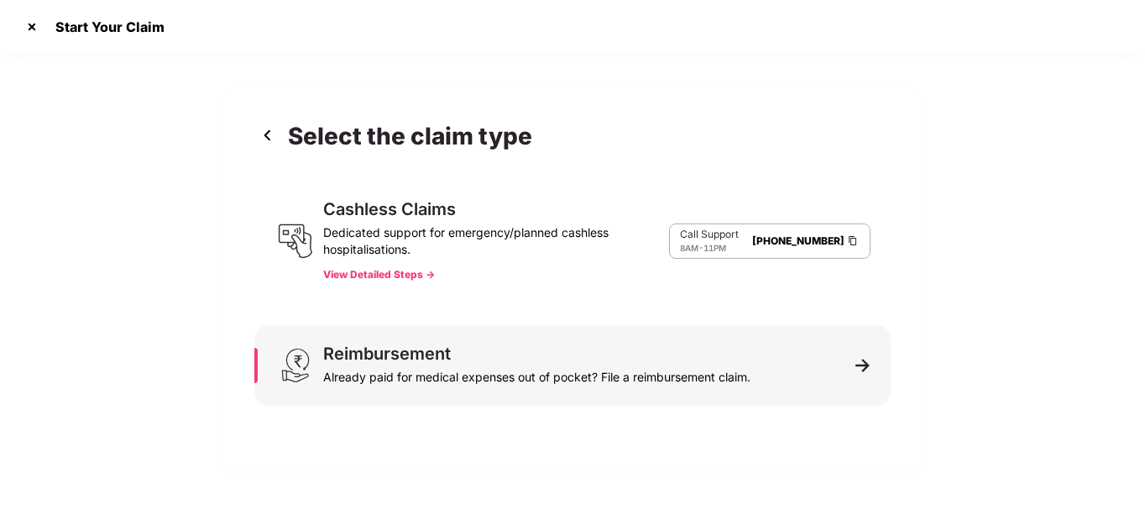
click at [418, 371] on div "Already paid for medical expenses out of pocket? File a reimbursement claim." at bounding box center [536, 374] width 427 height 24
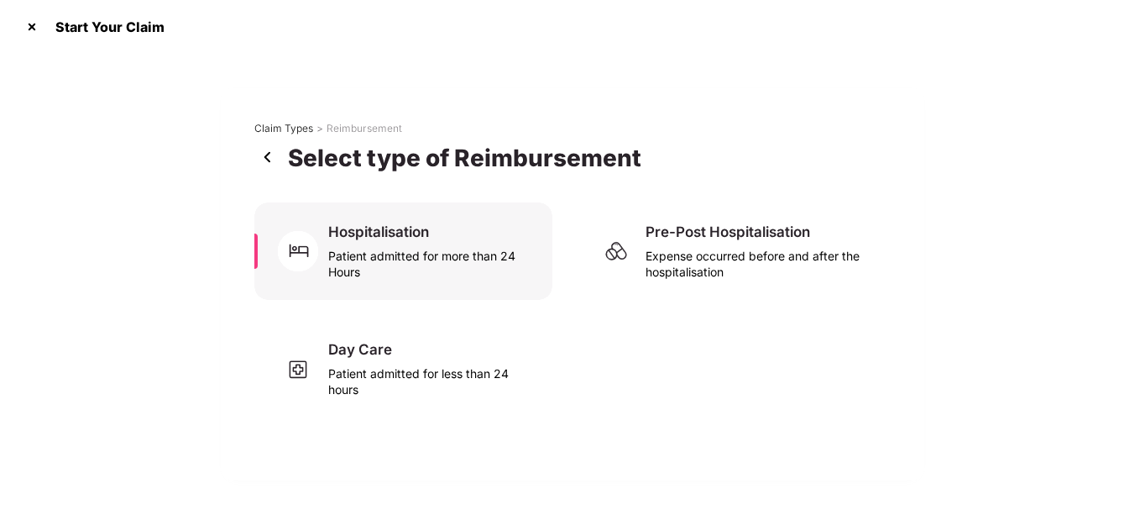
click at [402, 256] on div "Patient admitted for more than 24 Hours" at bounding box center [430, 260] width 204 height 39
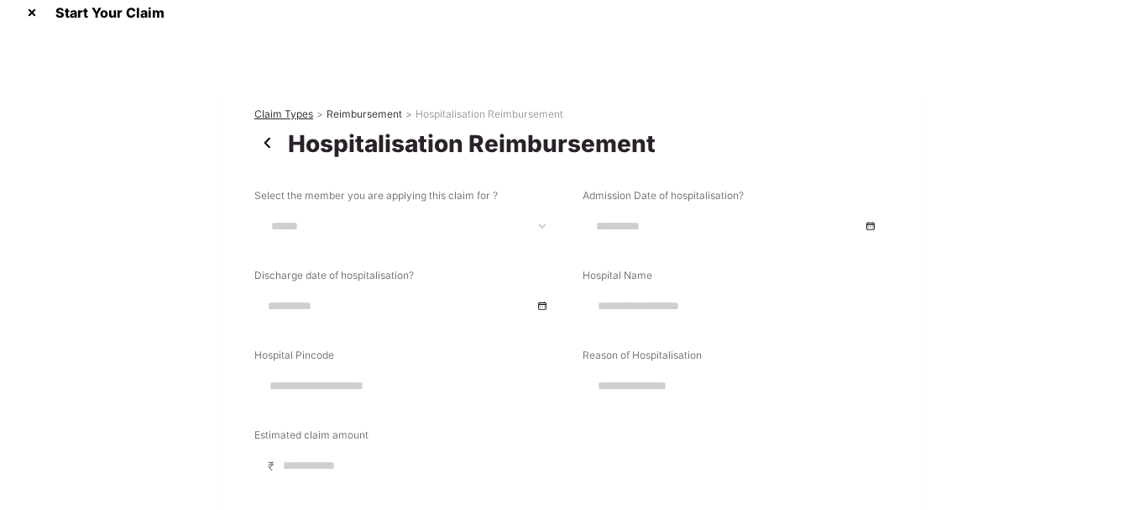
scroll to position [8, 0]
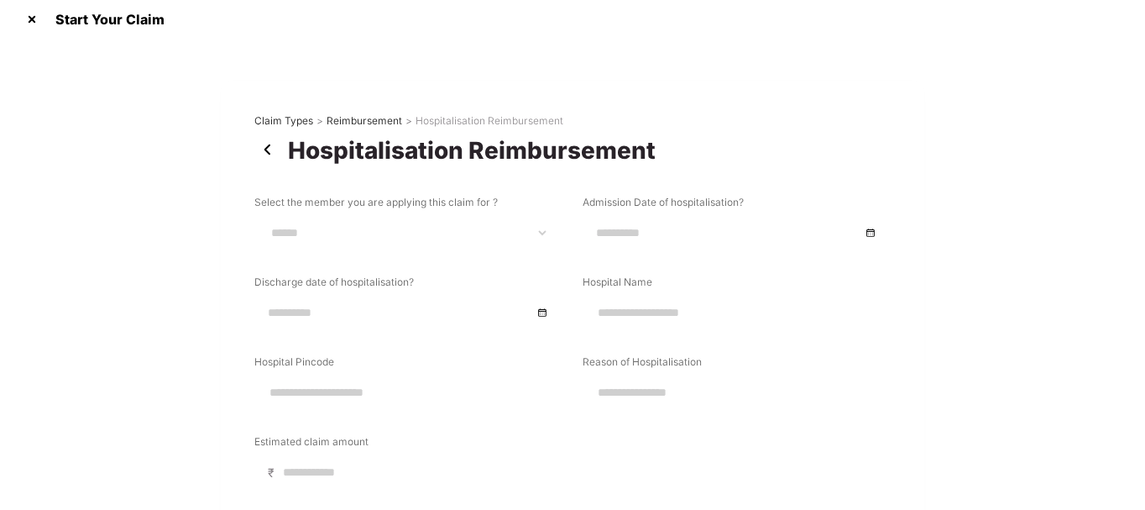
click at [259, 153] on img at bounding box center [271, 149] width 34 height 27
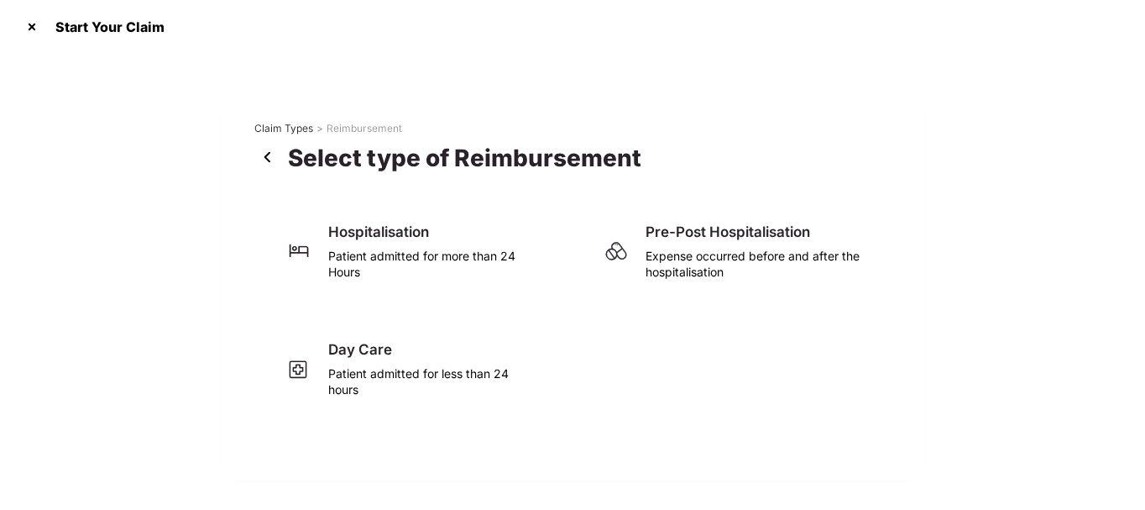
click at [266, 158] on img at bounding box center [271, 157] width 34 height 27
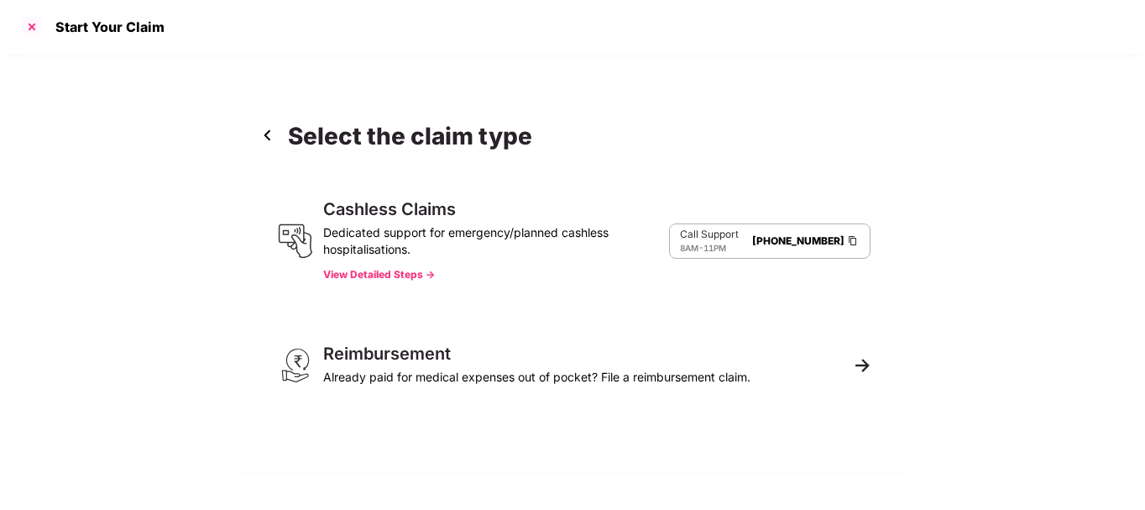
click at [30, 31] on div at bounding box center [31, 26] width 27 height 27
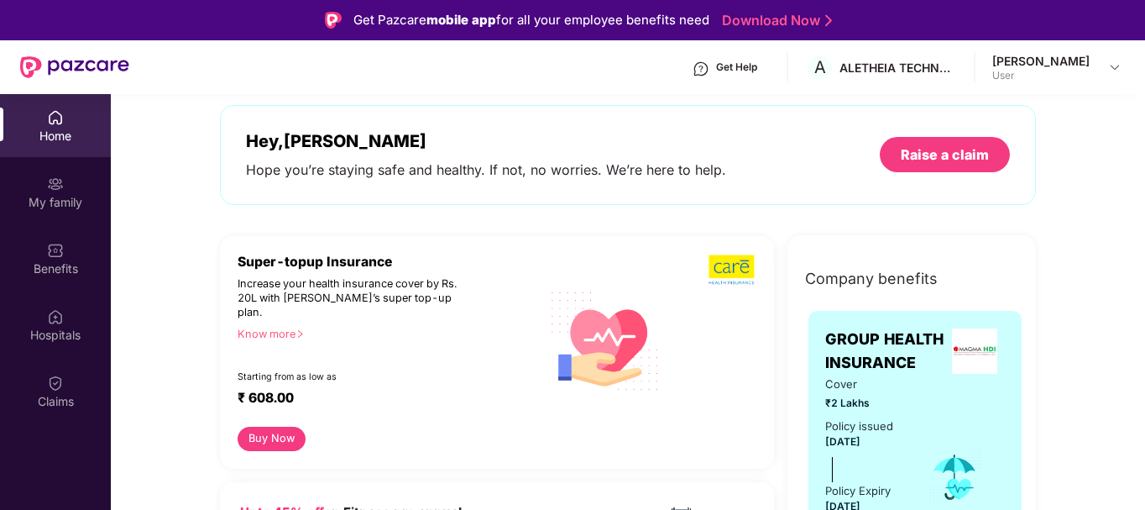
scroll to position [55, 0]
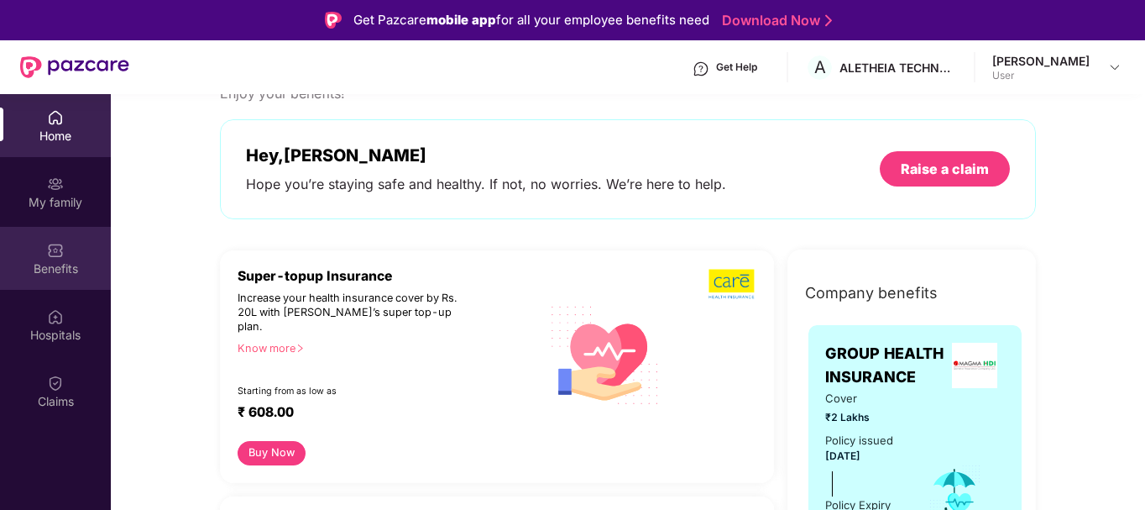
click at [26, 283] on div "Benefits" at bounding box center [55, 258] width 111 height 63
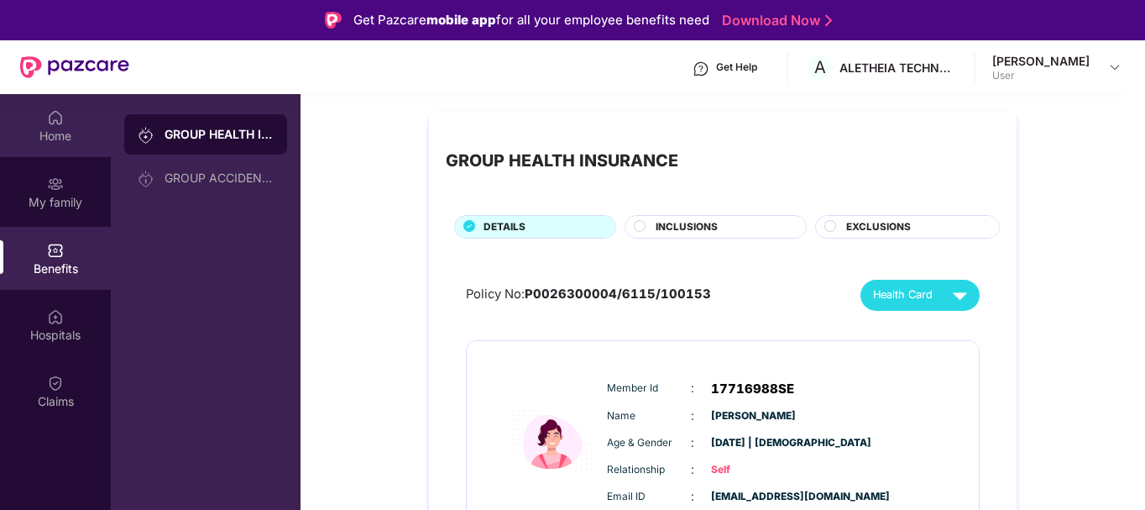
click at [52, 118] on img at bounding box center [55, 117] width 17 height 17
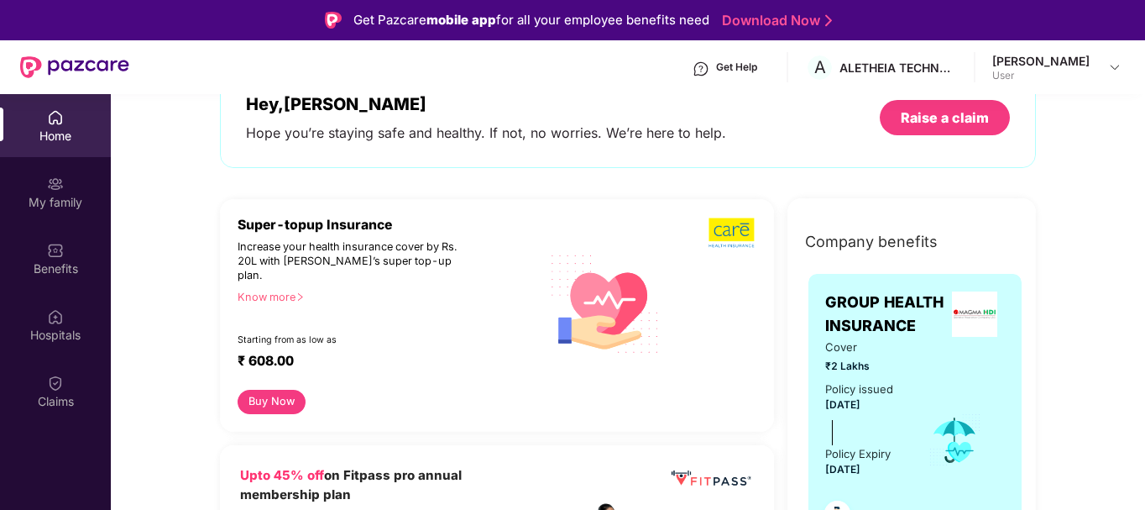
scroll to position [123, 0]
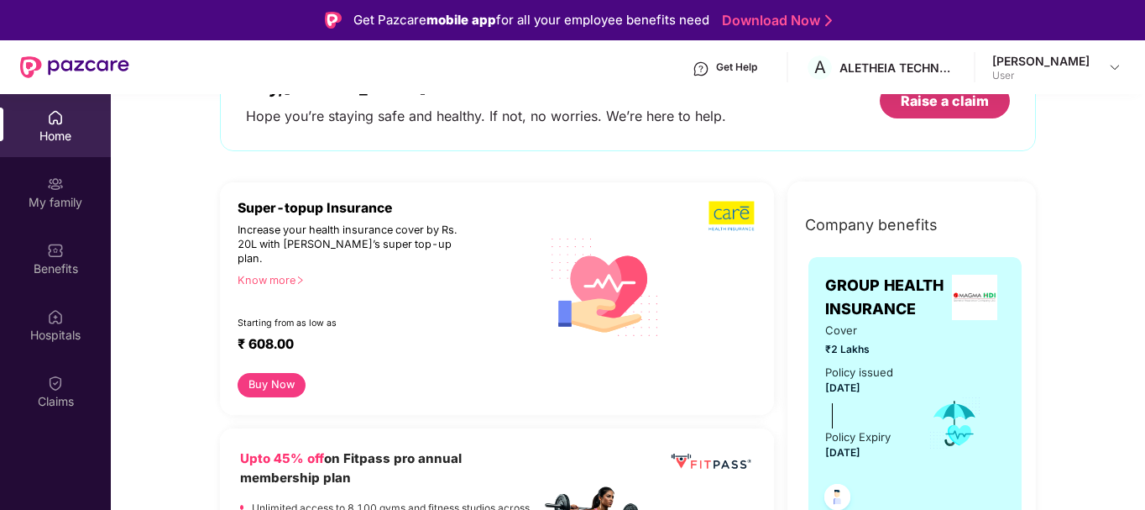
click at [930, 102] on div "Raise a claim" at bounding box center [945, 101] width 88 height 18
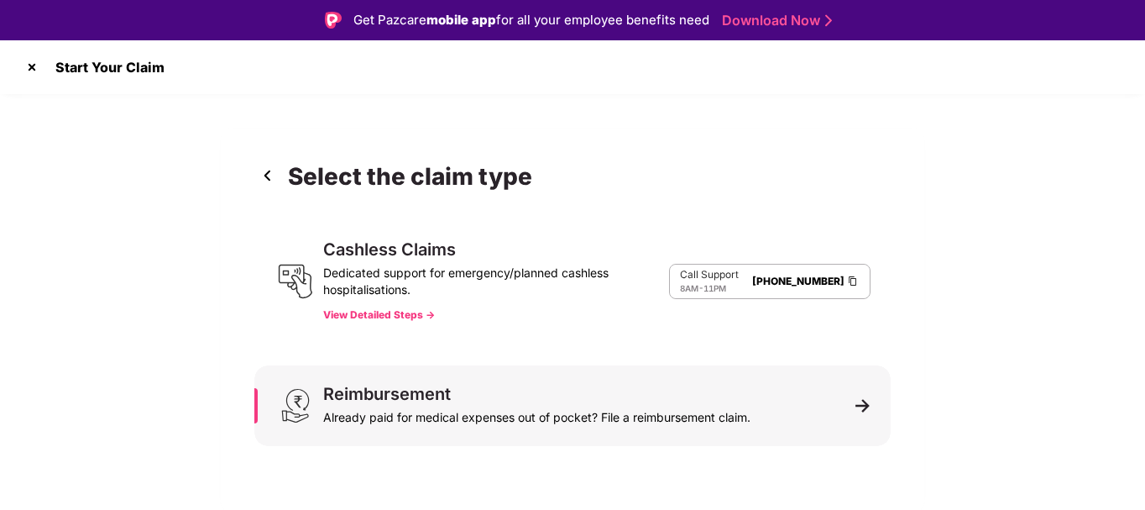
scroll to position [40, 0]
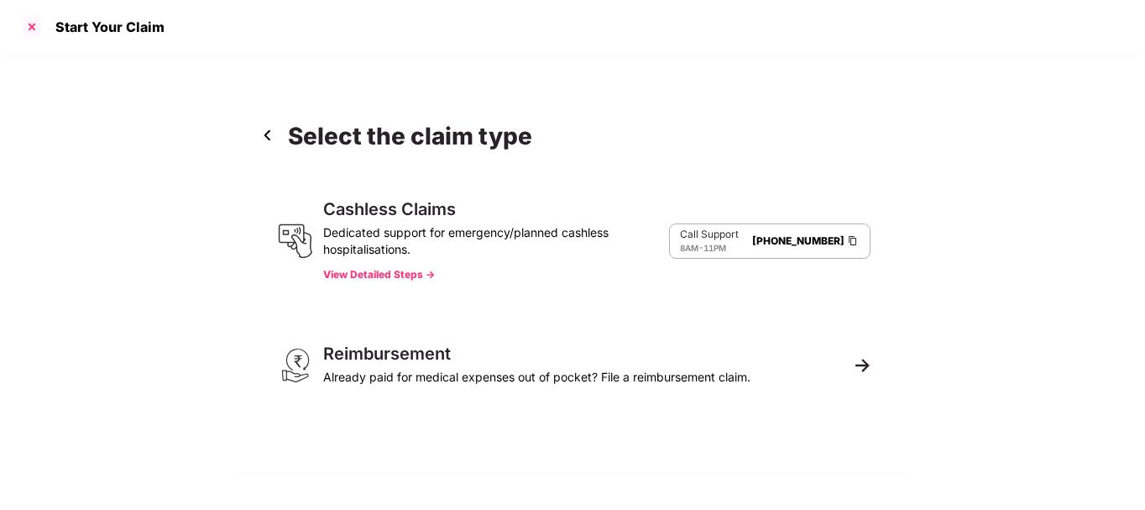
click at [24, 30] on div at bounding box center [31, 26] width 27 height 27
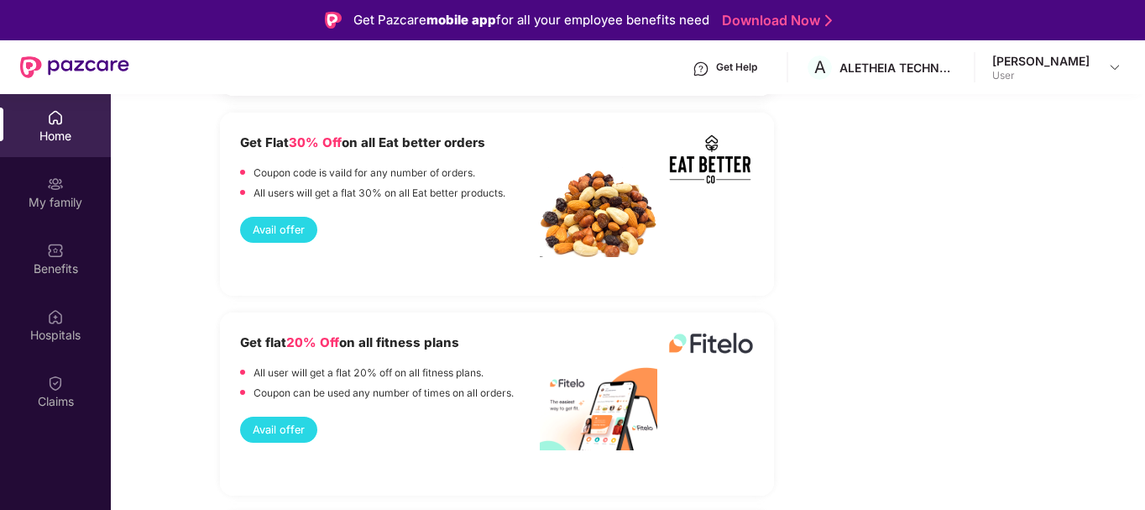
scroll to position [2724, 0]
